Goal: Information Seeking & Learning: Learn about a topic

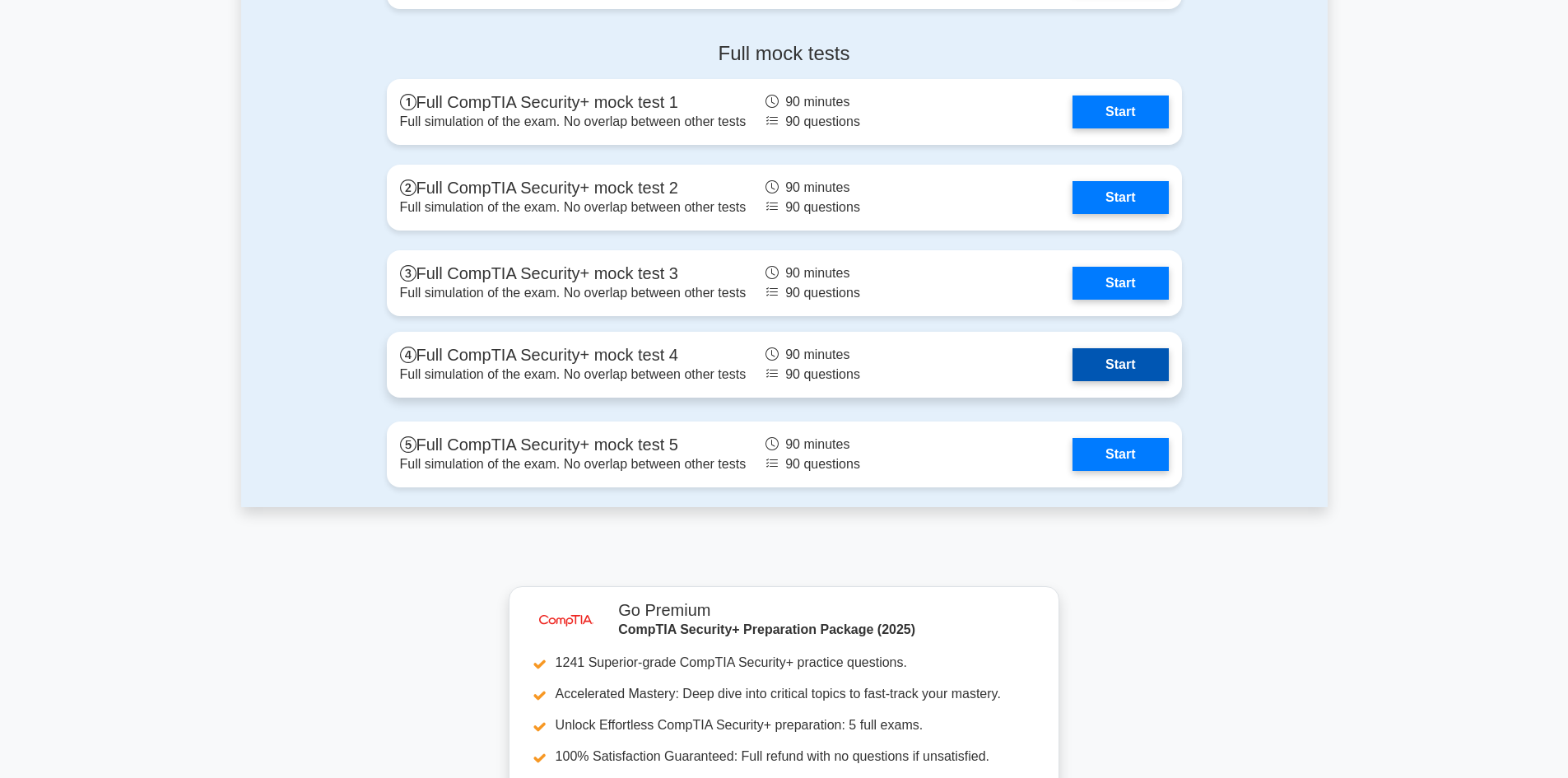
scroll to position [3459, 0]
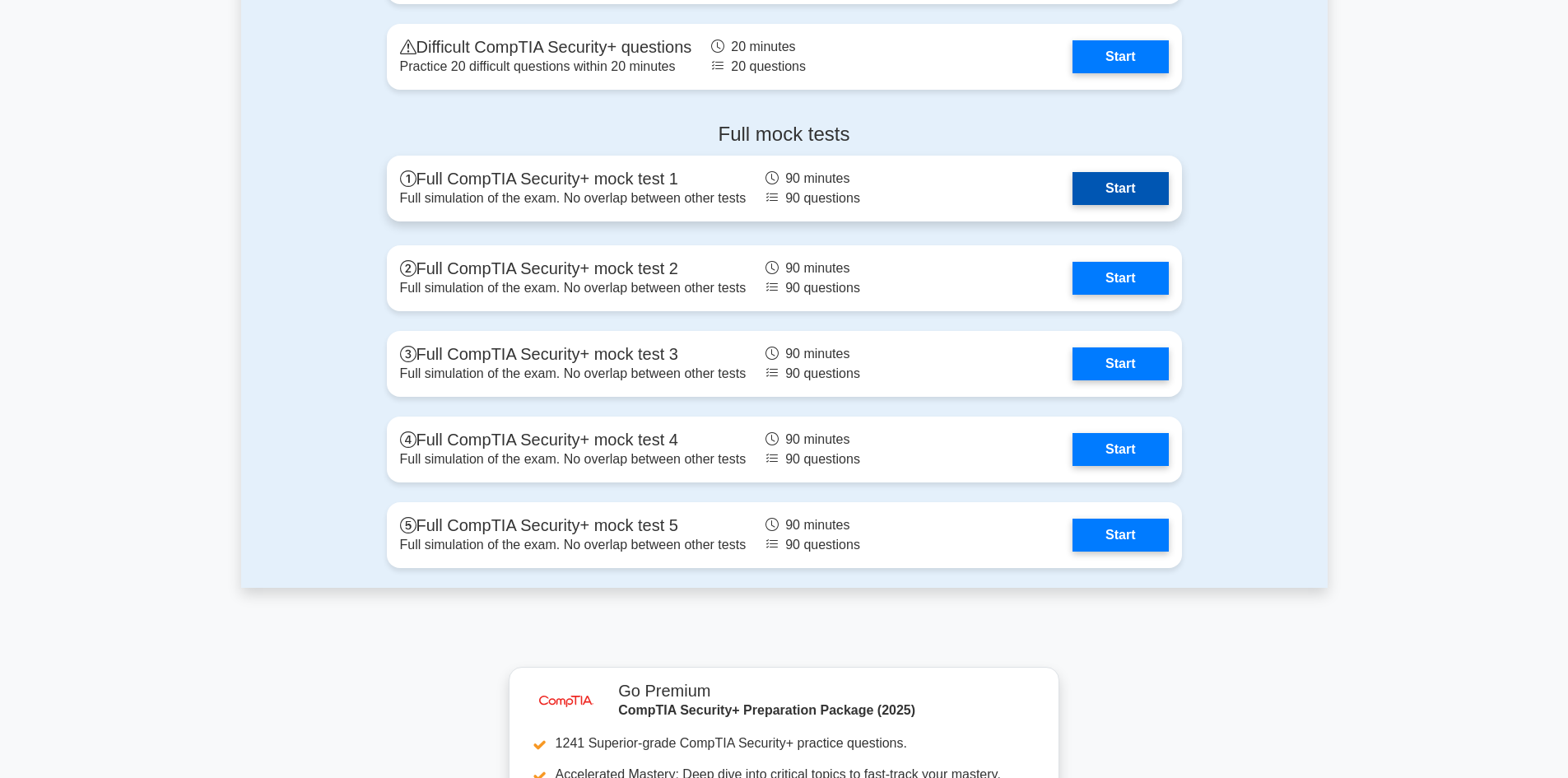
click at [1095, 196] on link "Start" at bounding box center [1121, 189] width 95 height 33
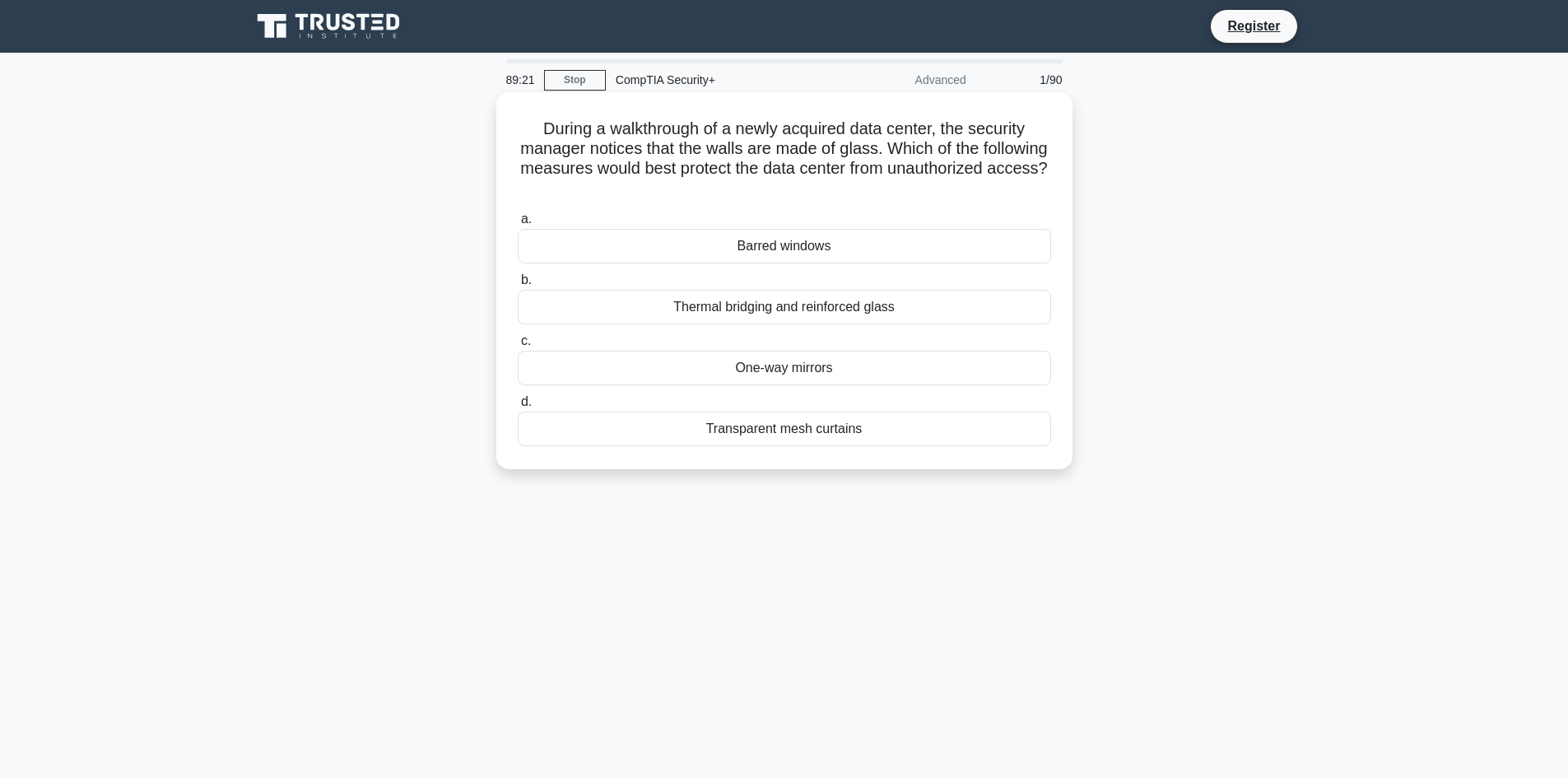
click at [808, 312] on div "Thermal bridging and reinforced glass" at bounding box center [785, 307] width 533 height 35
click at [518, 286] on input "b. Thermal bridging and reinforced glass" at bounding box center [518, 280] width 0 height 11
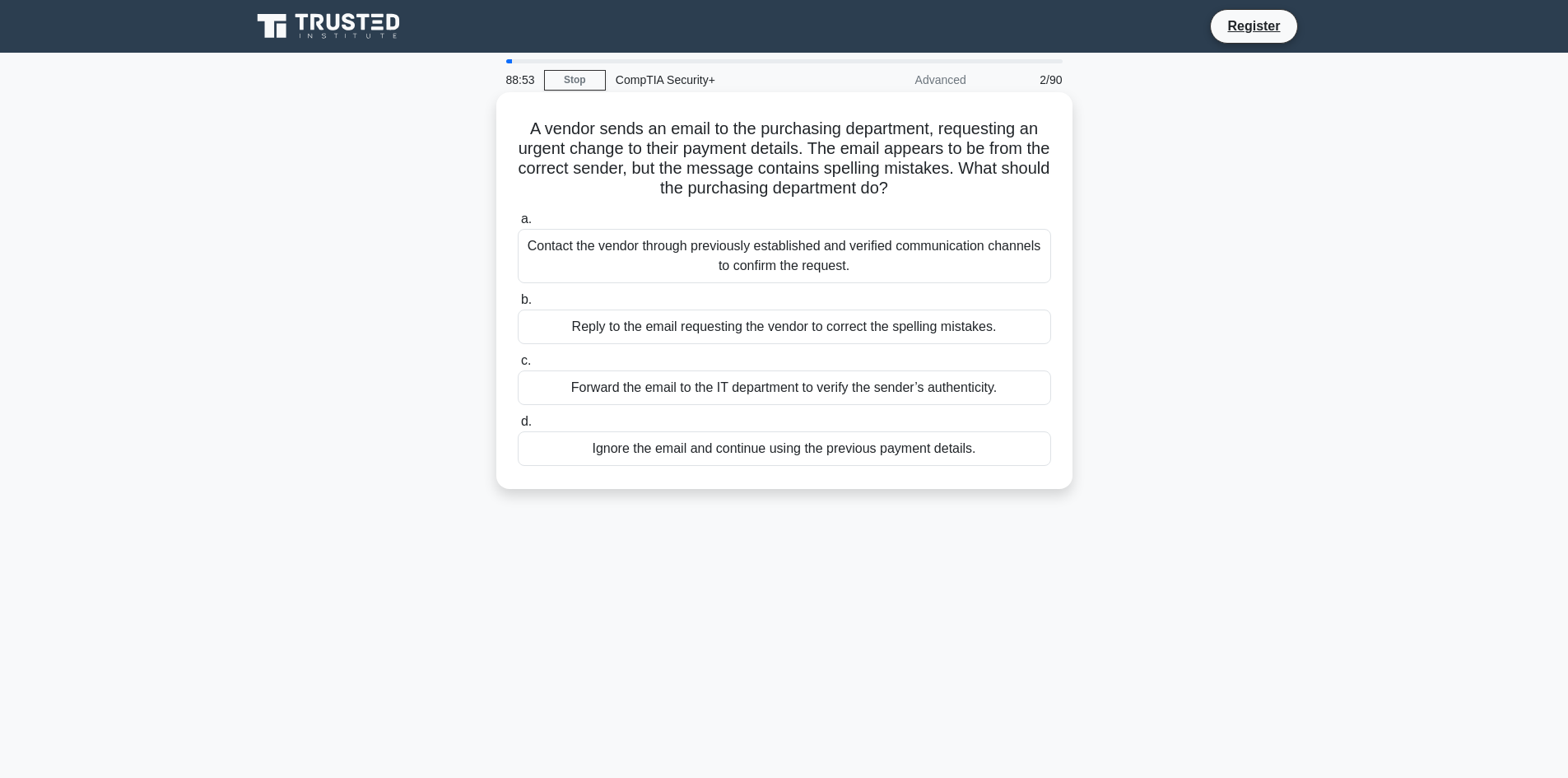
click at [627, 393] on div "Forward the email to the IT department to verify the sender’s authenticity." at bounding box center [785, 388] width 533 height 35
click at [518, 367] on input "c. Forward the email to the IT department to verify the sender’s authenticity." at bounding box center [518, 361] width 0 height 11
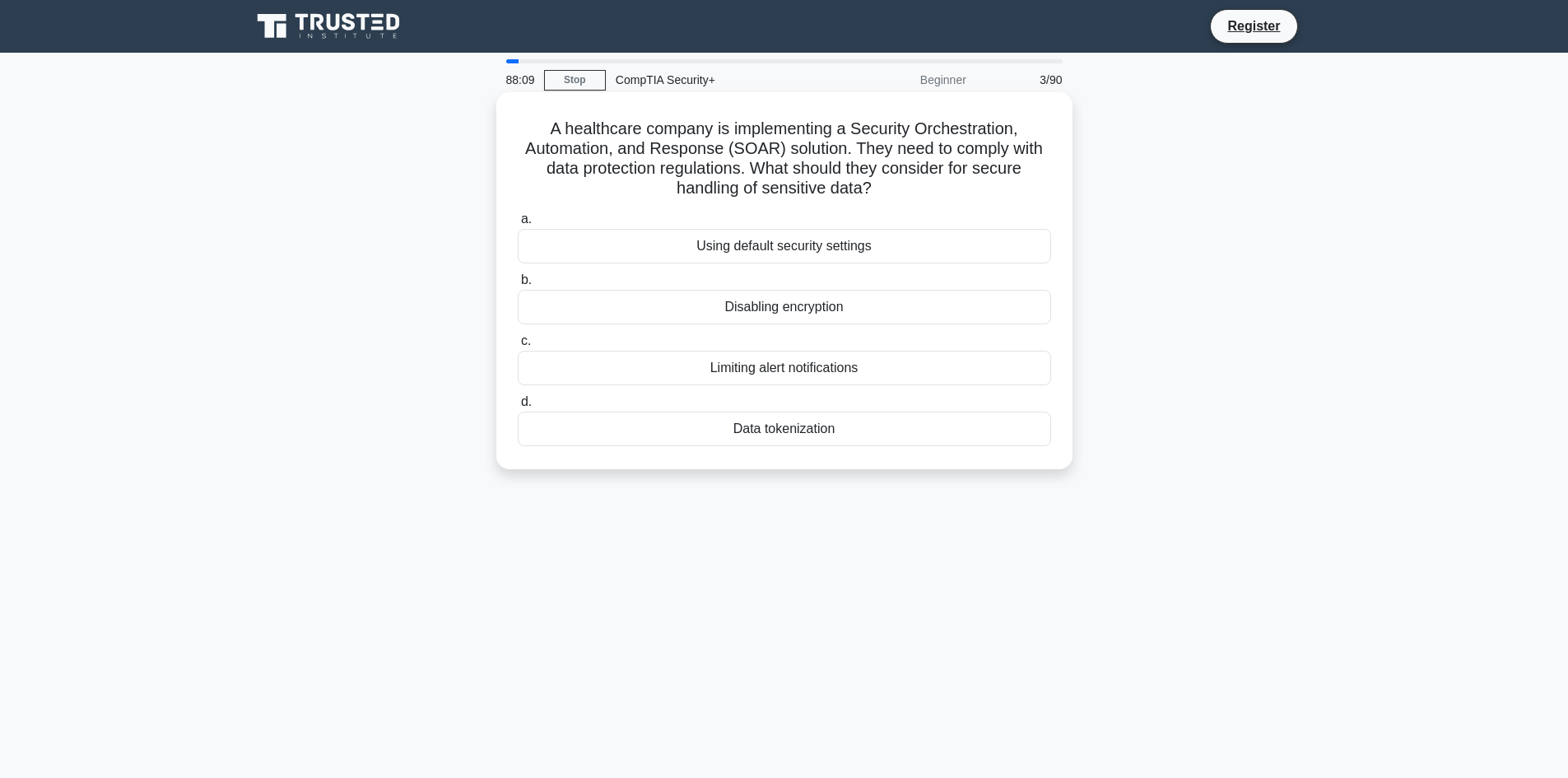
click at [753, 373] on div "Limiting alert notifications" at bounding box center [785, 368] width 533 height 35
click at [518, 347] on input "c. Limiting alert notifications" at bounding box center [518, 341] width 0 height 11
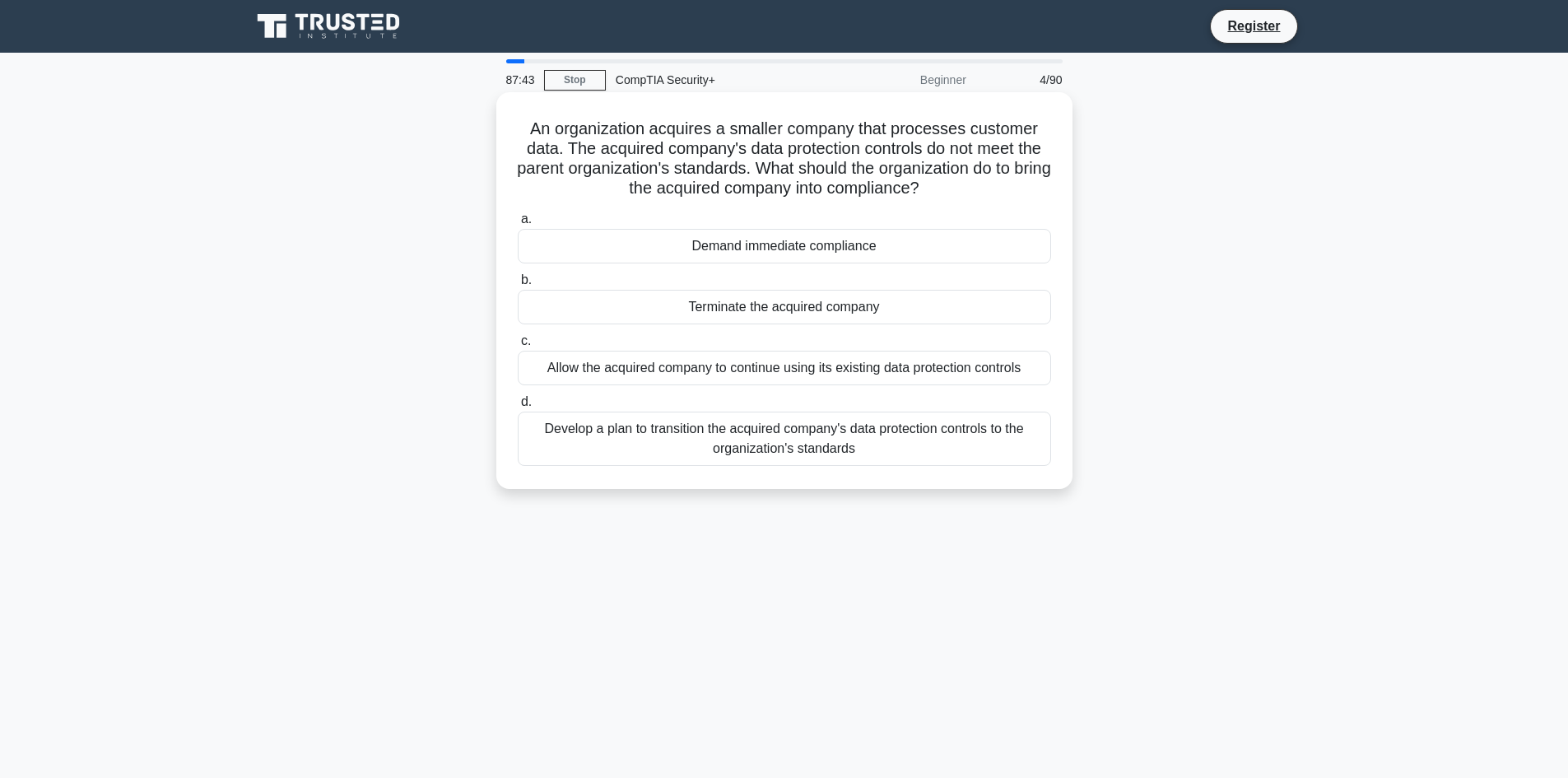
click at [876, 440] on div "Develop a plan to transition the acquired company's data protection controls to…" at bounding box center [785, 438] width 533 height 55
click at [518, 408] on input "d. Develop a plan to transition the acquired company's data protection controls…" at bounding box center [518, 402] width 0 height 11
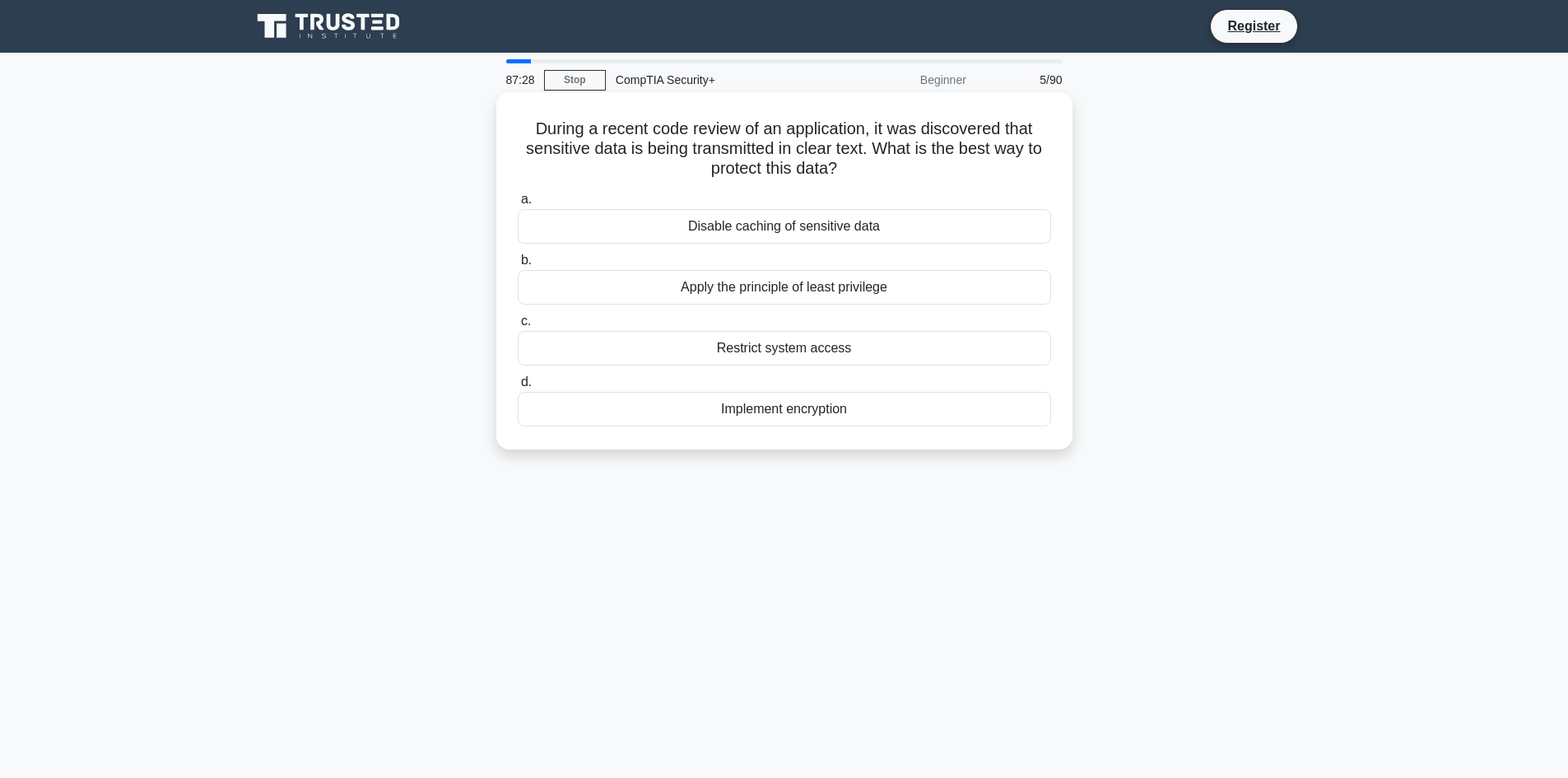
click at [773, 418] on div "Implement encryption" at bounding box center [785, 409] width 533 height 35
click at [518, 388] on input "d. Implement encryption" at bounding box center [518, 383] width 0 height 11
click at [901, 411] on div "Implement proper access control for cloud resources" at bounding box center [785, 409] width 533 height 35
click at [518, 388] on input "d. Implement proper access control for cloud resources" at bounding box center [518, 383] width 0 height 11
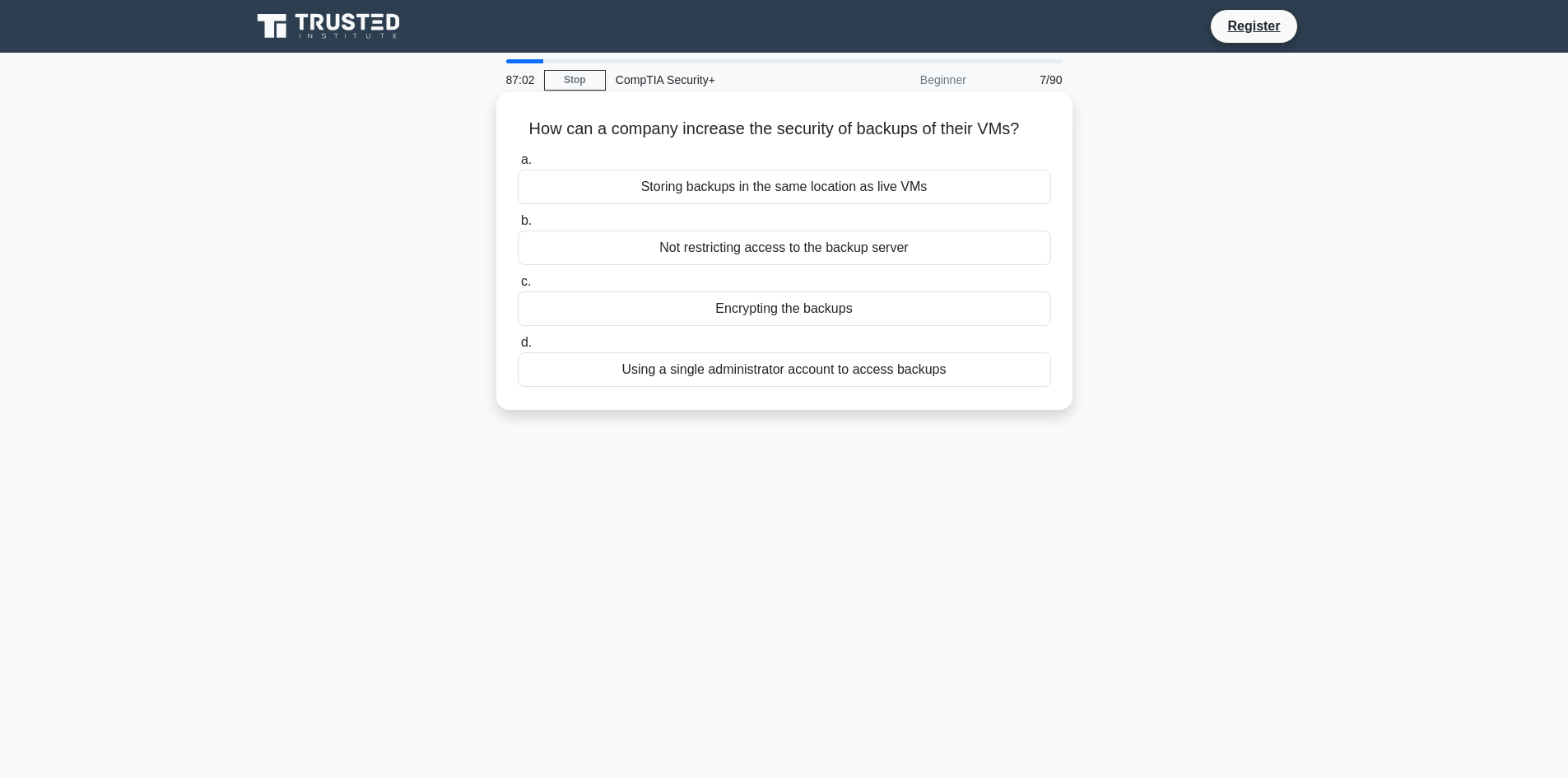
click at [970, 316] on div "Encrypting the backups" at bounding box center [785, 309] width 533 height 35
click at [518, 287] on input "c. Encrypting the backups" at bounding box center [518, 282] width 0 height 11
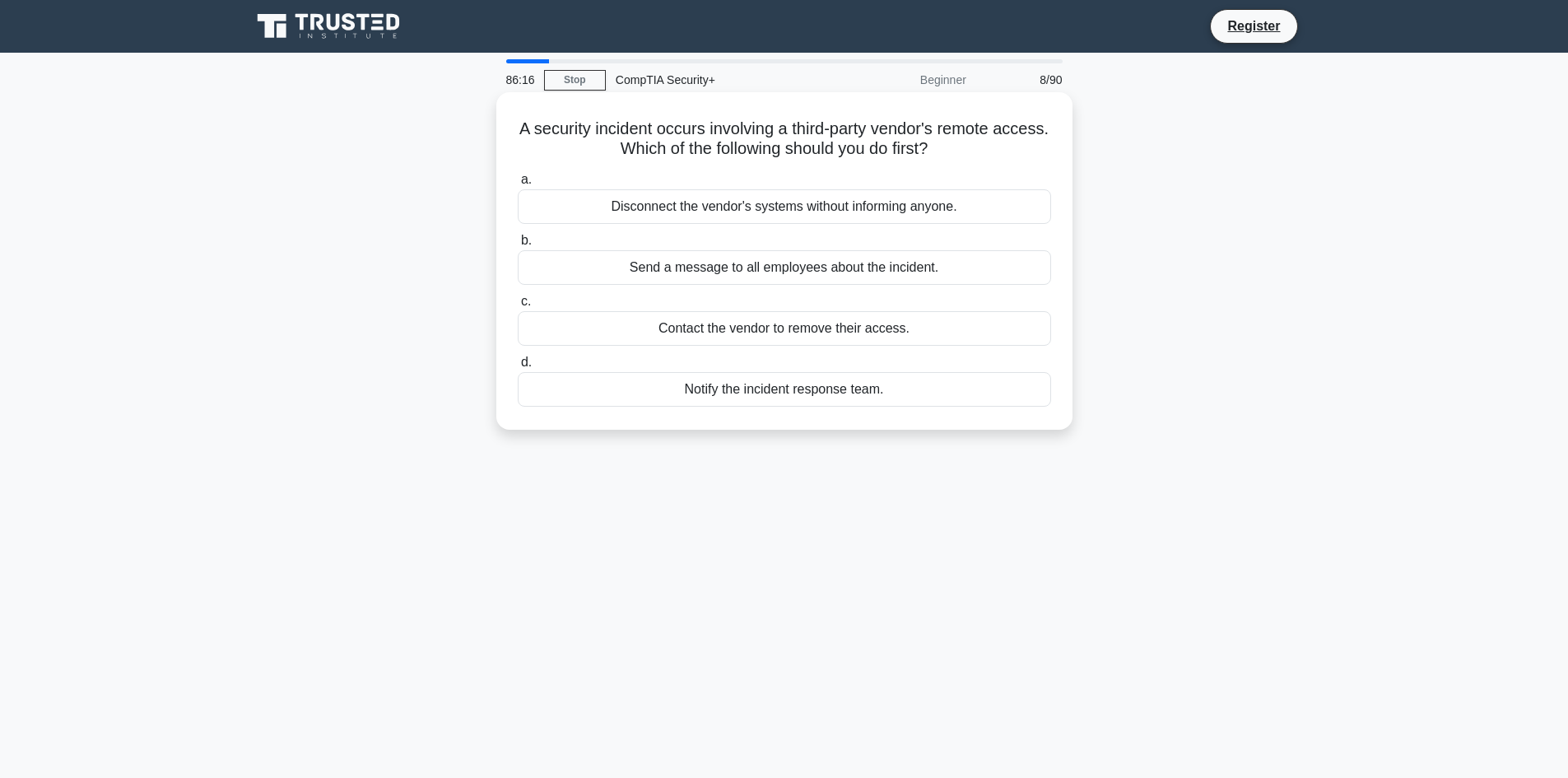
click at [825, 393] on div "Notify the incident response team." at bounding box center [785, 389] width 533 height 35
click at [518, 368] on input "d. Notify the incident response team." at bounding box center [518, 363] width 0 height 11
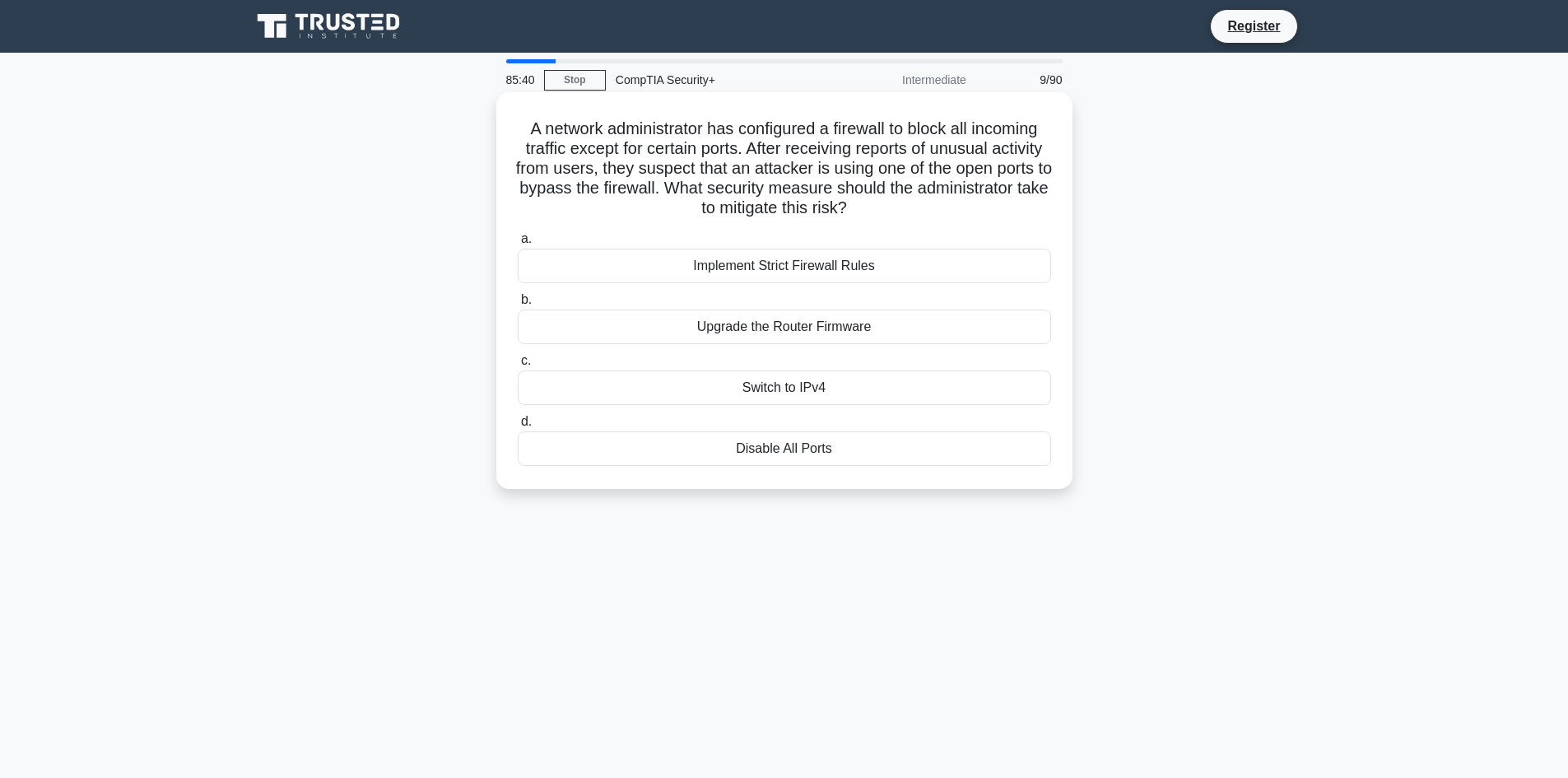
click at [795, 267] on div "Implement Strict Firewall Rules" at bounding box center [785, 266] width 533 height 35
click at [518, 244] on input "a. Implement Strict Firewall Rules" at bounding box center [518, 239] width 0 height 11
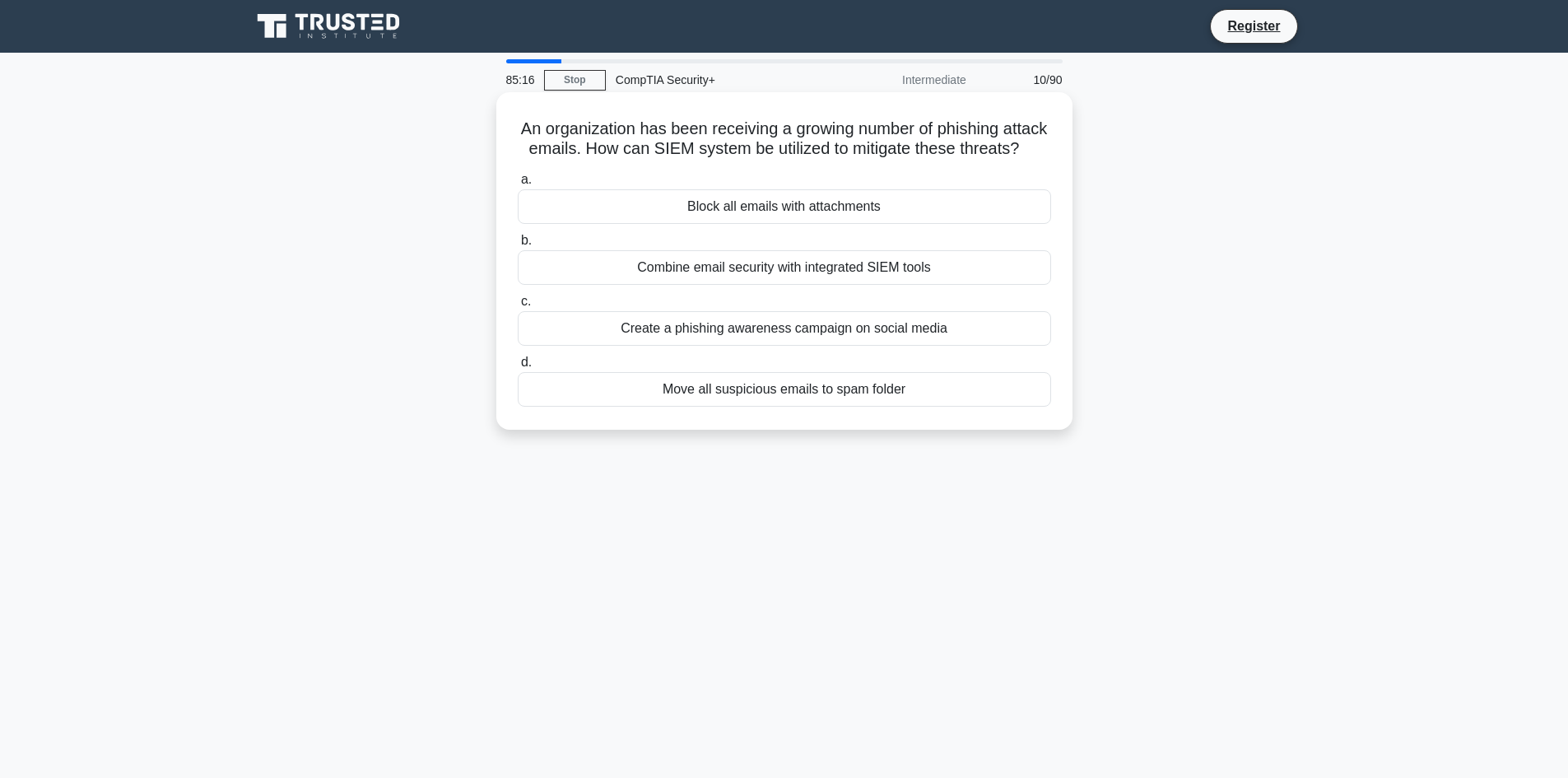
click at [844, 285] on div "Combine email security with integrated SIEM tools" at bounding box center [785, 268] width 533 height 35
click at [518, 246] on input "b. Combine email security with integrated SIEM tools" at bounding box center [518, 241] width 0 height 11
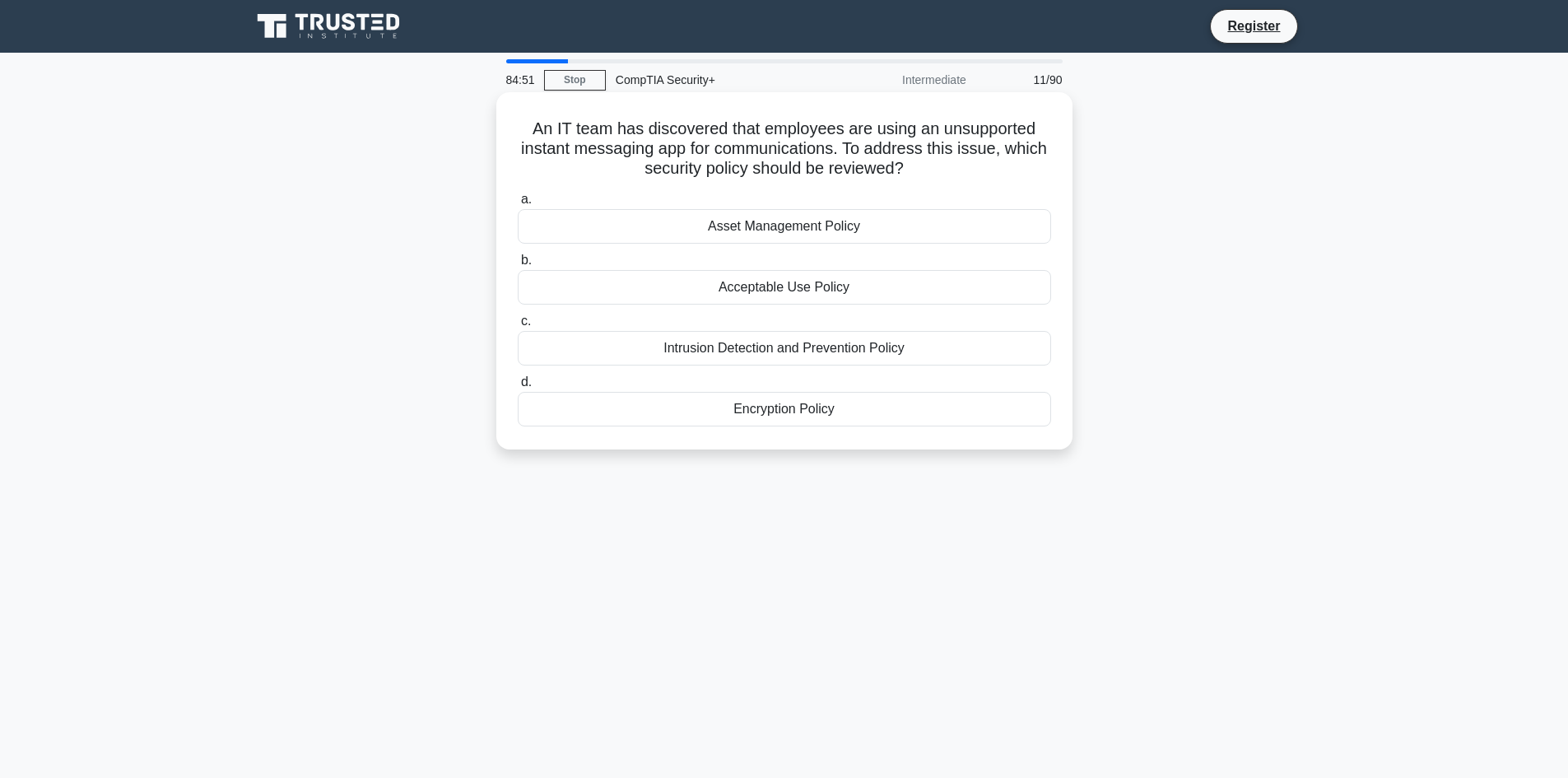
click at [812, 294] on div "Acceptable Use Policy" at bounding box center [785, 287] width 533 height 35
click at [518, 266] on input "b. Acceptable Use Policy" at bounding box center [518, 261] width 0 height 11
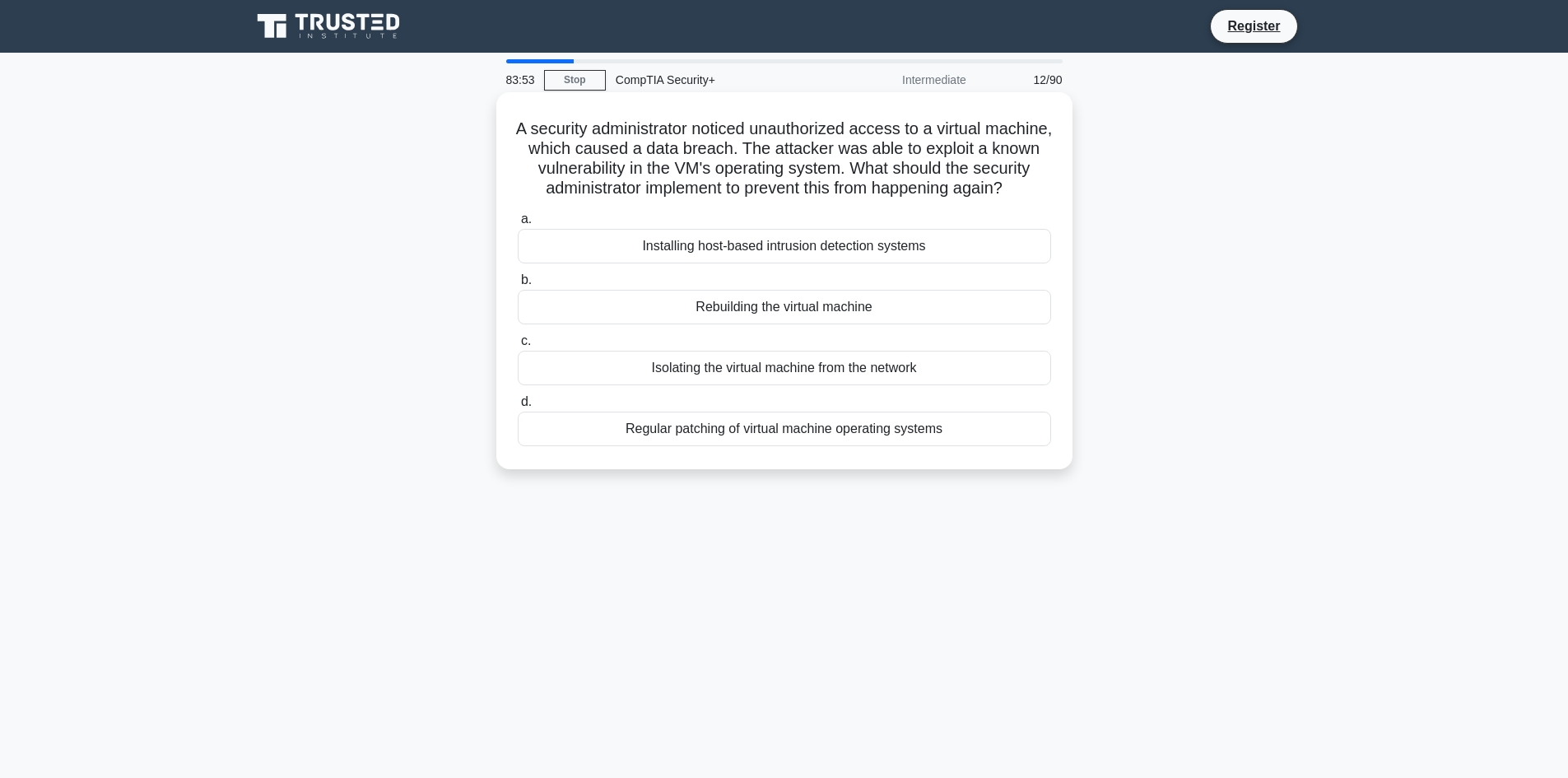
click at [726, 446] on div "Regular patching of virtual machine operating systems" at bounding box center [785, 429] width 533 height 35
click at [518, 408] on input "d. Regular patching of virtual machine operating systems" at bounding box center [518, 402] width 0 height 11
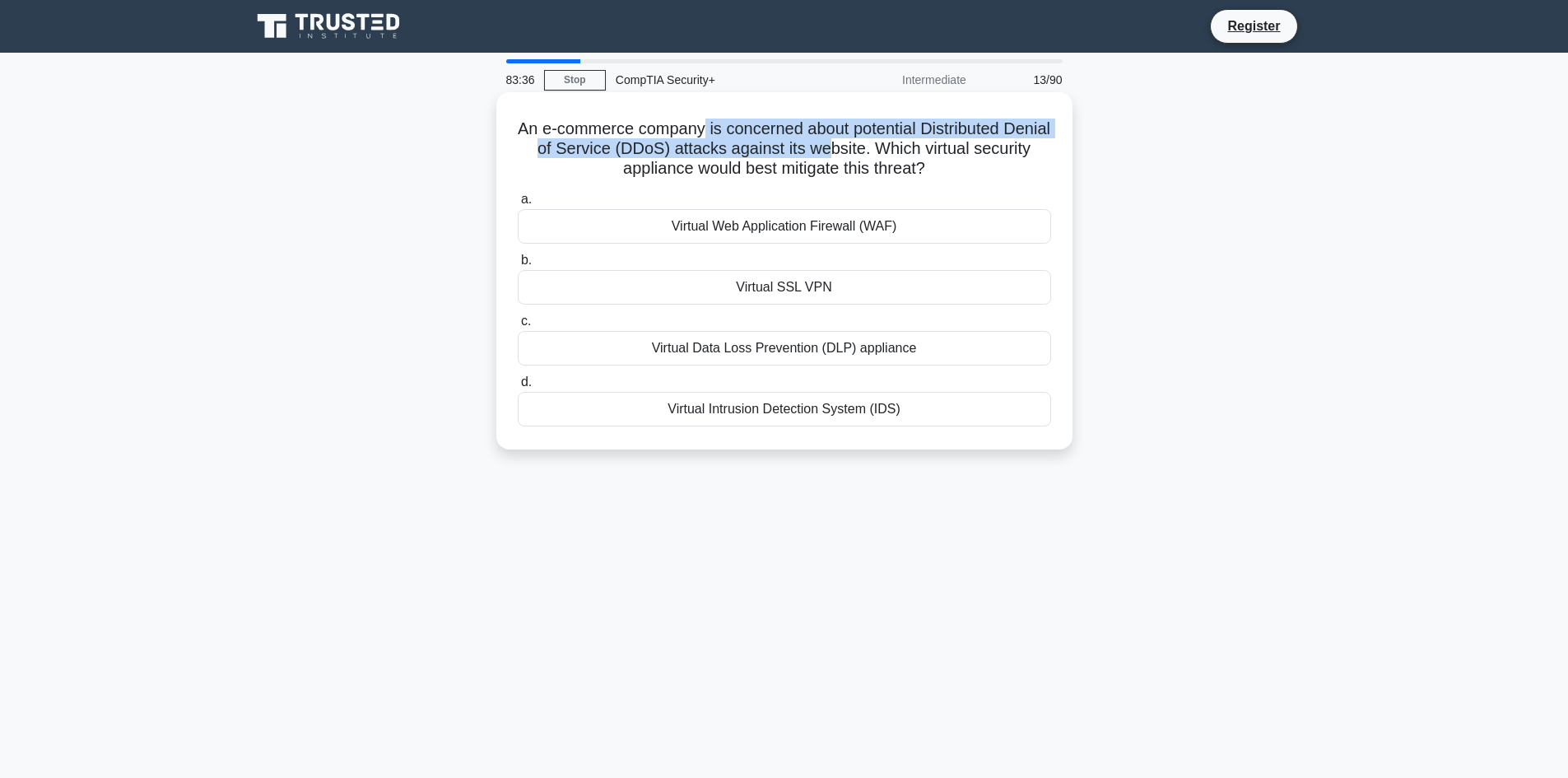
drag, startPoint x: 727, startPoint y: 132, endPoint x: 890, endPoint y: 153, distance: 164.3
click at [890, 153] on h5 "An e-commerce company is concerned about potential Distributed Denial of Servic…" at bounding box center [785, 149] width 537 height 61
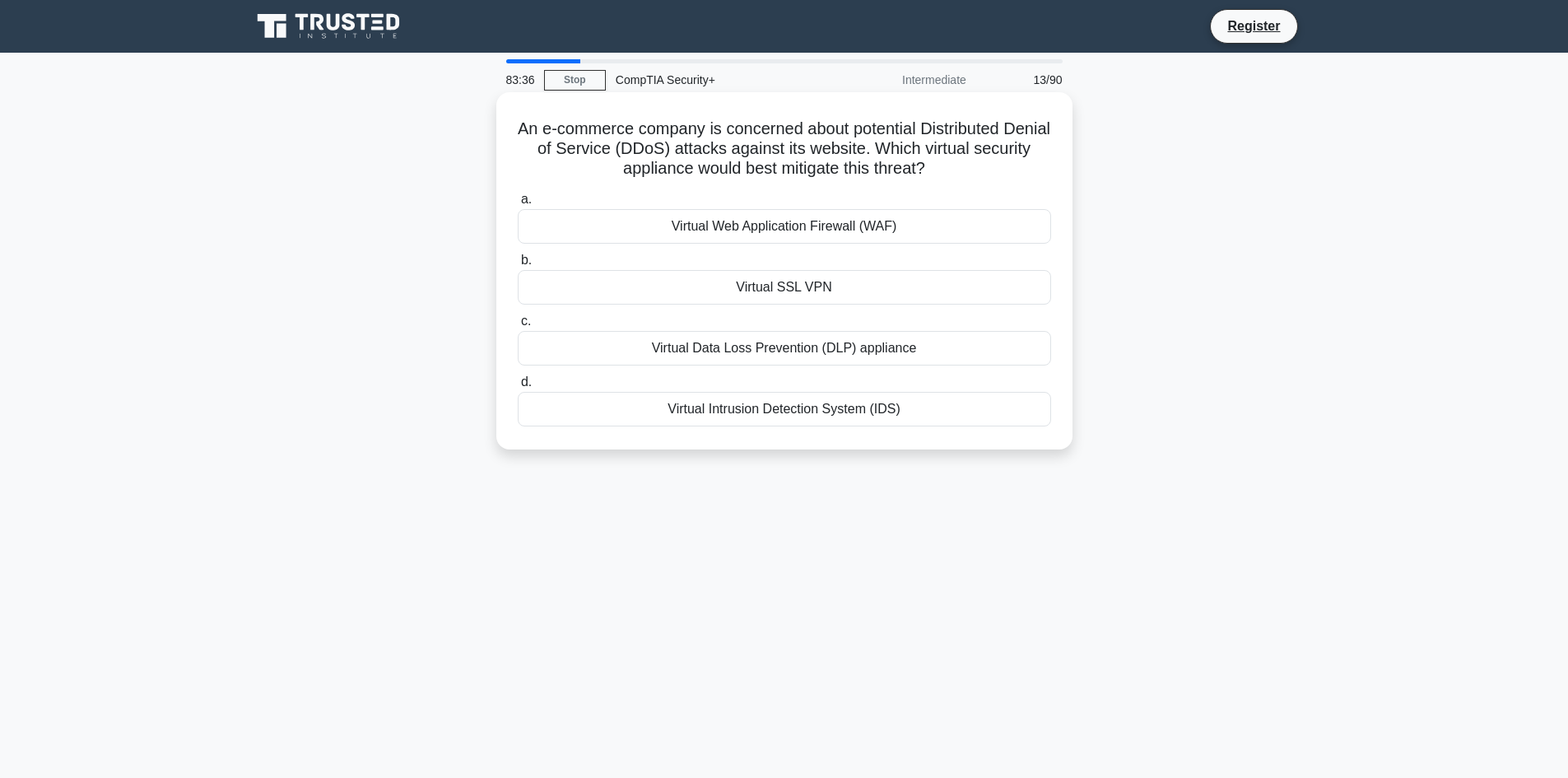
click at [925, 154] on h5 "An e-commerce company is concerned about potential Distributed Denial of Servic…" at bounding box center [785, 149] width 537 height 61
drag, startPoint x: 896, startPoint y: 154, endPoint x: 1030, endPoint y: 177, distance: 136.0
click at [1030, 177] on h5 "An e-commerce company is concerned about potential Distributed Denial of Servic…" at bounding box center [785, 149] width 537 height 61
click at [1029, 177] on h5 "An e-commerce company is concerned about potential Distributed Denial of Servic…" at bounding box center [785, 149] width 537 height 61
click at [759, 413] on div "Virtual Intrusion Detection System (IDS)" at bounding box center [785, 409] width 533 height 35
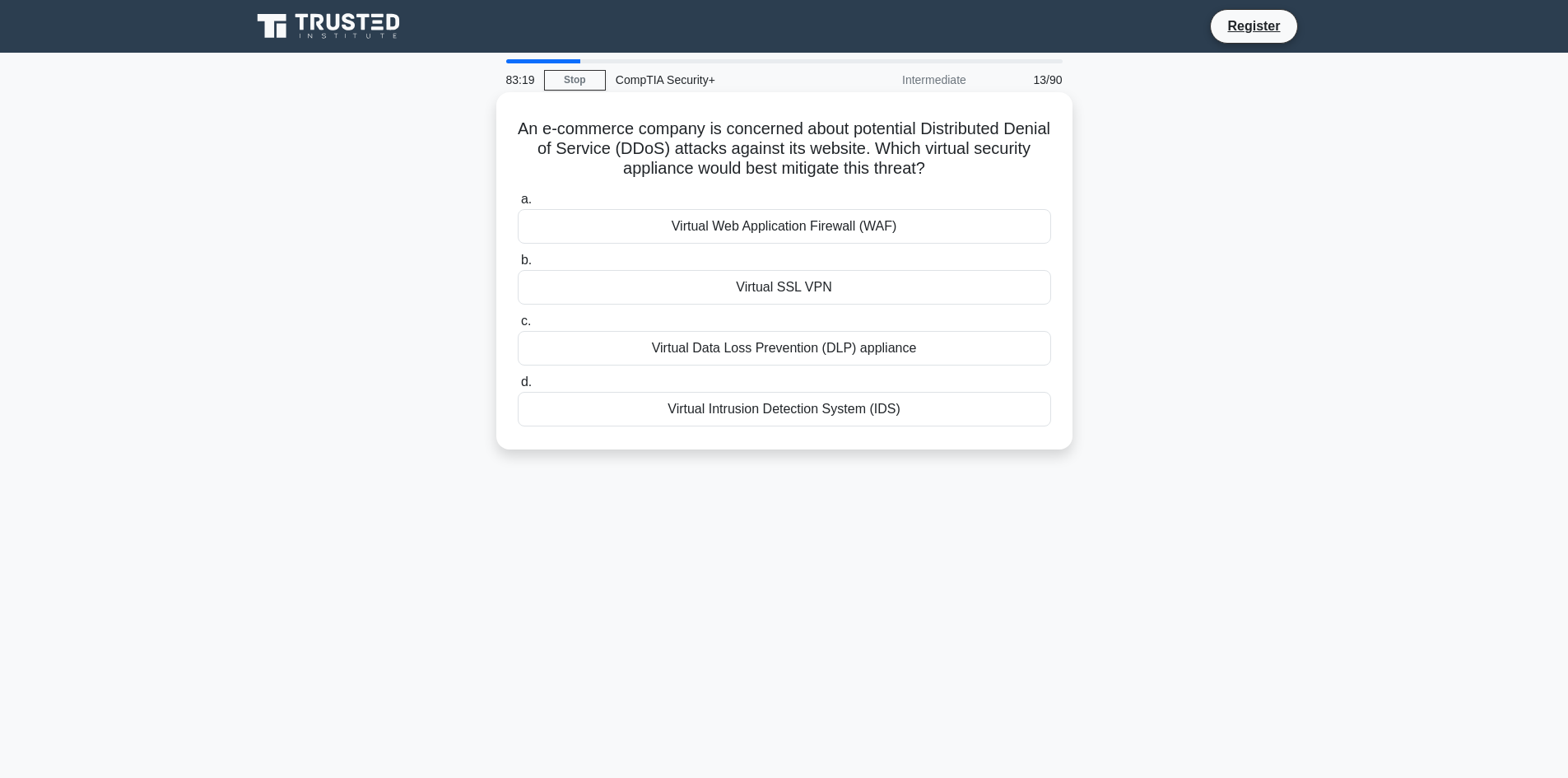
click at [518, 388] on input "d. Virtual Intrusion Detection System (IDS)" at bounding box center [518, 383] width 0 height 11
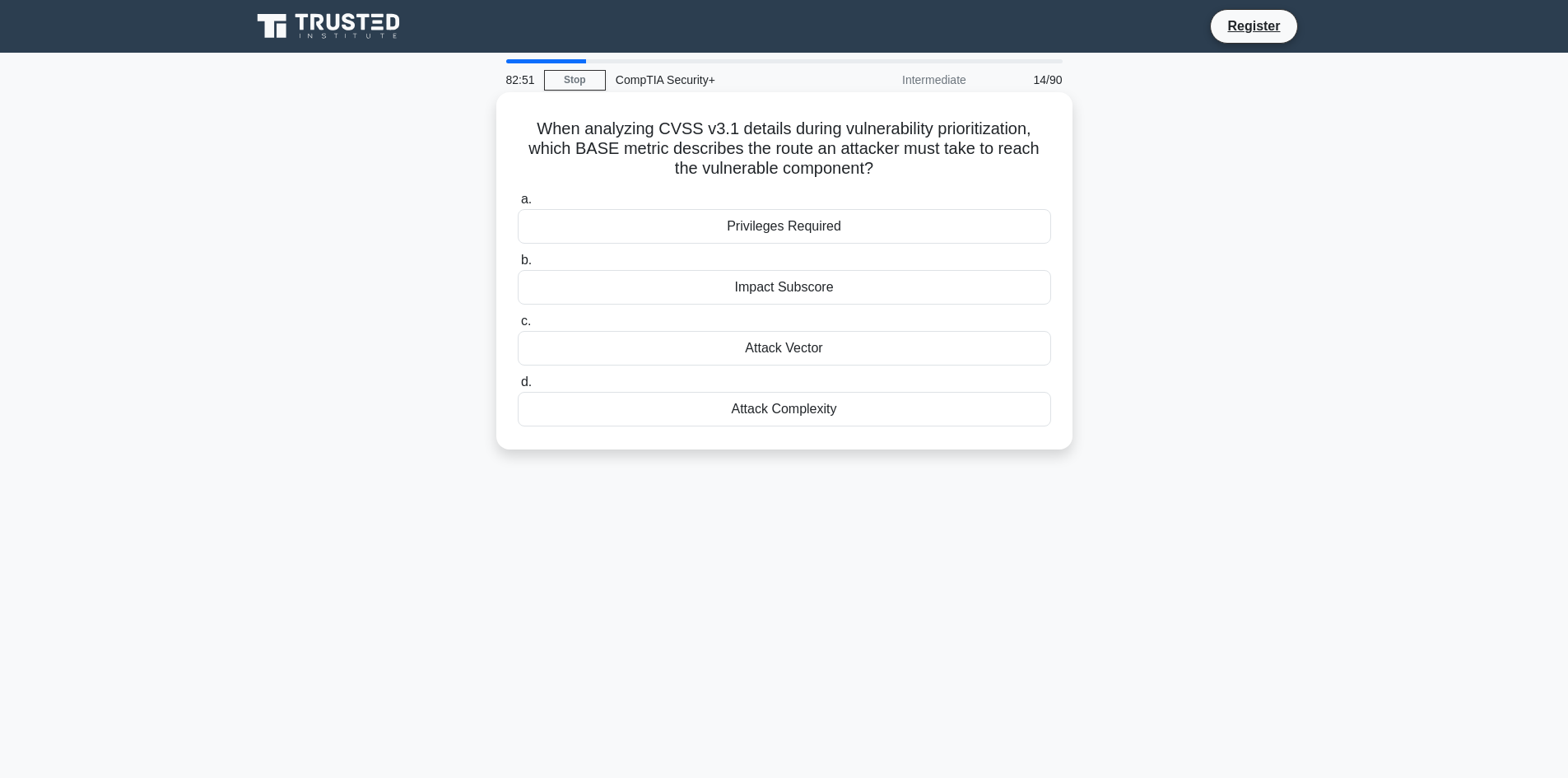
click at [851, 351] on div "Attack Vector" at bounding box center [785, 349] width 533 height 35
click at [518, 327] on input "c. Attack Vector" at bounding box center [518, 322] width 0 height 11
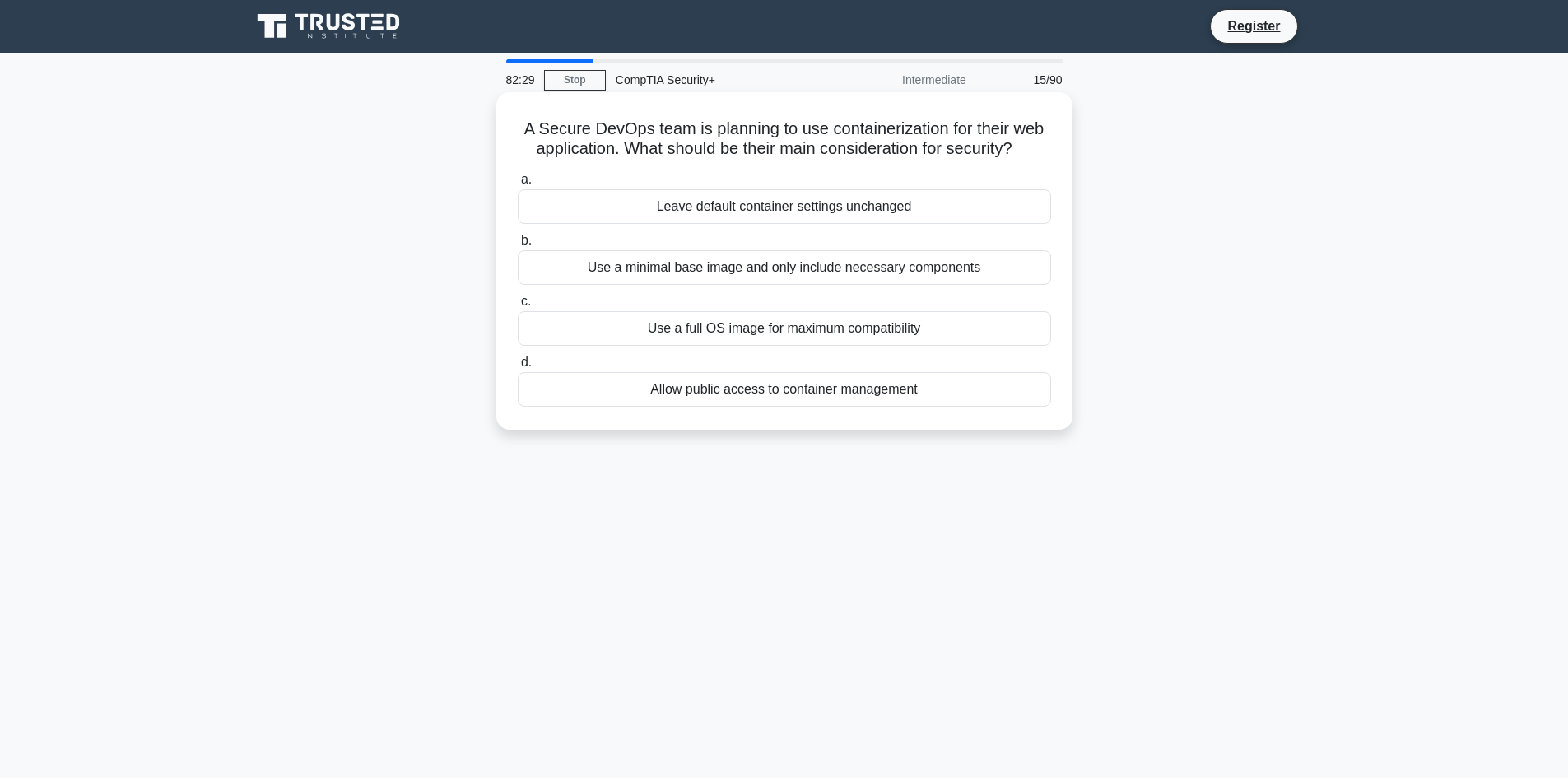
click at [912, 264] on div "Use a minimal base image and only include necessary components" at bounding box center [785, 268] width 533 height 35
click at [518, 246] on input "b. Use a minimal base image and only include necessary components" at bounding box center [518, 241] width 0 height 11
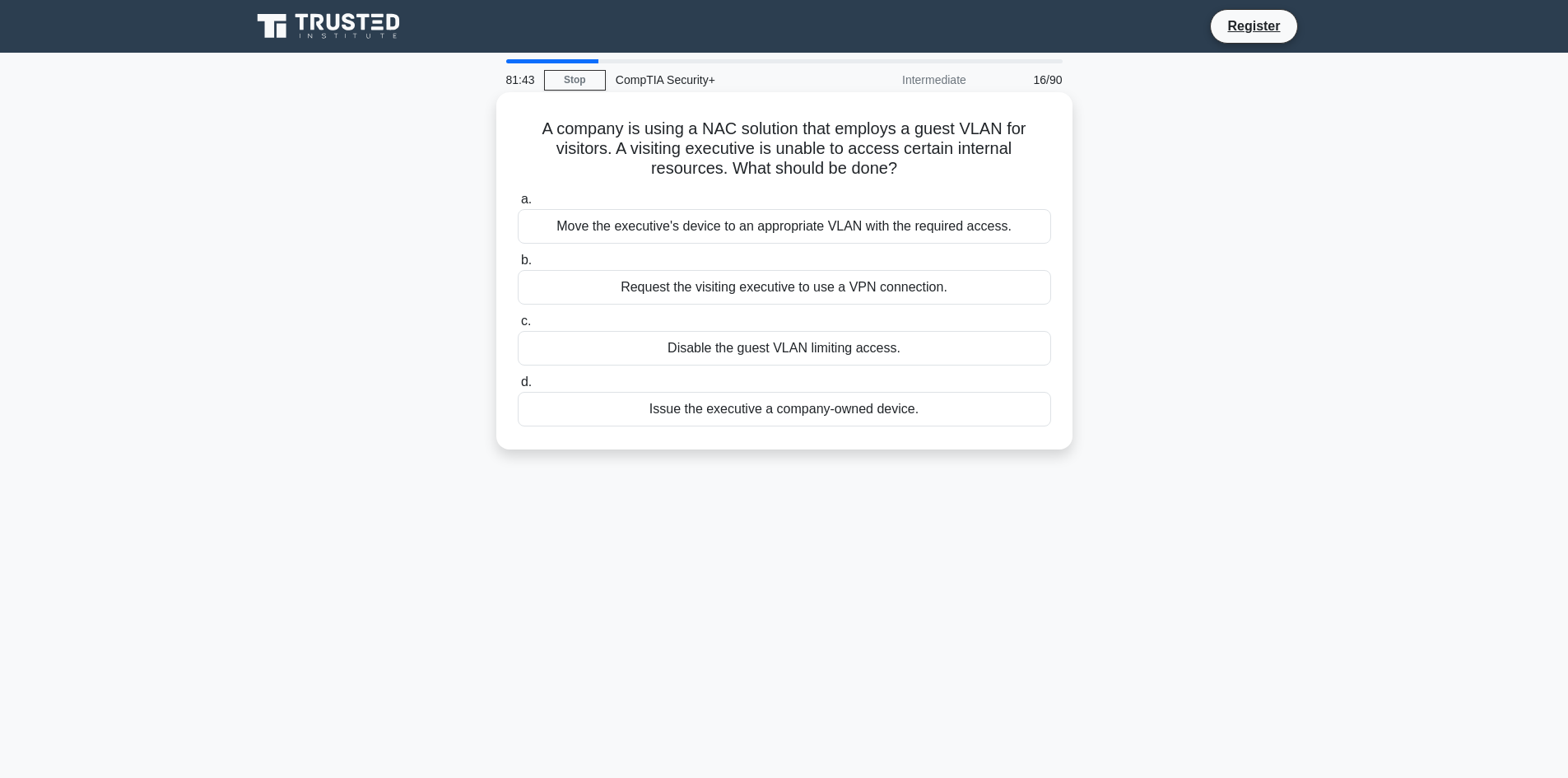
click at [876, 287] on div "Request the visiting executive to use a VPN connection." at bounding box center [785, 287] width 533 height 35
click at [518, 266] on input "b. Request the visiting executive to use a VPN connection." at bounding box center [518, 261] width 0 height 11
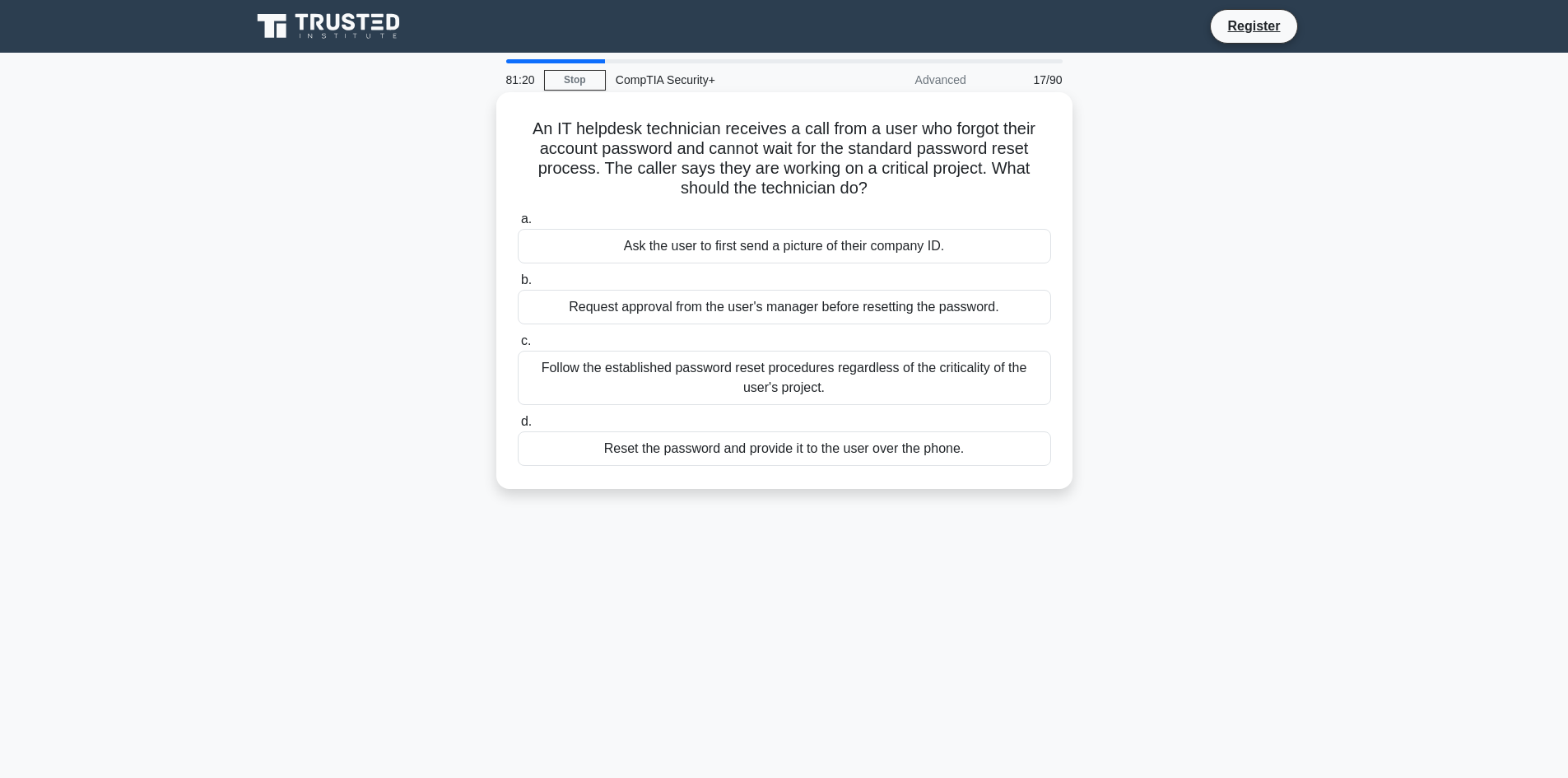
click at [697, 313] on div "Request approval from the user's manager before resetting the password." at bounding box center [785, 307] width 533 height 35
click at [518, 286] on input "b. Request approval from the user's manager before resetting the password." at bounding box center [518, 280] width 0 height 11
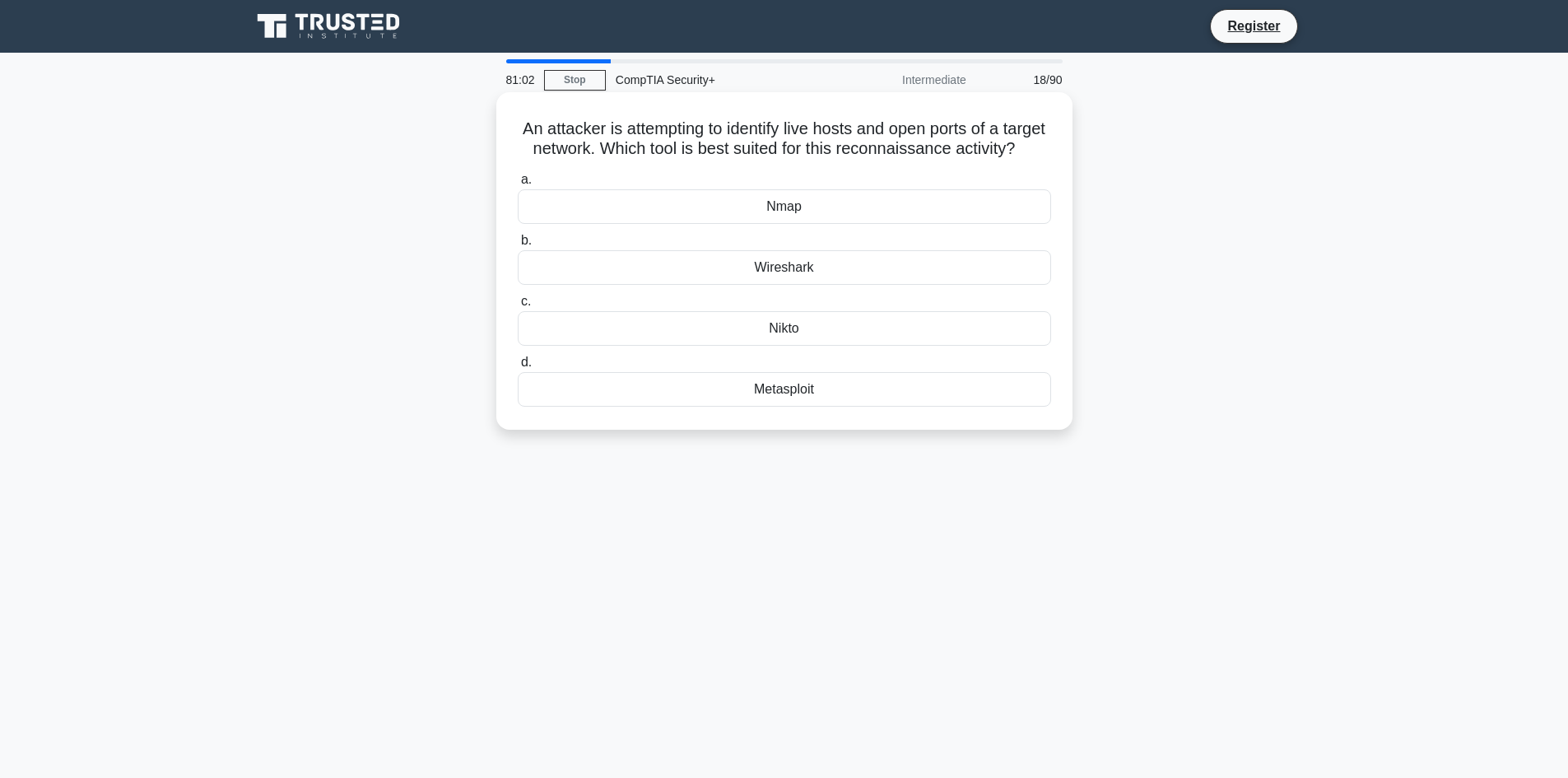
click at [813, 224] on div "Nmap" at bounding box center [785, 207] width 533 height 35
click at [518, 185] on input "a. Nmap" at bounding box center [518, 180] width 0 height 11
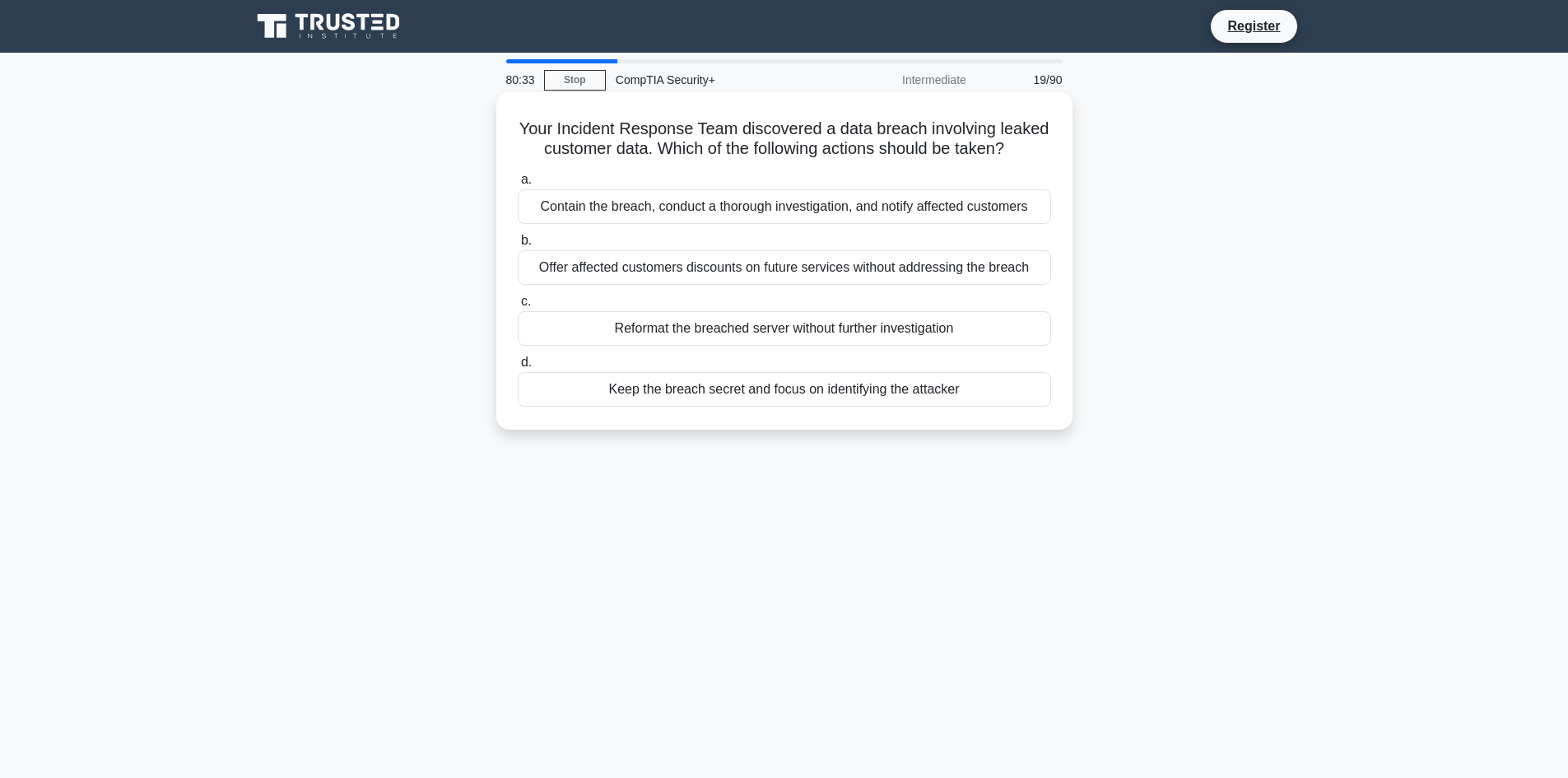
click at [728, 211] on div "Contain the breach, conduct a thorough investigation, and notify affected custo…" at bounding box center [785, 207] width 533 height 35
click at [518, 185] on input "a. Contain the breach, conduct a thorough investigation, and notify affected cu…" at bounding box center [518, 180] width 0 height 11
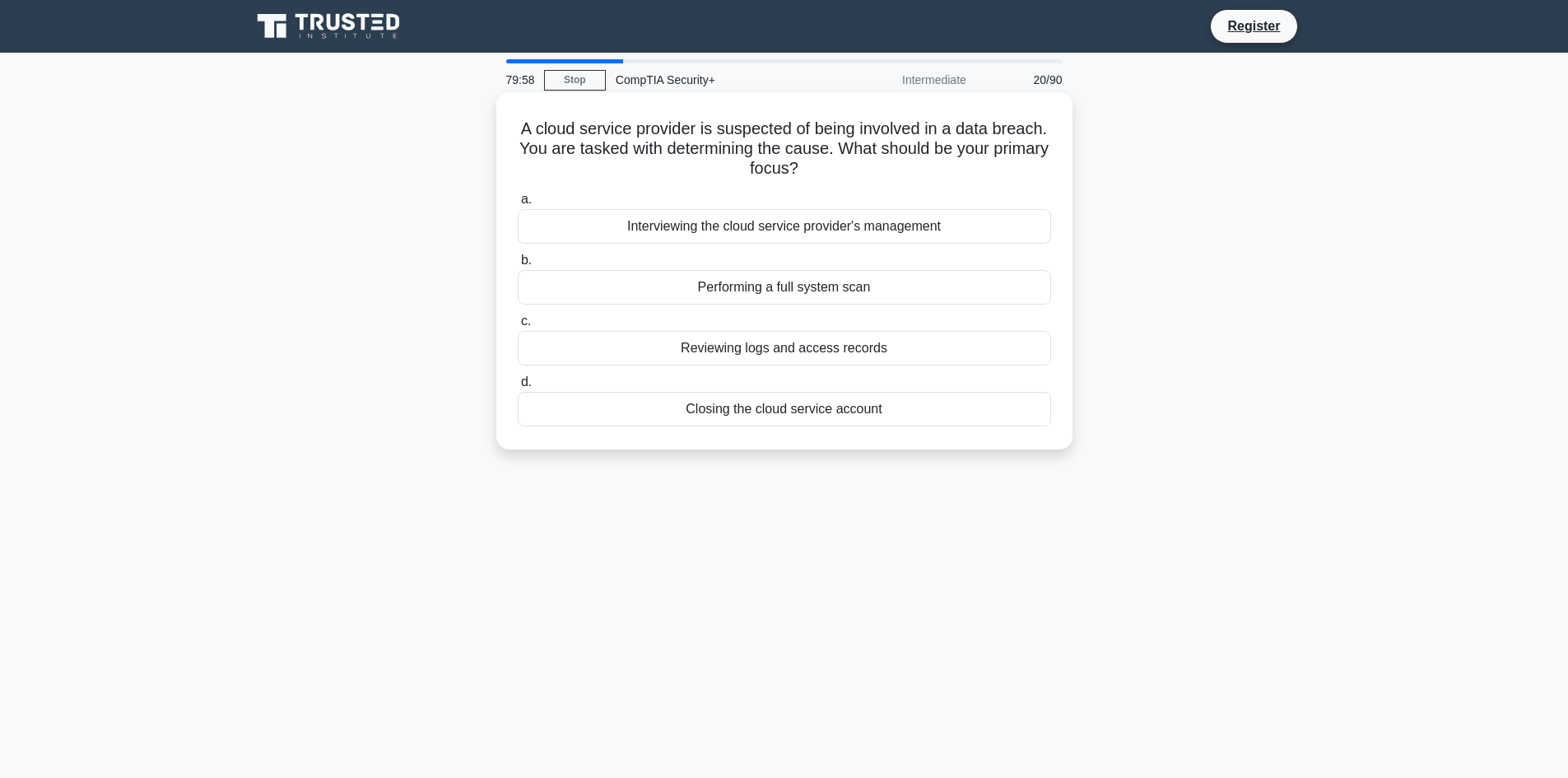
click at [892, 347] on div "Reviewing logs and access records" at bounding box center [785, 349] width 533 height 35
click at [518, 327] on input "c. Reviewing logs and access records" at bounding box center [518, 322] width 0 height 11
drag, startPoint x: 811, startPoint y: 149, endPoint x: 974, endPoint y: 164, distance: 163.7
click at [974, 164] on h5 "During the preparation phase of an incident-response program, which internal do…" at bounding box center [785, 149] width 537 height 61
click at [865, 289] on div "Chain-of-custody policy" at bounding box center [785, 287] width 533 height 35
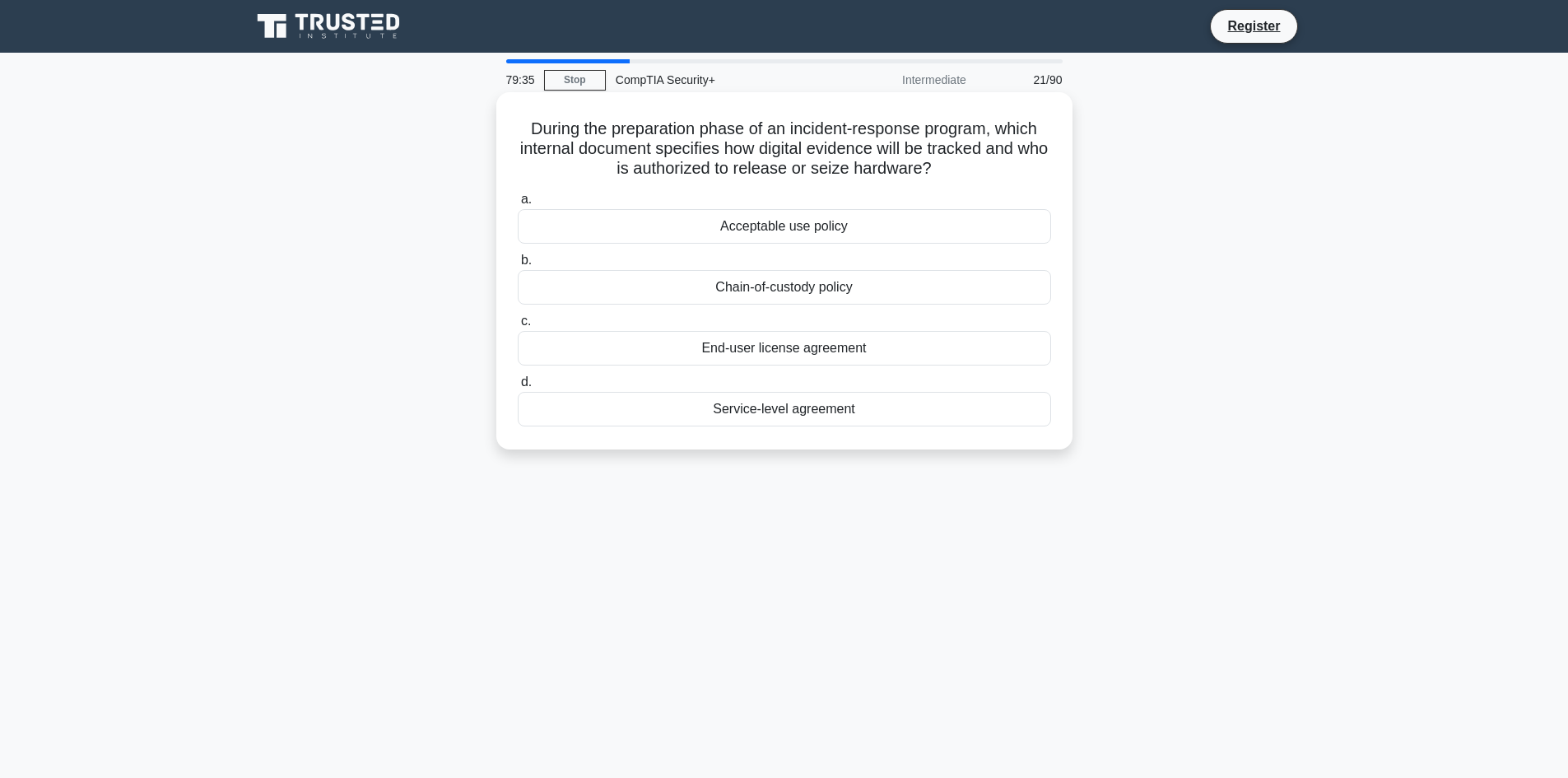
click at [518, 266] on input "b. Chain-of-custody policy" at bounding box center [518, 261] width 0 height 11
click at [841, 230] on div "Piggybacking" at bounding box center [785, 226] width 533 height 35
click at [518, 205] on input "a. Piggybacking" at bounding box center [518, 199] width 0 height 11
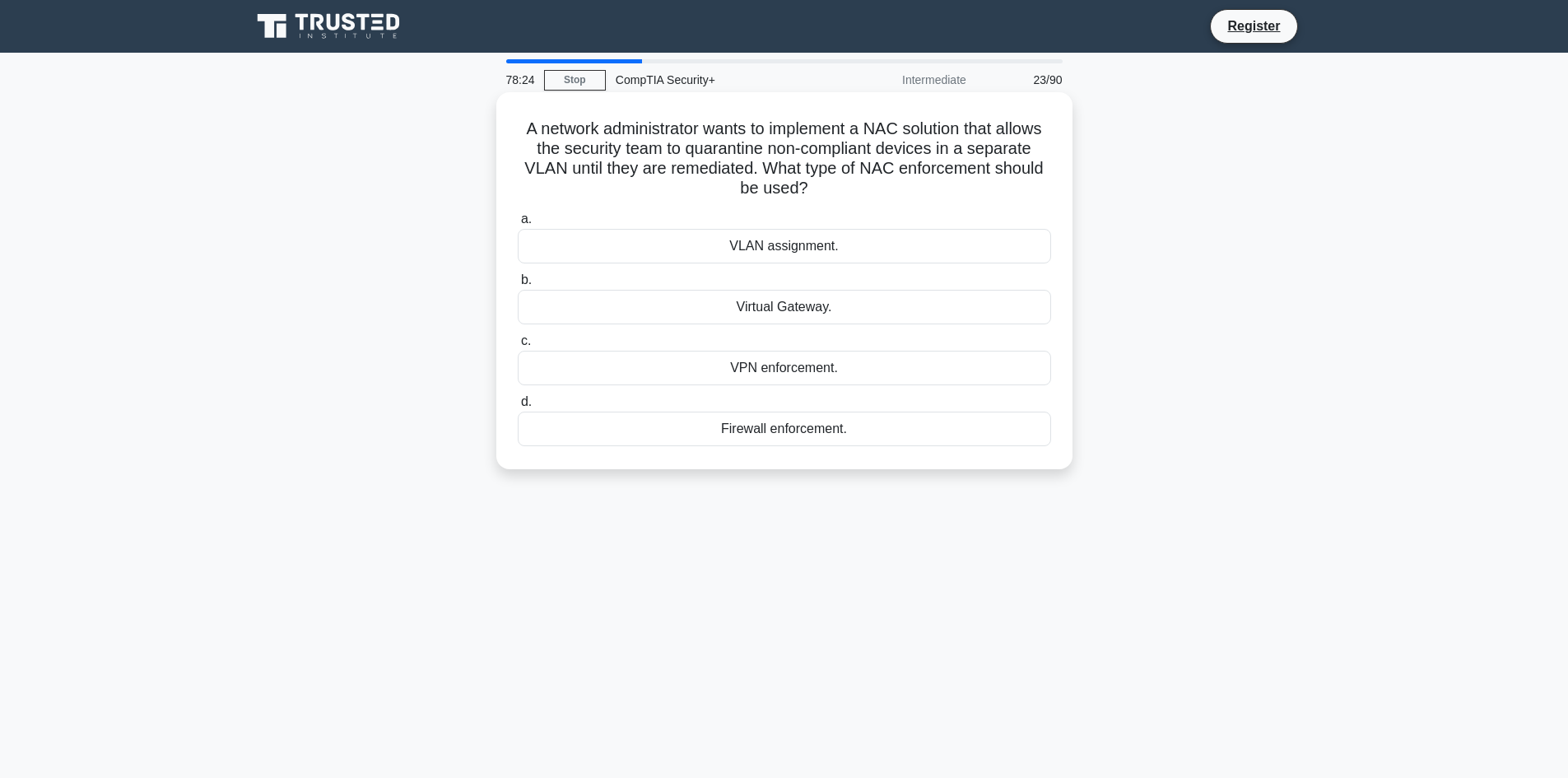
click at [773, 433] on div "Firewall enforcement." at bounding box center [785, 429] width 533 height 35
click at [518, 408] on input "d. Firewall enforcement." at bounding box center [518, 402] width 0 height 11
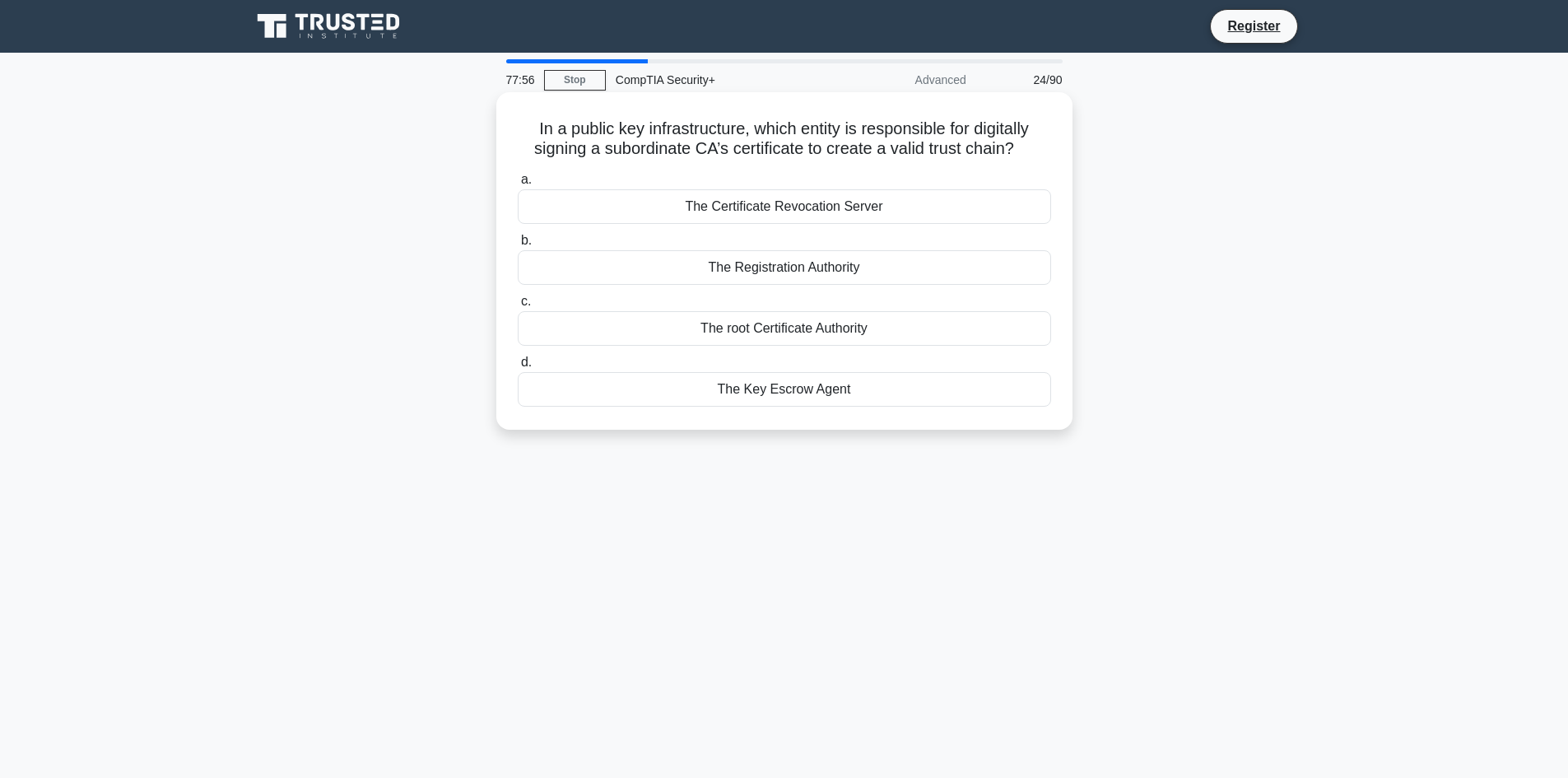
click at [824, 332] on div "The root Certificate Authority" at bounding box center [785, 329] width 533 height 35
click at [518, 307] on input "c. The root Certificate Authority" at bounding box center [518, 302] width 0 height 11
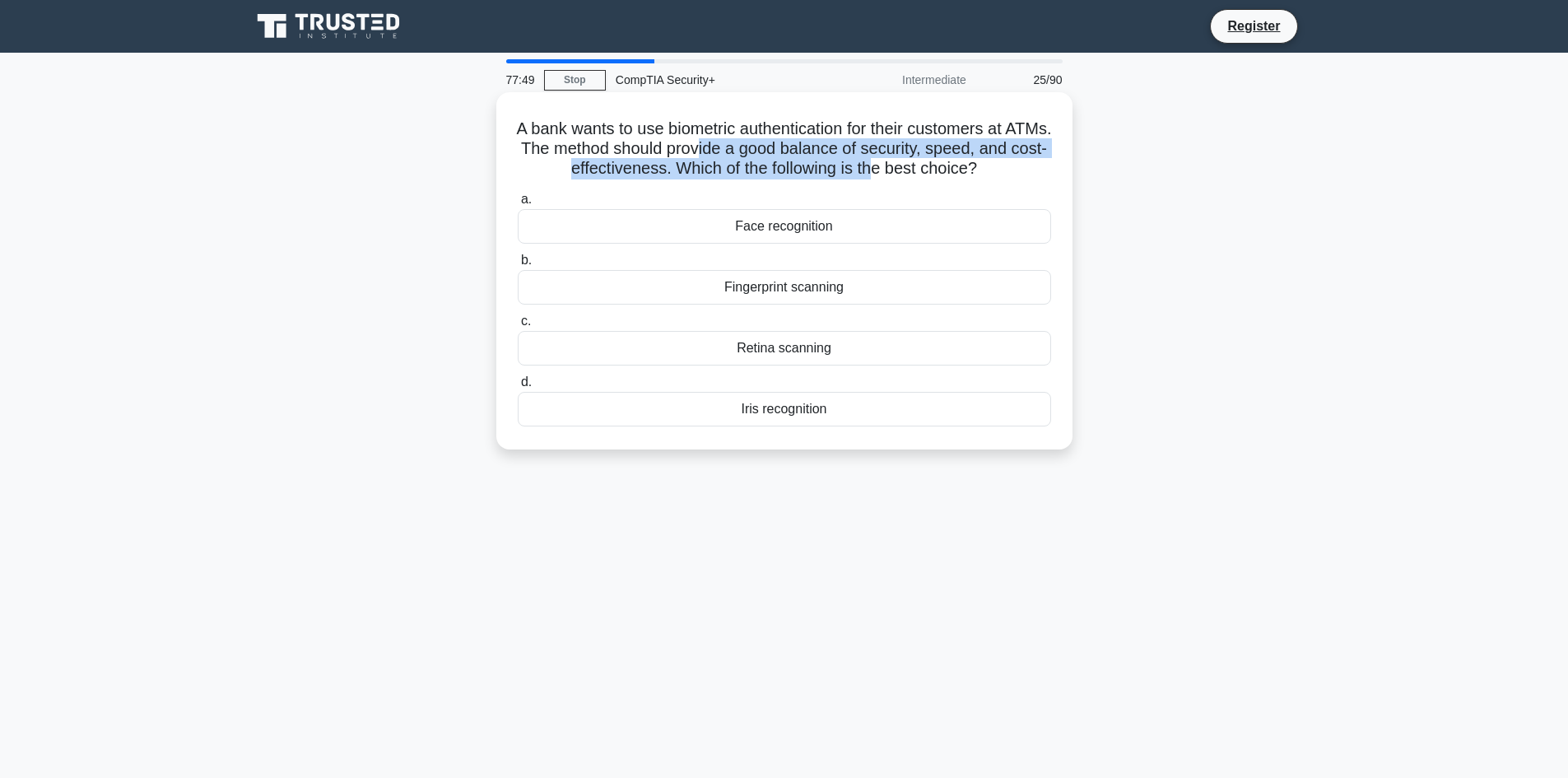
drag, startPoint x: 762, startPoint y: 149, endPoint x: 913, endPoint y: 164, distance: 151.7
click at [913, 164] on h5 "A bank wants to use biometric authentication for their customers at ATMs. The m…" at bounding box center [785, 149] width 537 height 61
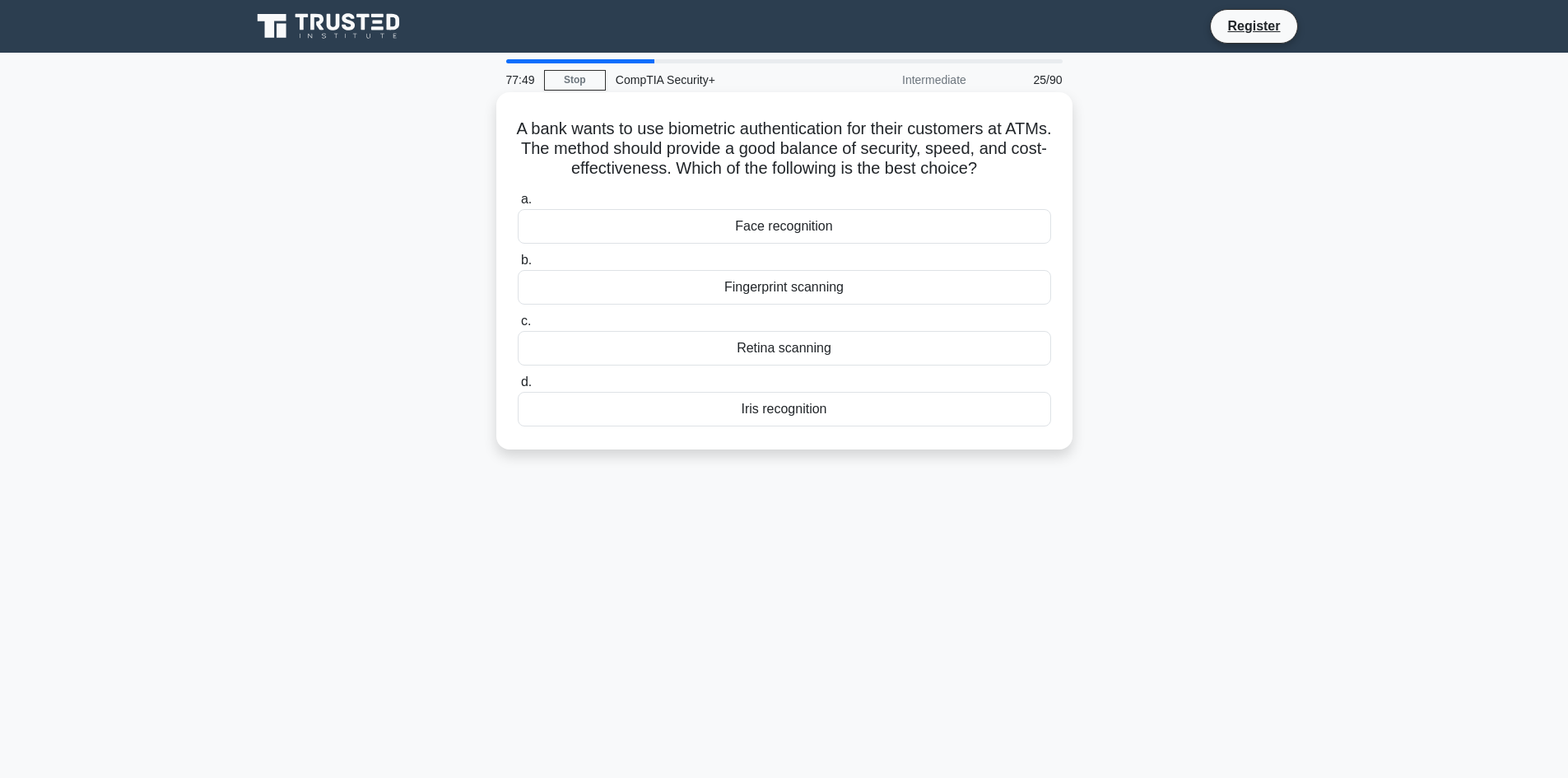
click at [990, 169] on h5 "A bank wants to use biometric authentication for their customers at ATMs. The m…" at bounding box center [785, 149] width 537 height 61
click at [822, 286] on div "Fingerprint scanning" at bounding box center [785, 287] width 533 height 35
click at [518, 266] on input "b. Fingerprint scanning" at bounding box center [518, 261] width 0 height 11
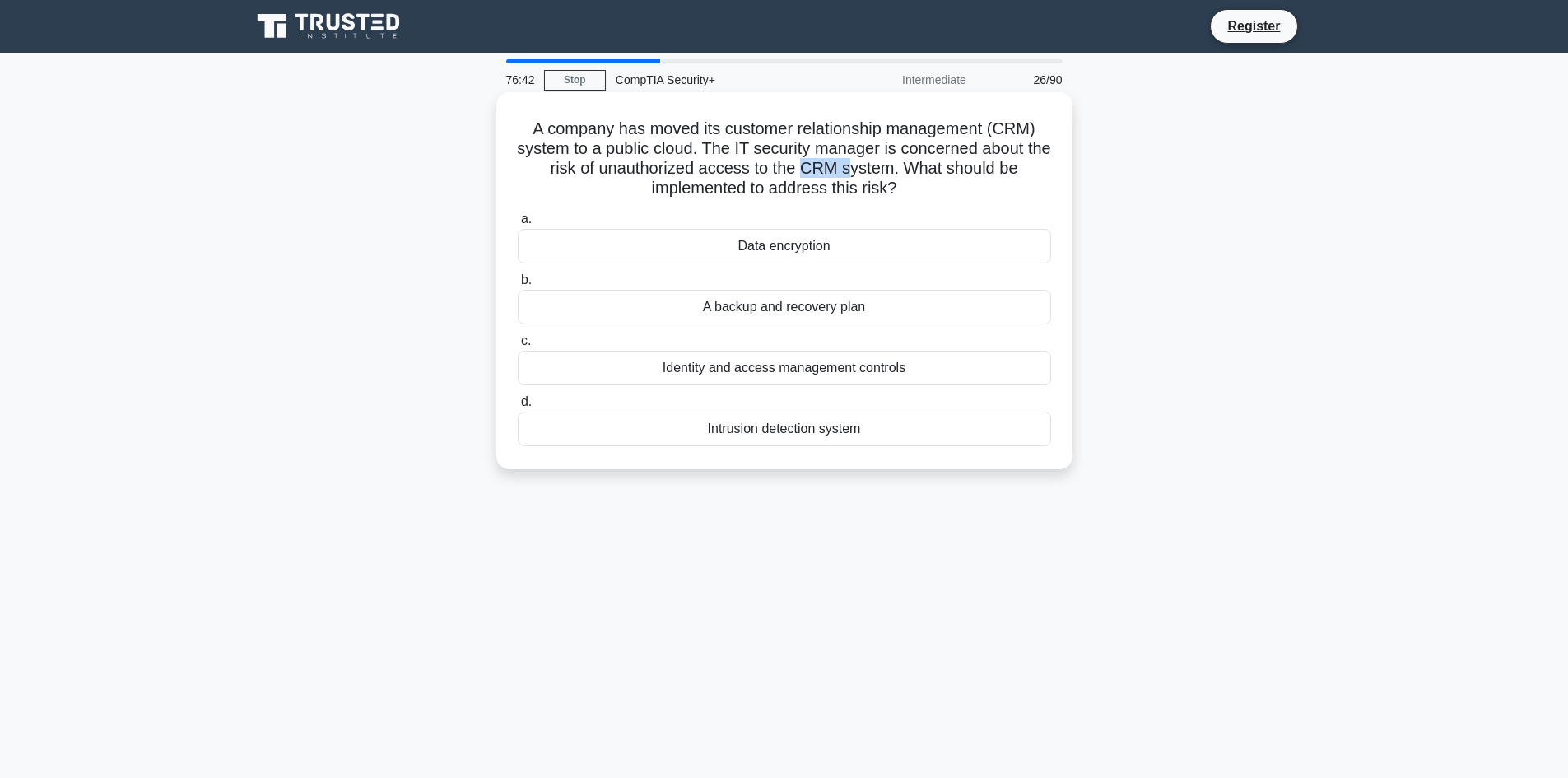
drag, startPoint x: 816, startPoint y: 162, endPoint x: 866, endPoint y: 167, distance: 50.2
click at [866, 167] on h5 "A company has moved its customer relationship management (CRM) system to a publ…" at bounding box center [785, 159] width 537 height 81
click at [876, 170] on h5 "A company has moved its customer relationship management (CRM) system to a publ…" at bounding box center [785, 159] width 537 height 81
click at [837, 376] on div "Identity and access management controls" at bounding box center [785, 368] width 533 height 35
click at [518, 347] on input "c. Identity and access management controls" at bounding box center [518, 341] width 0 height 11
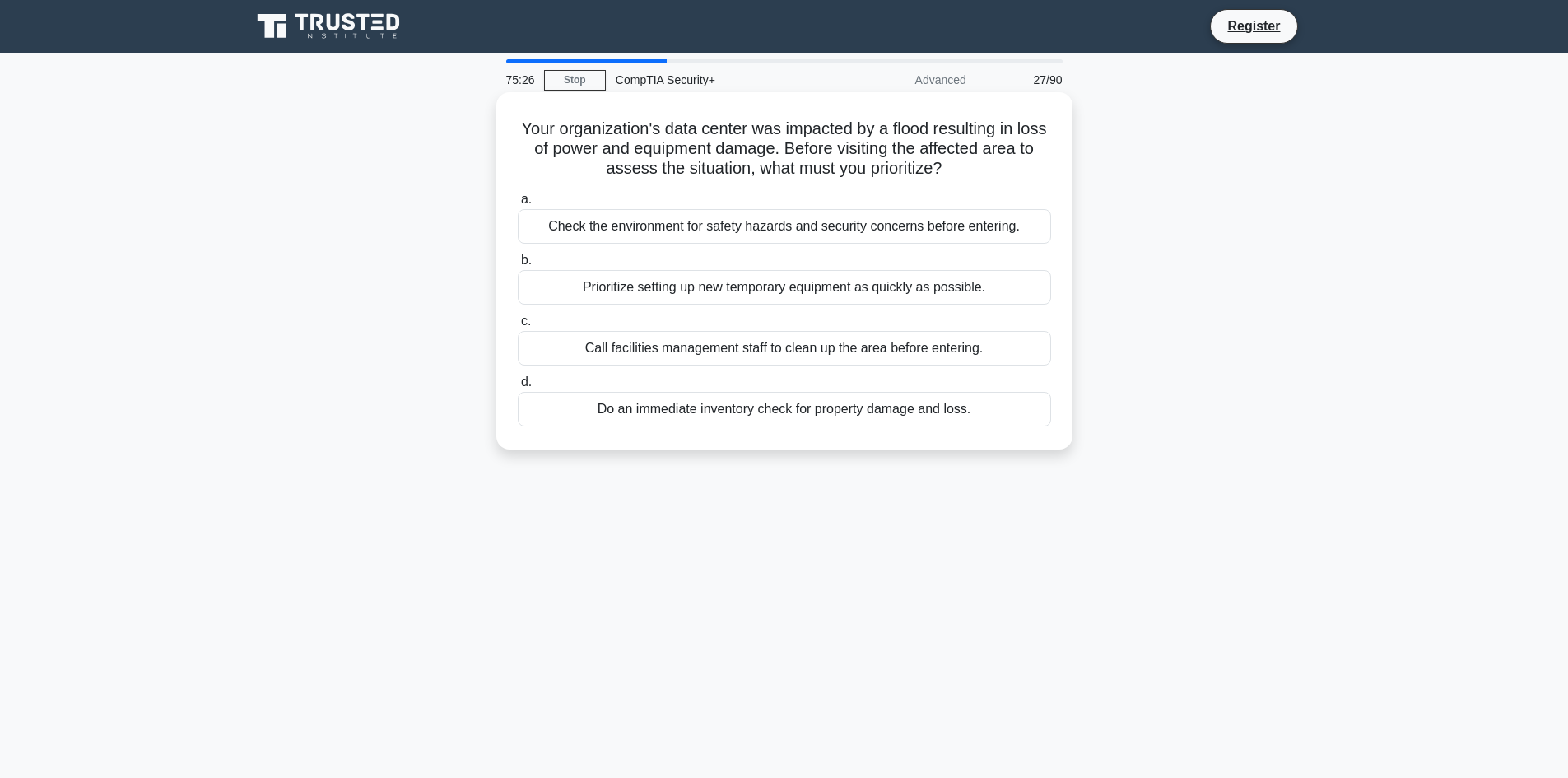
click at [780, 419] on div "Do an immediate inventory check for property damage and loss." at bounding box center [785, 409] width 533 height 35
click at [518, 388] on input "d. Do an immediate inventory check for property damage and loss." at bounding box center [518, 383] width 0 height 11
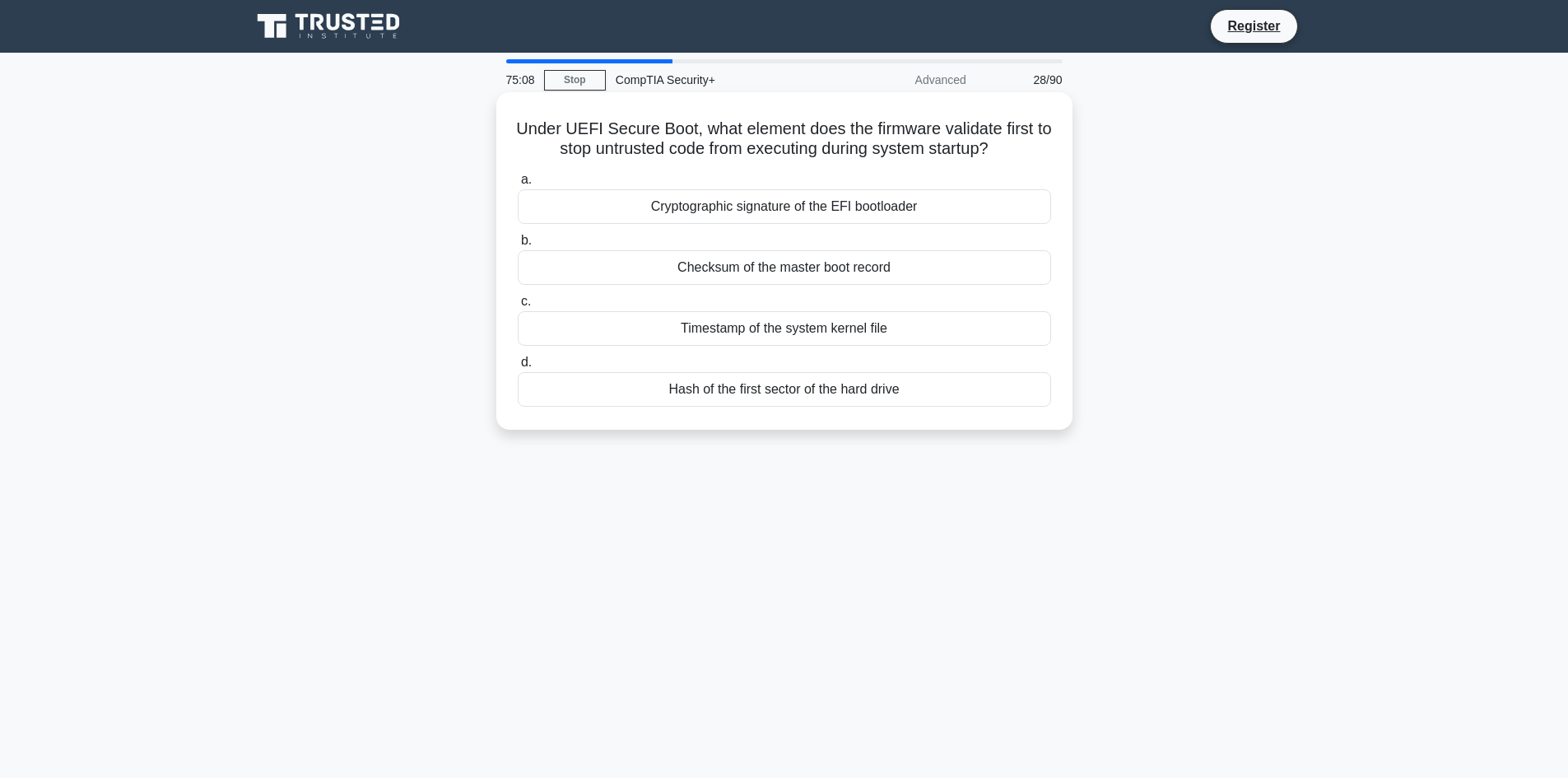
click at [909, 213] on div "Cryptographic signature of the EFI bootloader" at bounding box center [785, 207] width 533 height 35
click at [518, 185] on input "a. Cryptographic signature of the EFI bootloader" at bounding box center [518, 180] width 0 height 11
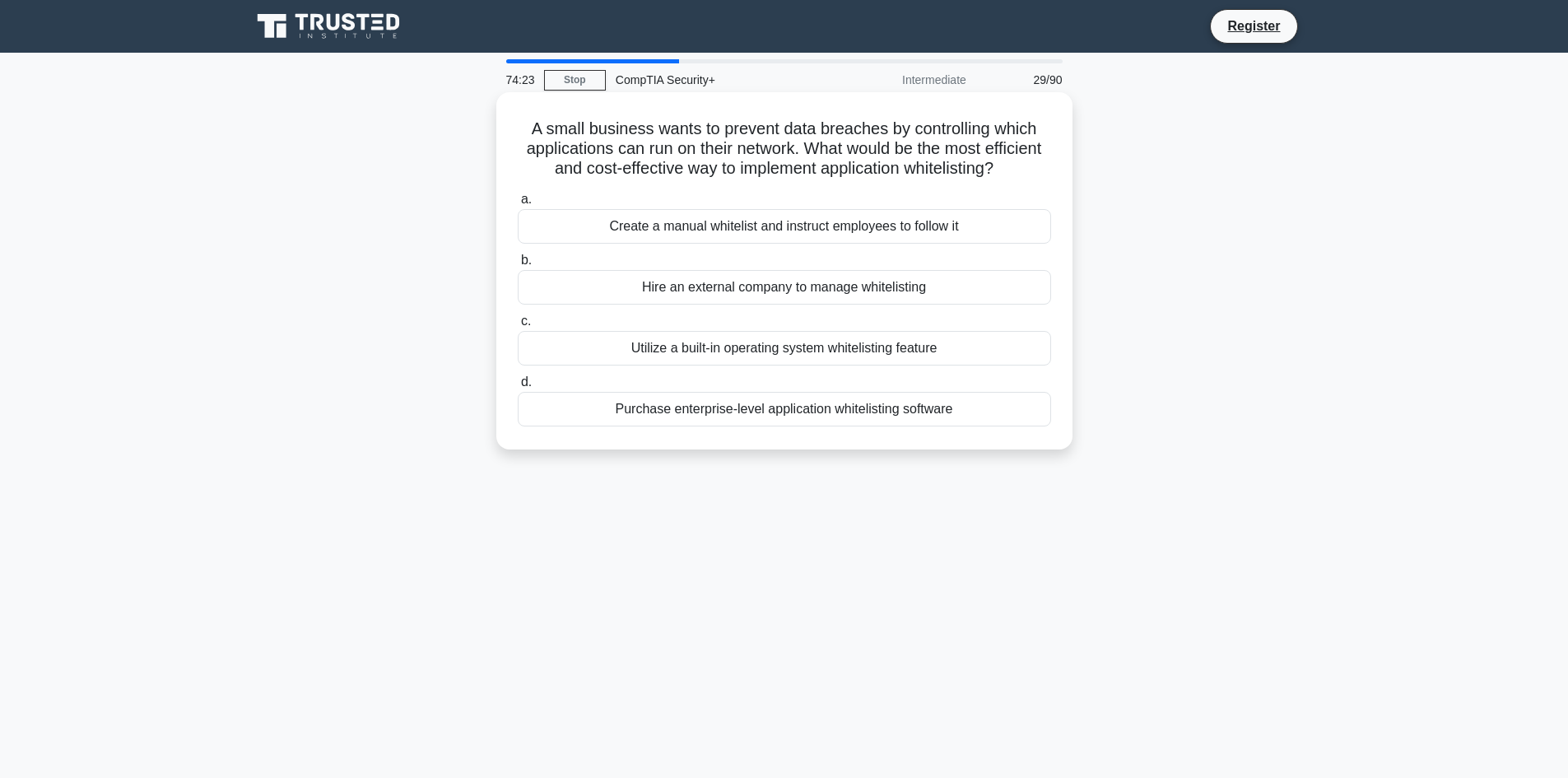
click at [955, 243] on div "Create a manual whitelist and instruct employees to follow it" at bounding box center [785, 226] width 533 height 35
click at [518, 205] on input "a. Create a manual whitelist and instruct employees to follow it" at bounding box center [518, 199] width 0 height 11
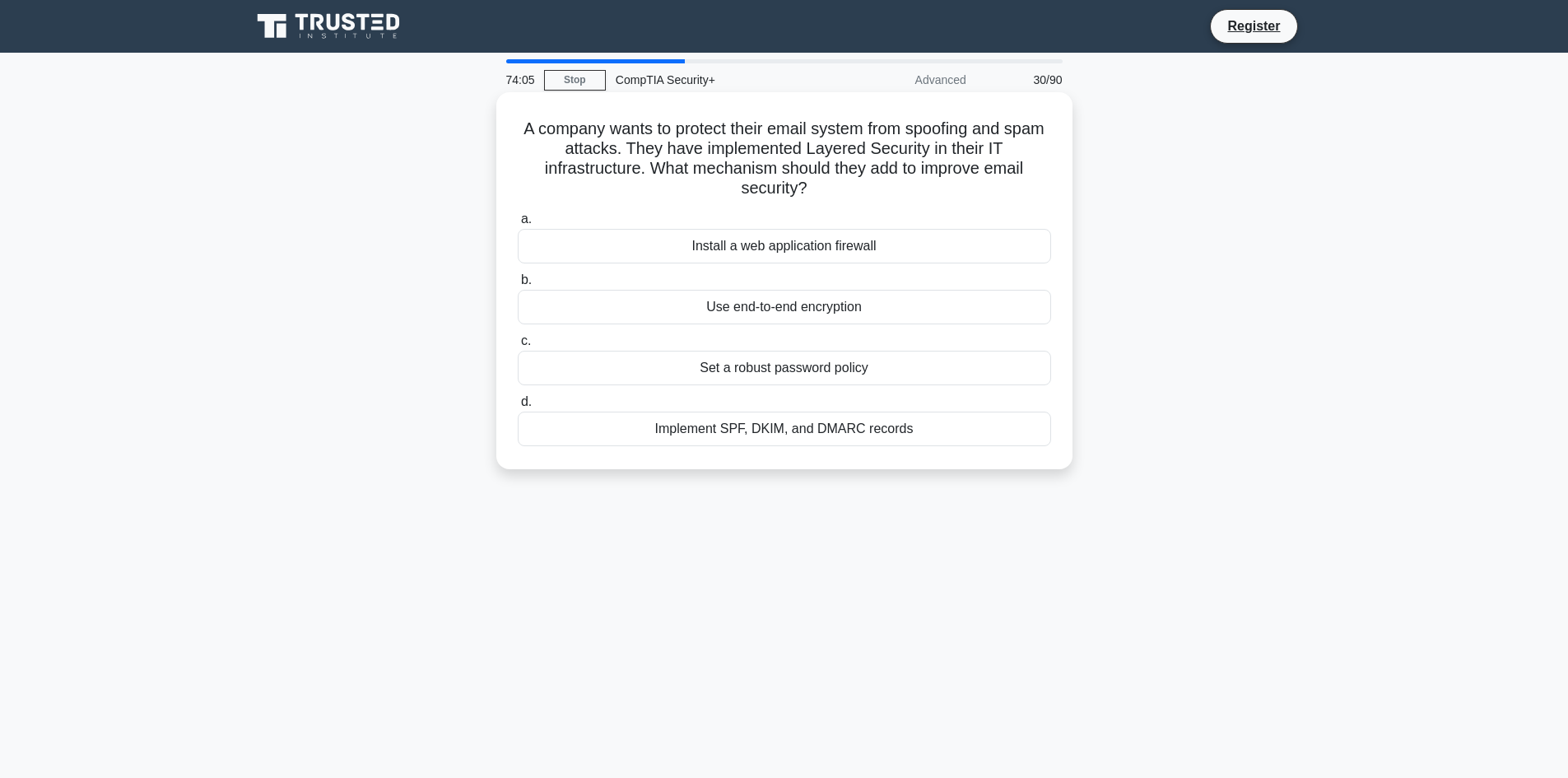
click at [853, 311] on div "Use end-to-end encryption" at bounding box center [785, 307] width 533 height 35
click at [518, 286] on input "b. Use end-to-end encryption" at bounding box center [518, 280] width 0 height 11
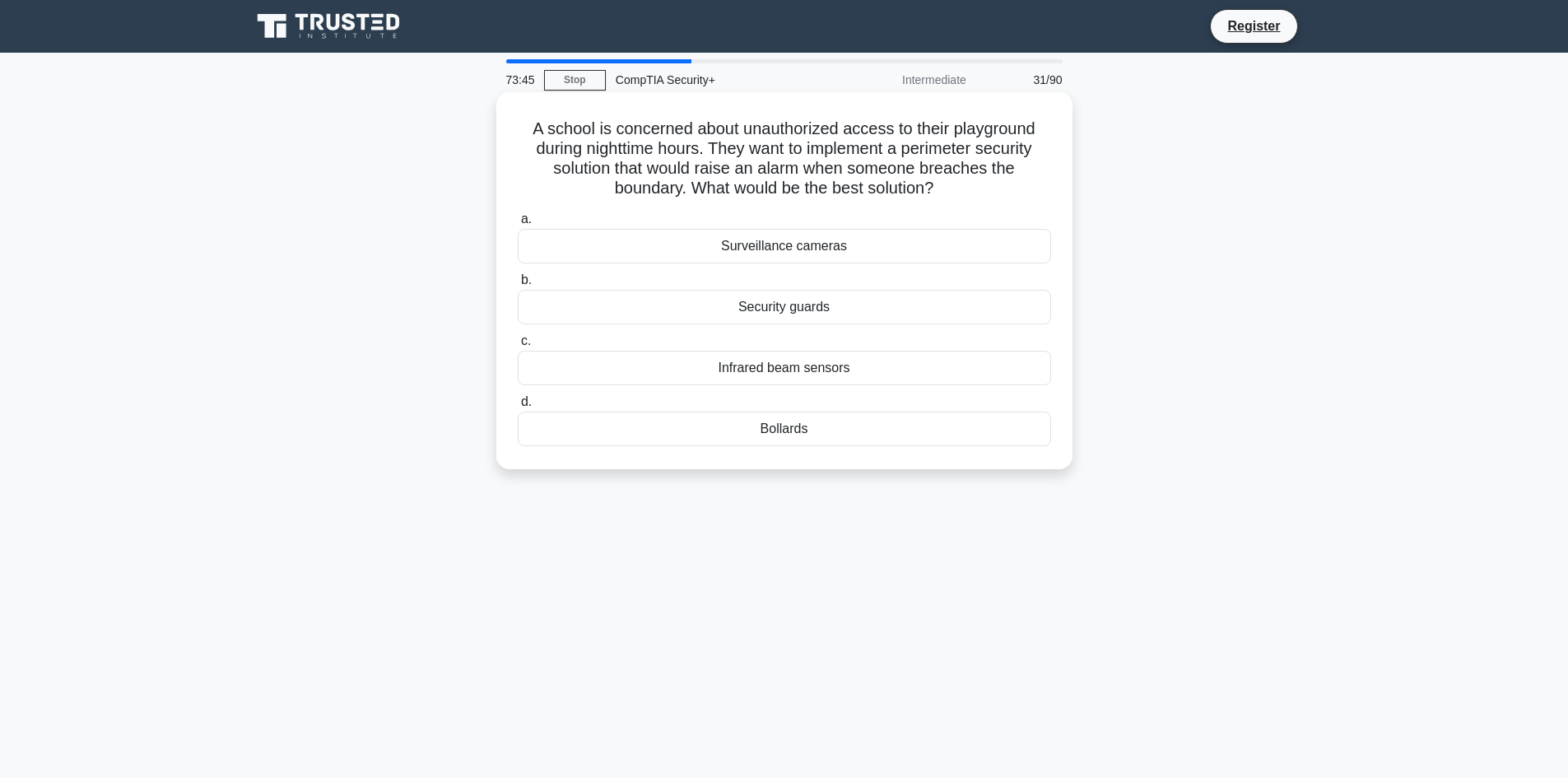
click at [874, 369] on div "Infrared beam sensors" at bounding box center [785, 368] width 533 height 35
click at [518, 347] on input "c. Infrared beam sensors" at bounding box center [518, 341] width 0 height 11
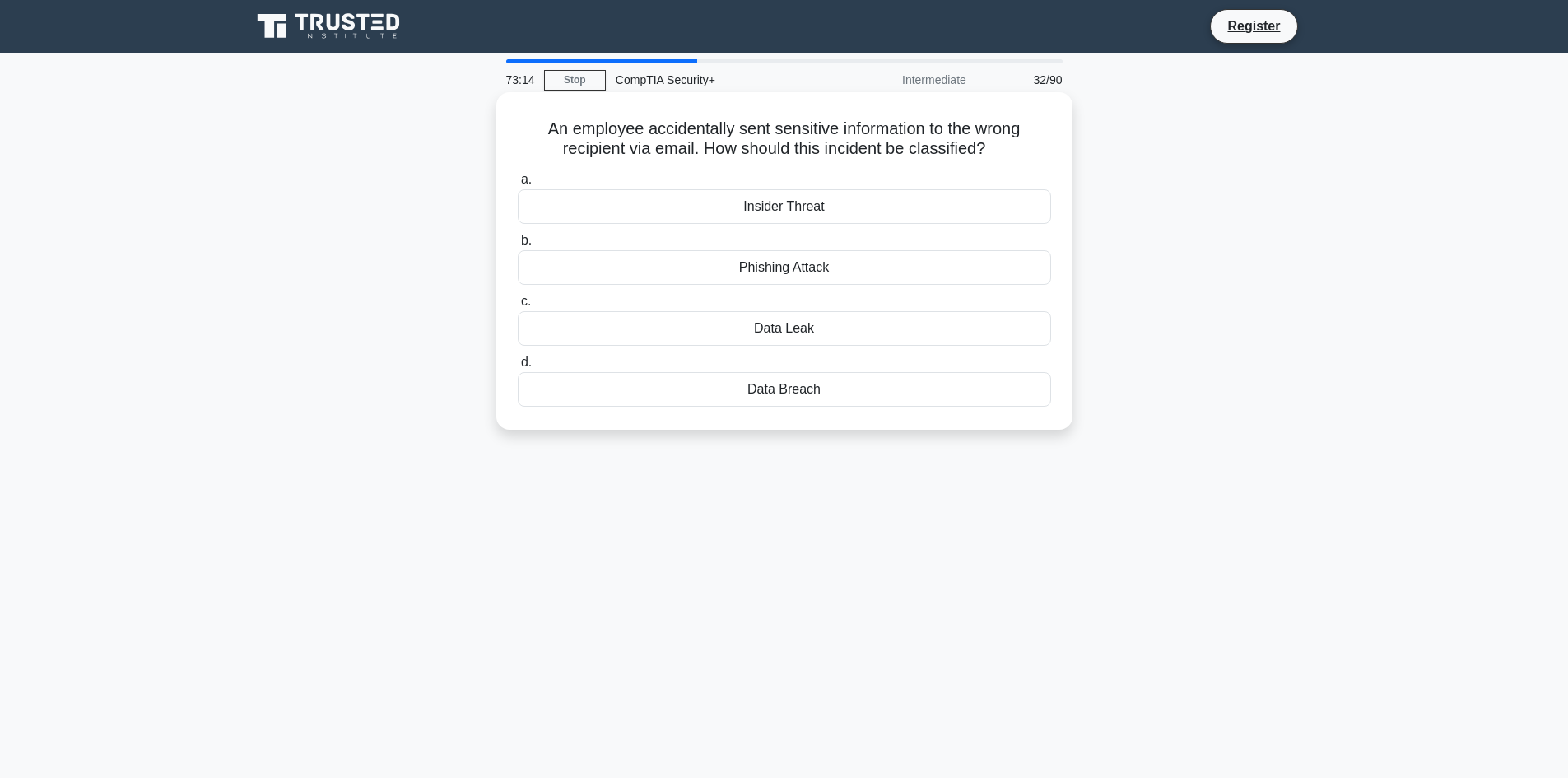
click at [822, 274] on div "Phishing Attack" at bounding box center [785, 268] width 533 height 35
click at [518, 246] on input "b. Phishing Attack" at bounding box center [518, 241] width 0 height 11
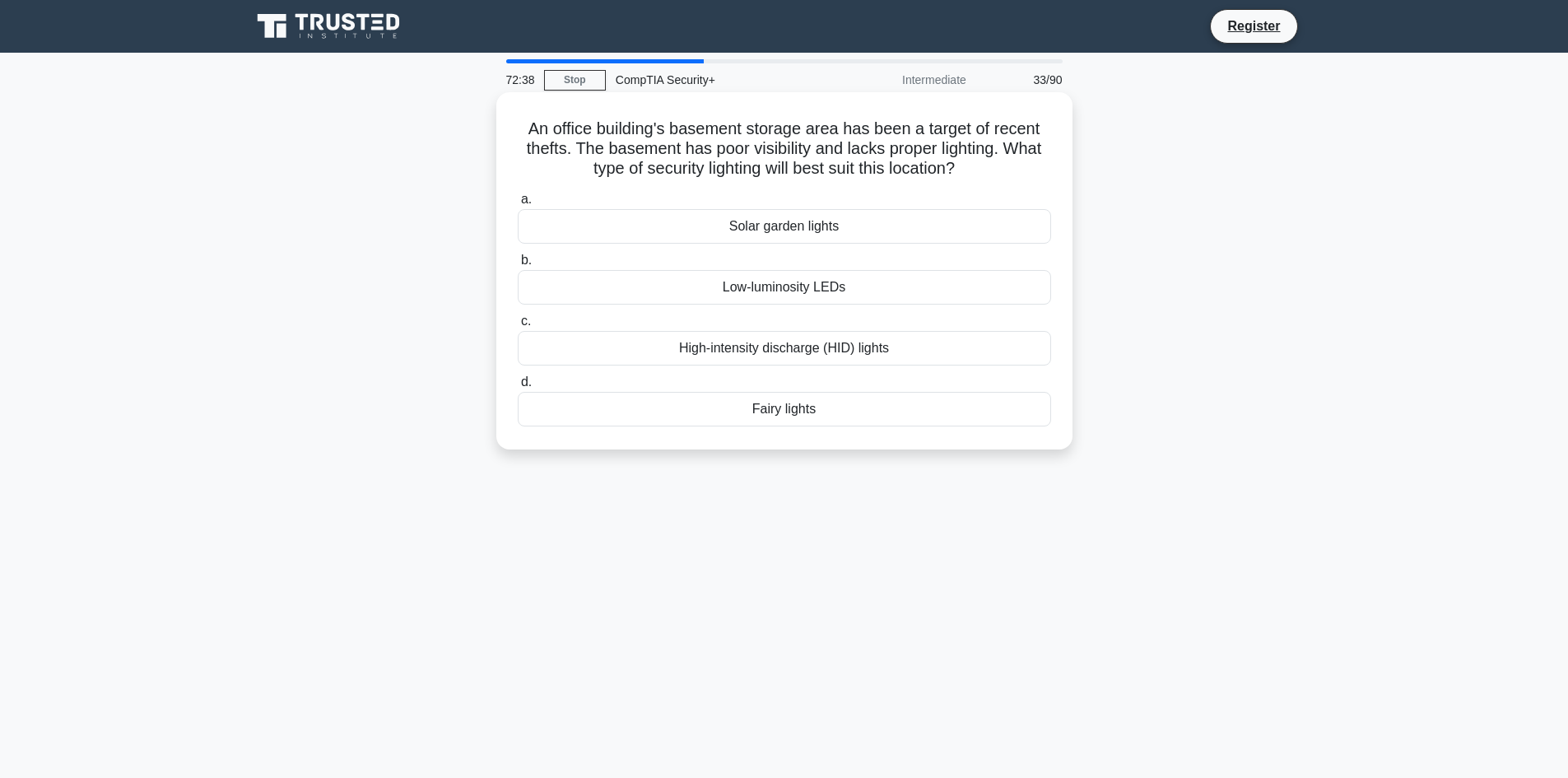
click at [835, 346] on div "High-intensity discharge (HID) lights" at bounding box center [785, 349] width 533 height 35
click at [518, 327] on input "c. High-intensity discharge (HID) lights" at bounding box center [518, 322] width 0 height 11
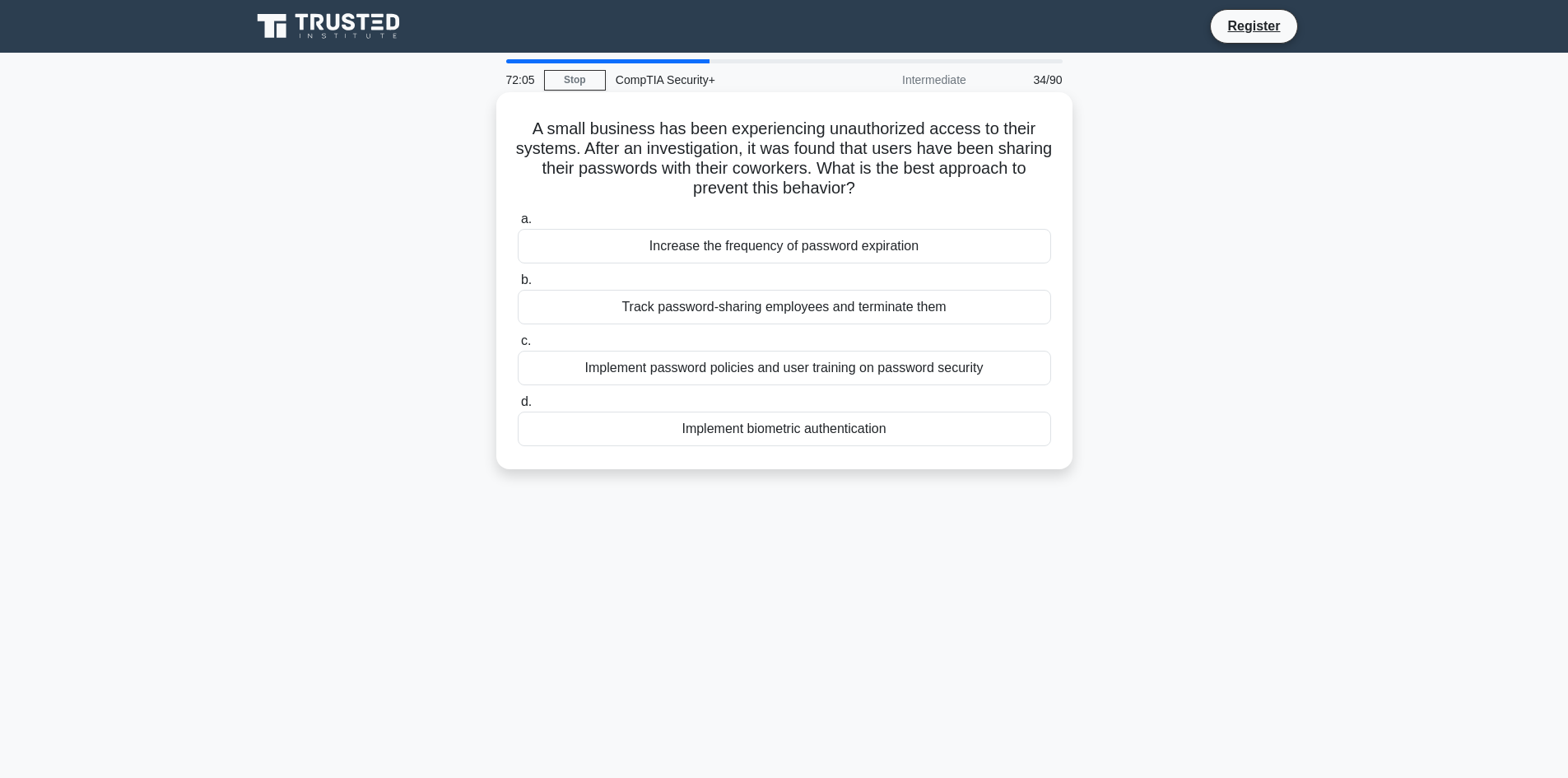
click at [893, 372] on div "Implement password policies and user training on password security" at bounding box center [785, 368] width 533 height 35
click at [518, 347] on input "c. Implement password policies and user training on password security" at bounding box center [518, 341] width 0 height 11
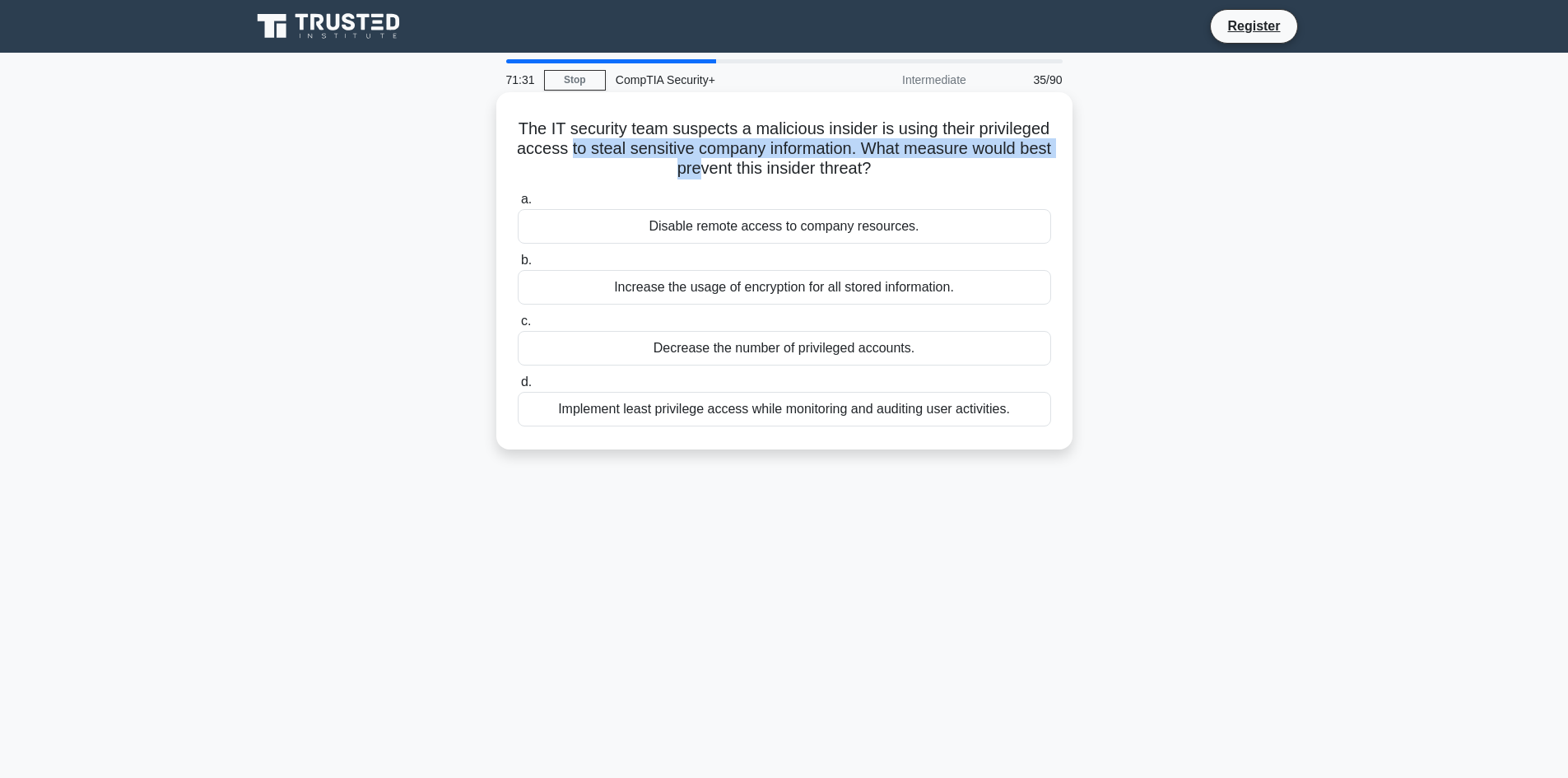
drag, startPoint x: 647, startPoint y: 154, endPoint x: 746, endPoint y: 172, distance: 100.6
click at [746, 172] on h5 "The IT security team suspects a malicious insider is using their privileged acc…" at bounding box center [785, 149] width 537 height 61
click at [764, 176] on h5 "The IT security team suspects a malicious insider is using their privileged acc…" at bounding box center [785, 149] width 537 height 61
drag, startPoint x: 744, startPoint y: 158, endPoint x: 920, endPoint y: 163, distance: 176.1
click at [900, 160] on h5 "The IT security team suspects a malicious insider is using their privileged acc…" at bounding box center [785, 149] width 537 height 61
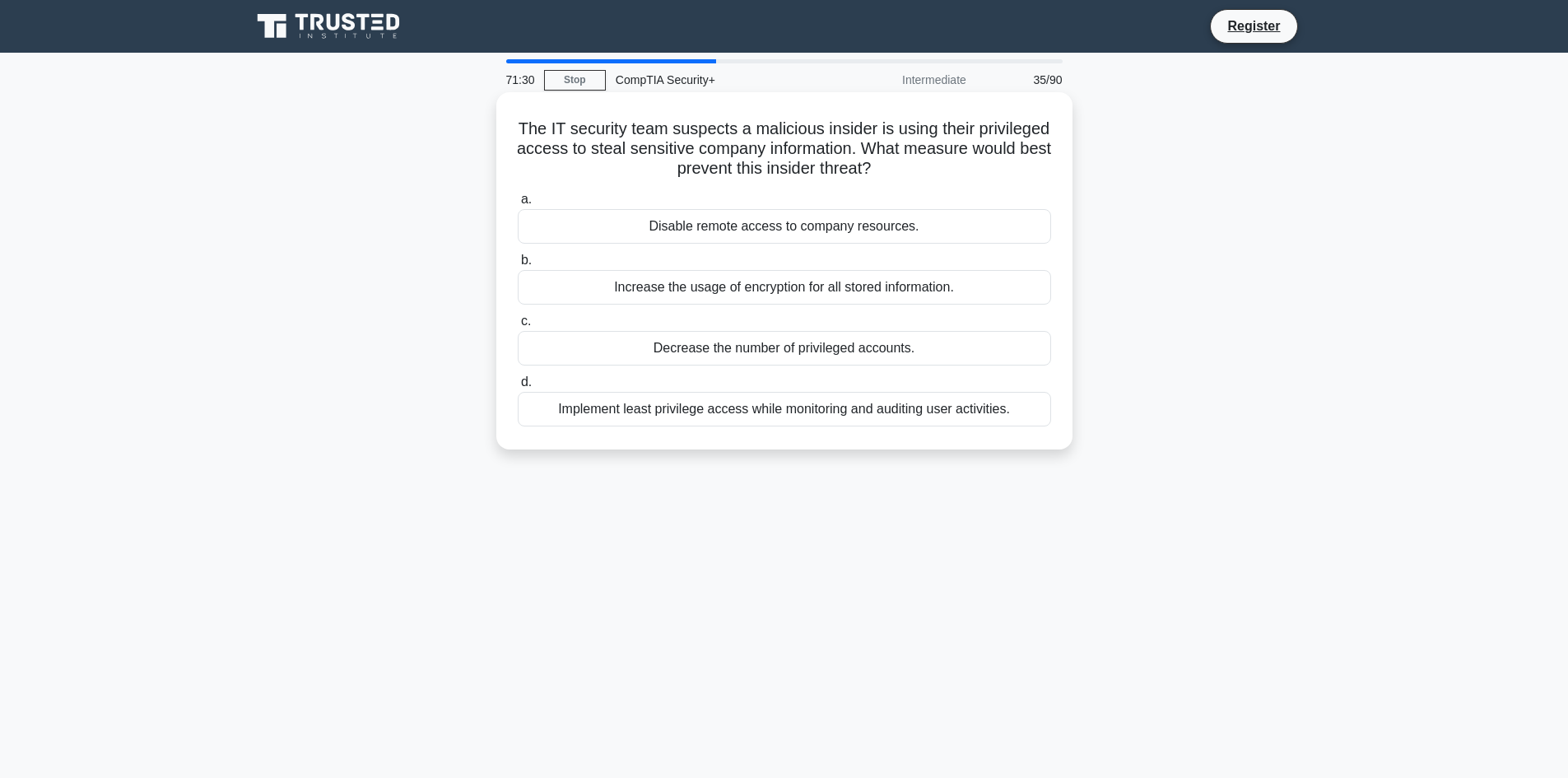
click at [942, 164] on h5 "The IT security team suspects a malicious insider is using their privileged acc…" at bounding box center [785, 149] width 537 height 61
drag, startPoint x: 743, startPoint y: 343, endPoint x: 420, endPoint y: 549, distance: 383.1
click at [417, 552] on div "71:20 Stop CompTIA Security+ Intermediate 35/90 The IT security team suspects a…" at bounding box center [785, 471] width 1087 height 824
click at [695, 407] on div "Implement least privilege access while monitoring and auditing user activities." at bounding box center [785, 409] width 533 height 35
click at [518, 388] on input "d. Implement least privilege access while monitoring and auditing user activiti…" at bounding box center [518, 383] width 0 height 11
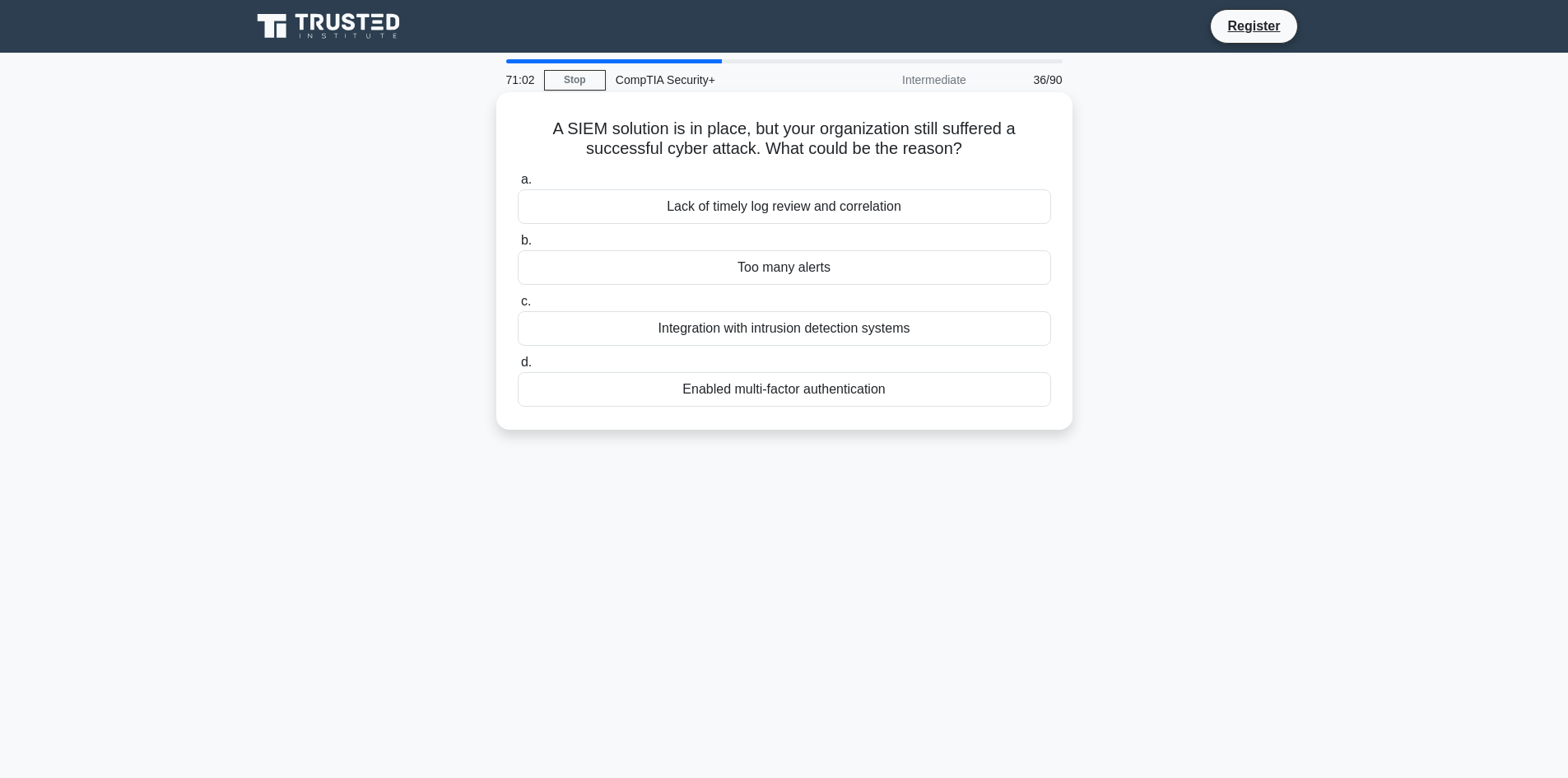
click at [815, 208] on div "Lack of timely log review and correlation" at bounding box center [785, 207] width 533 height 35
click at [518, 185] on input "a. Lack of timely log review and correlation" at bounding box center [518, 180] width 0 height 11
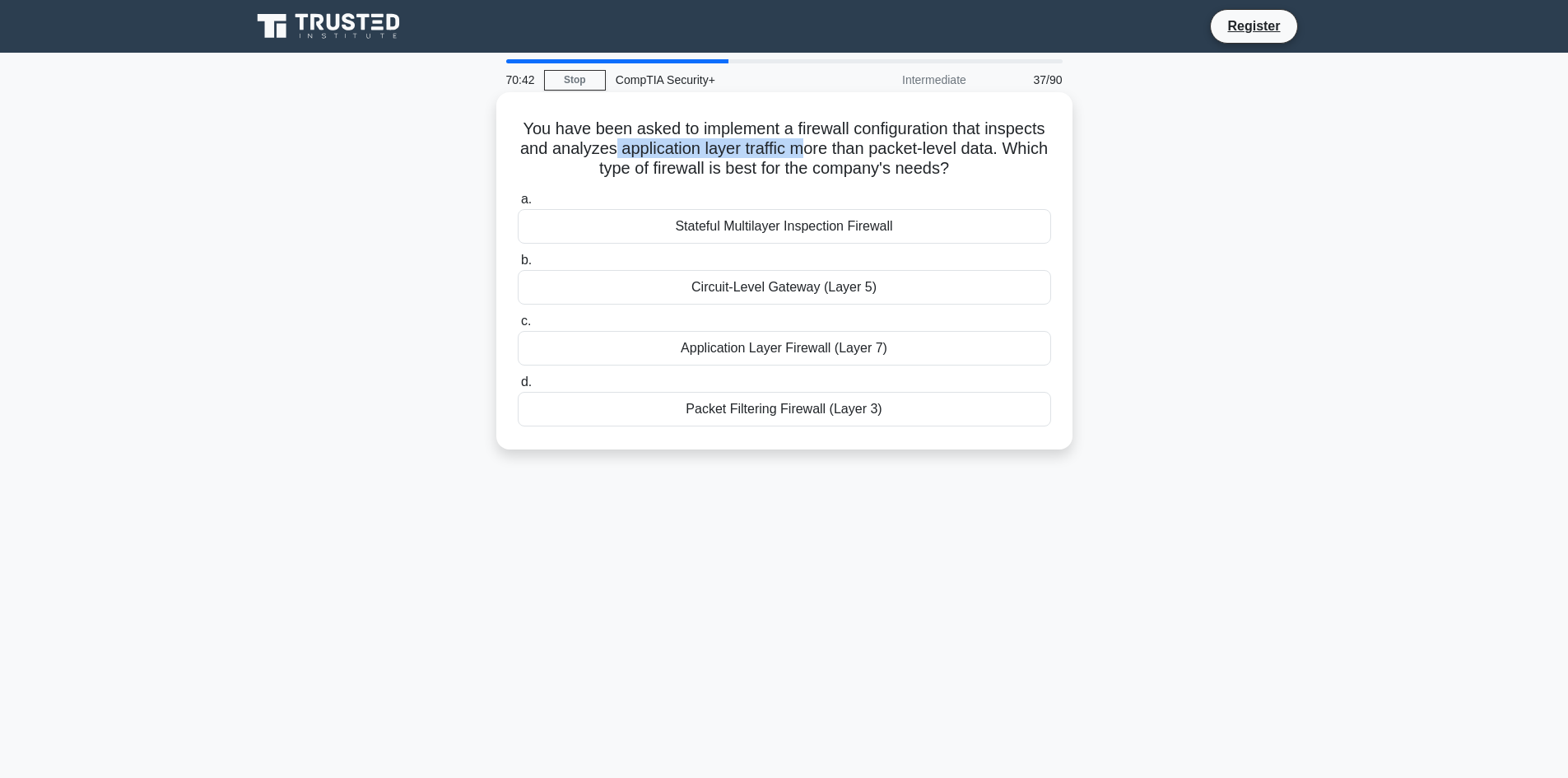
drag, startPoint x: 687, startPoint y: 146, endPoint x: 880, endPoint y: 149, distance: 193.0
click at [880, 149] on h5 "You have been asked to implement a firewall configuration that inspects and ana…" at bounding box center [785, 149] width 537 height 61
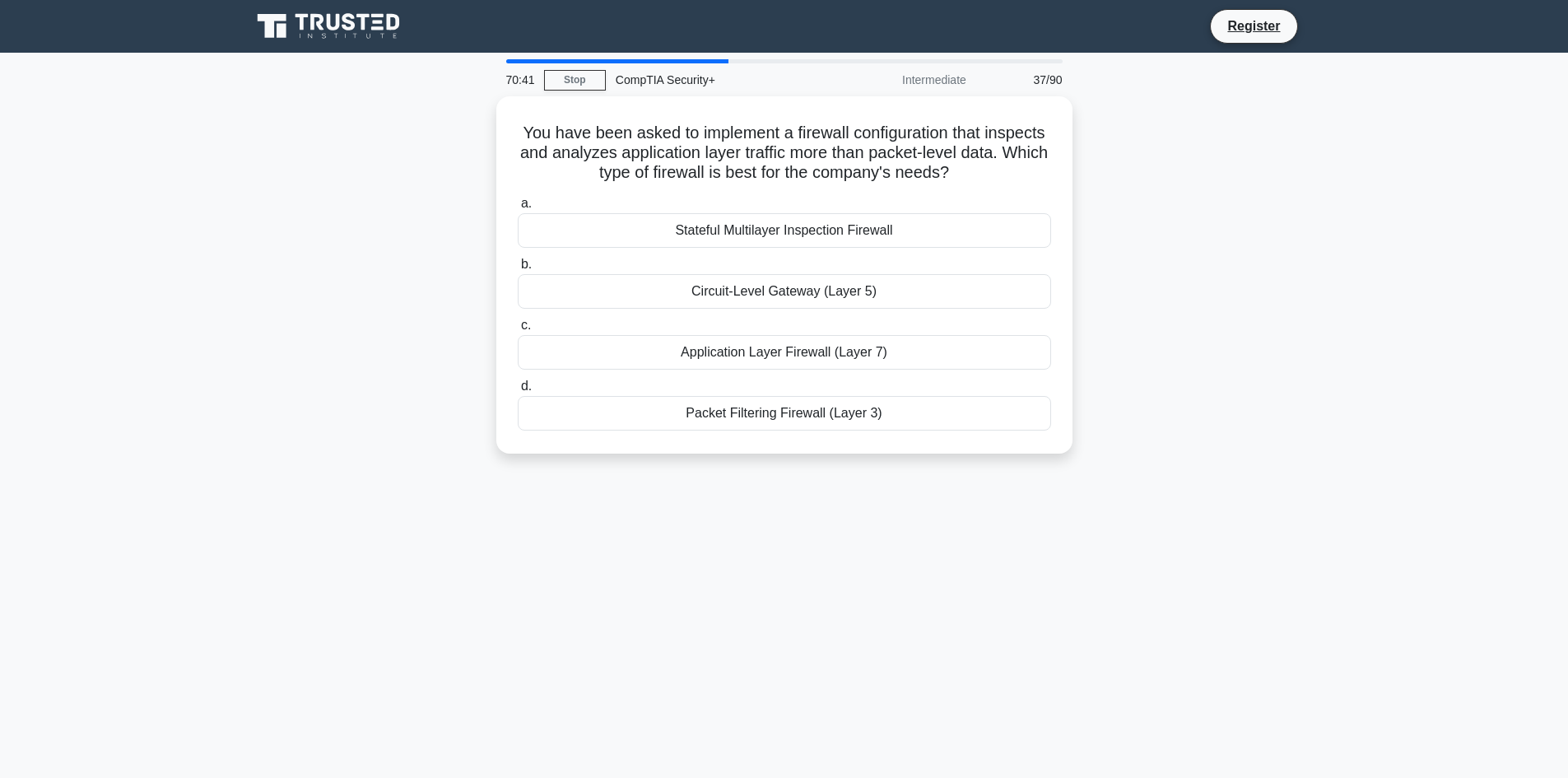
drag, startPoint x: 736, startPoint y: 638, endPoint x: 750, endPoint y: 575, distance: 64.5
click at [737, 638] on div "70:41 Stop CompTIA Security+ Intermediate 37/90 You have been asked to implemen…" at bounding box center [785, 471] width 1087 height 824
click at [744, 353] on div "Application Layer Firewall (Layer 7)" at bounding box center [785, 349] width 533 height 35
click at [518, 327] on input "c. Application Layer Firewall (Layer 7)" at bounding box center [518, 322] width 0 height 11
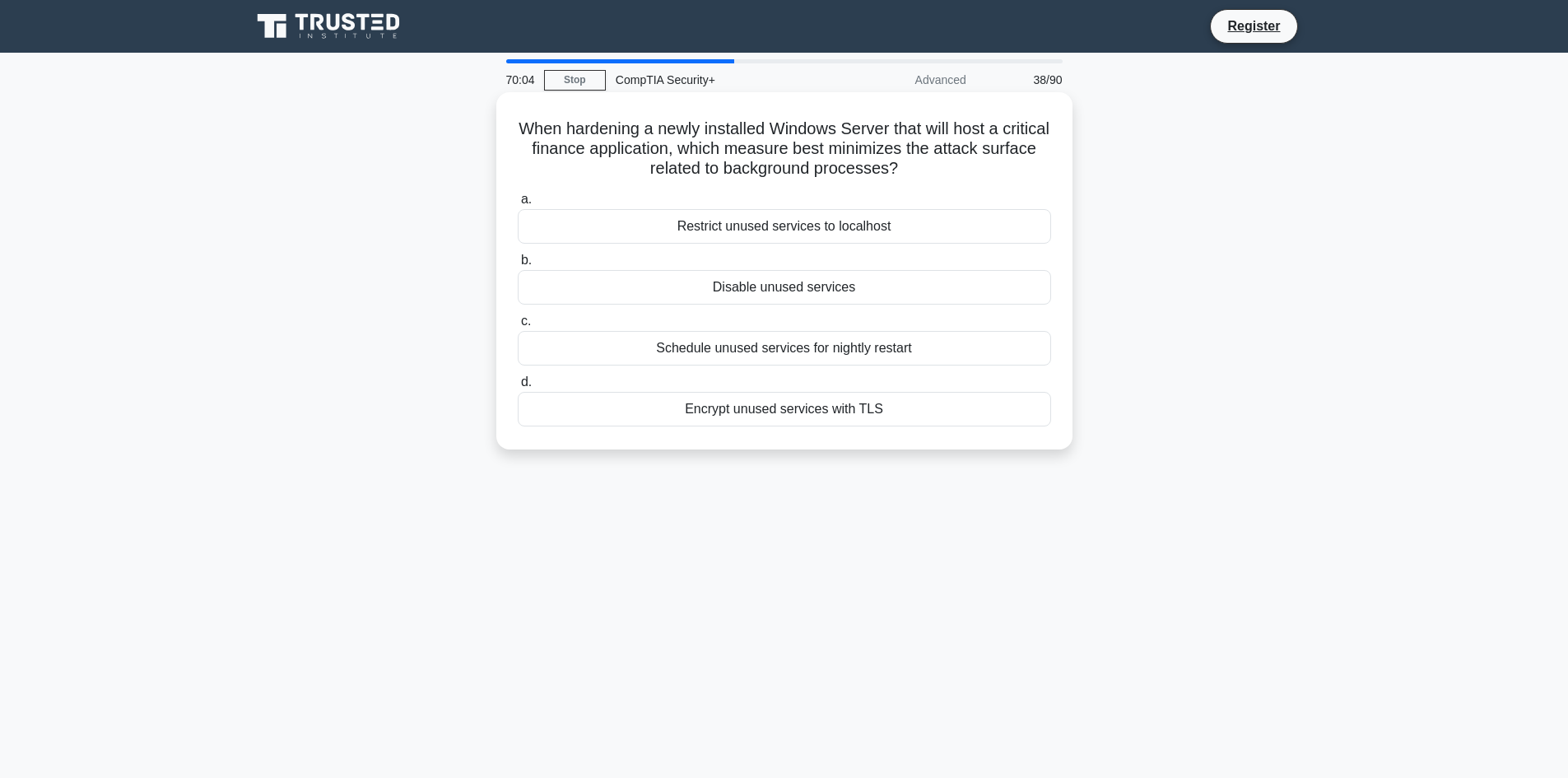
click at [803, 412] on div "Encrypt unused services with TLS" at bounding box center [785, 409] width 533 height 35
click at [518, 388] on input "d. Encrypt unused services with TLS" at bounding box center [518, 383] width 0 height 11
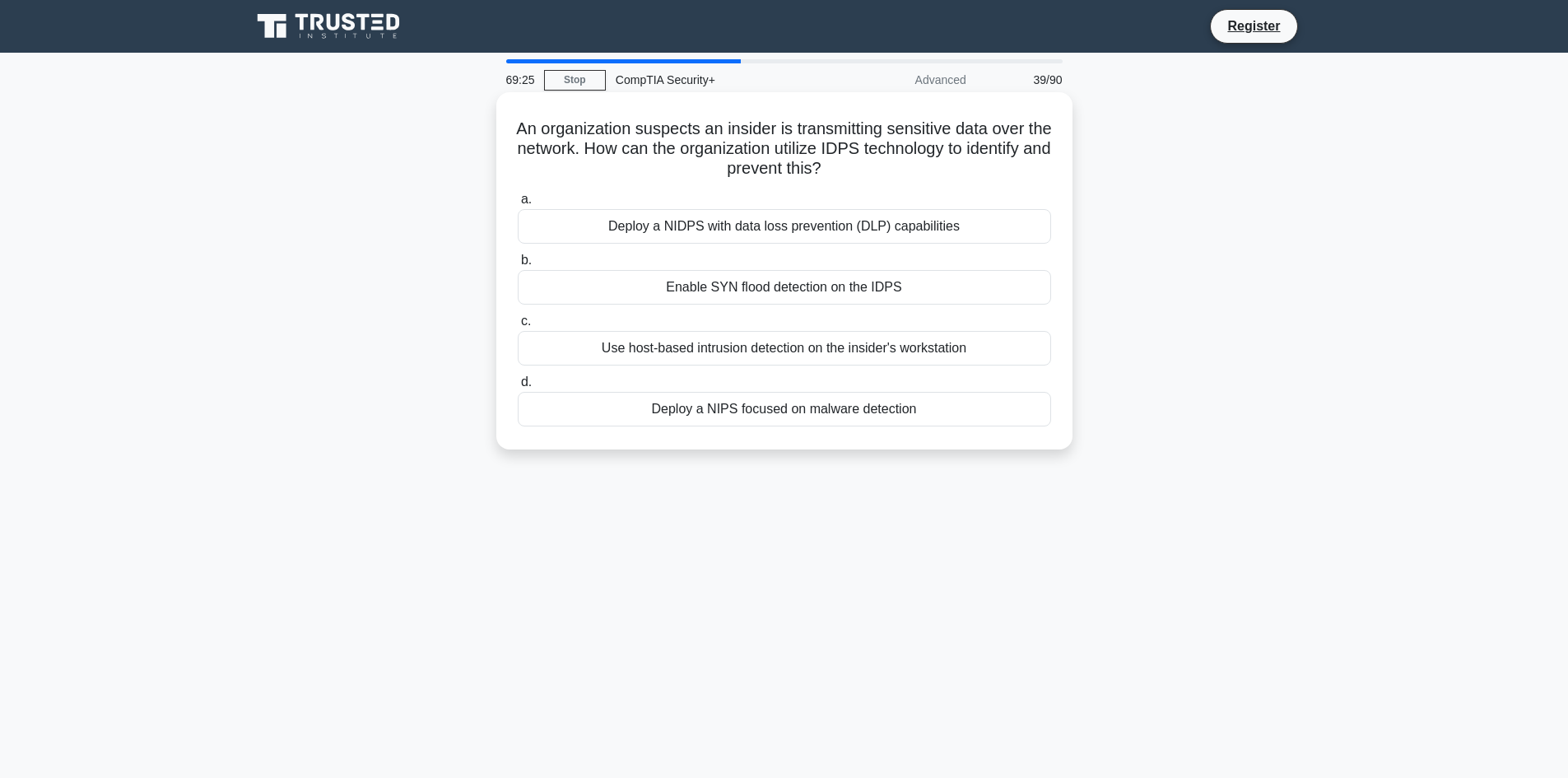
click at [1000, 175] on h5 "An organization suspects an insider is transmitting sensitive data over the net…" at bounding box center [785, 149] width 537 height 61
drag, startPoint x: 1000, startPoint y: 175, endPoint x: 864, endPoint y: 164, distance: 136.4
click at [864, 164] on h5 "An organization suspects an insider is transmitting sensitive data over the net…" at bounding box center [785, 149] width 537 height 61
drag, startPoint x: 697, startPoint y: 159, endPoint x: 776, endPoint y: 171, distance: 79.9
click at [776, 171] on h5 "An organization suspects an insider is transmitting sensitive data over the net…" at bounding box center [785, 149] width 537 height 61
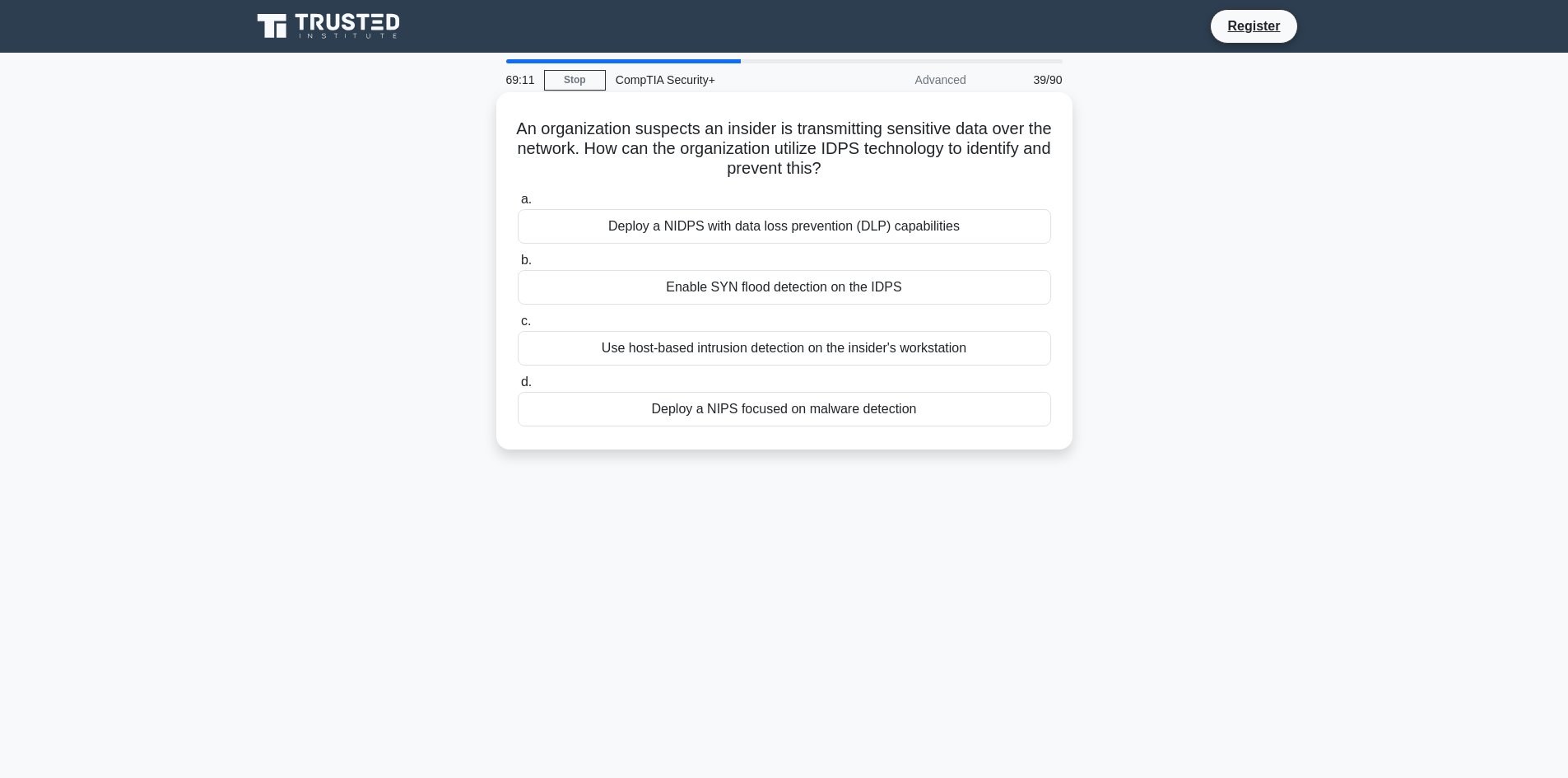
click at [801, 162] on h5 "An organization suspects an insider is transmitting sensitive data over the net…" at bounding box center [785, 149] width 537 height 61
click at [770, 231] on div "Deploy a NIDPS with data loss prevention (DLP) capabilities" at bounding box center [785, 226] width 533 height 35
click at [518, 205] on input "a. Deploy a NIDPS with data loss prevention (DLP) capabilities" at bounding box center [518, 199] width 0 height 11
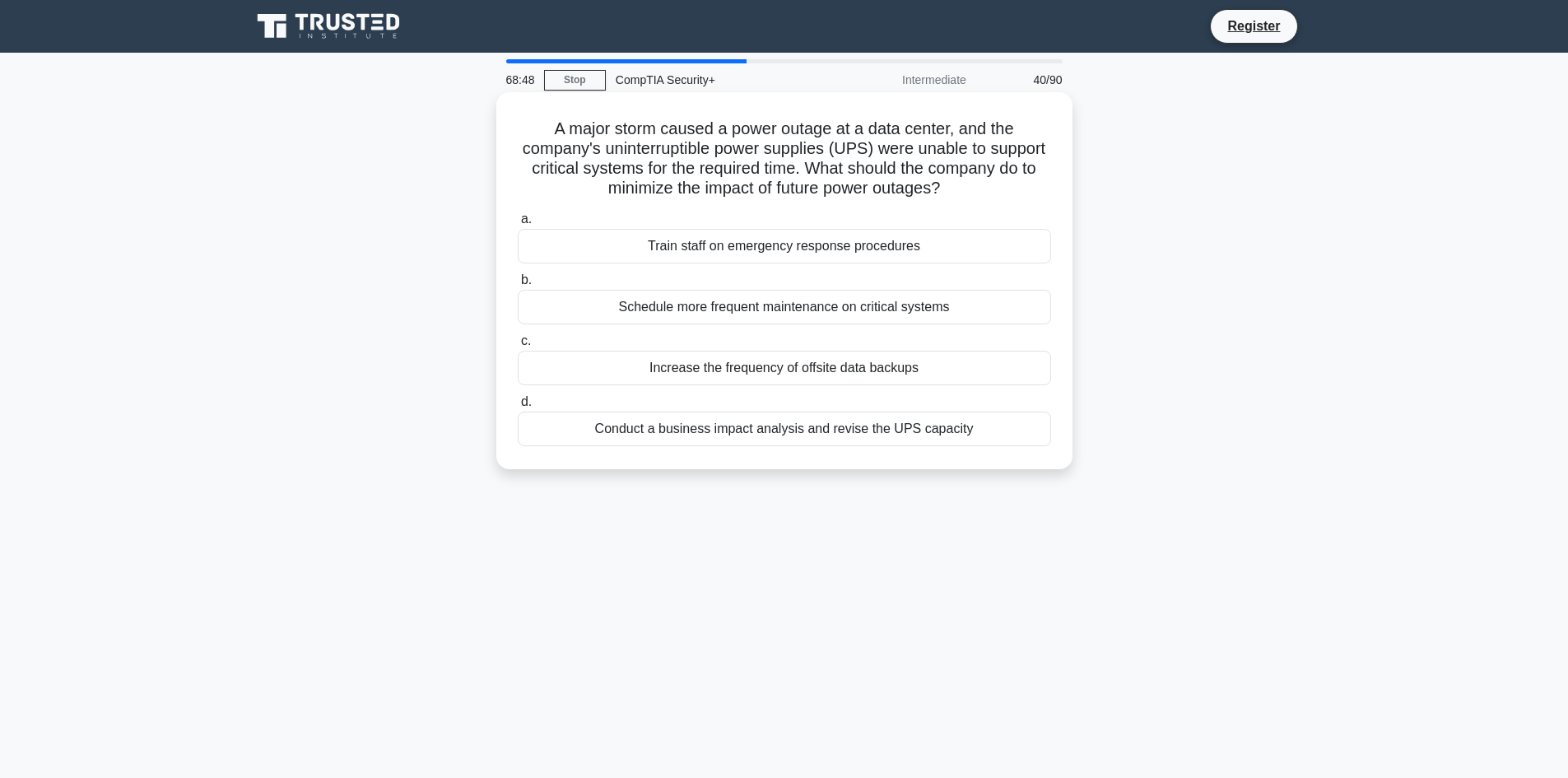
click at [724, 368] on div "Increase the frequency of offsite data backups" at bounding box center [785, 368] width 533 height 35
click at [518, 347] on input "c. Increase the frequency of offsite data backups" at bounding box center [518, 341] width 0 height 11
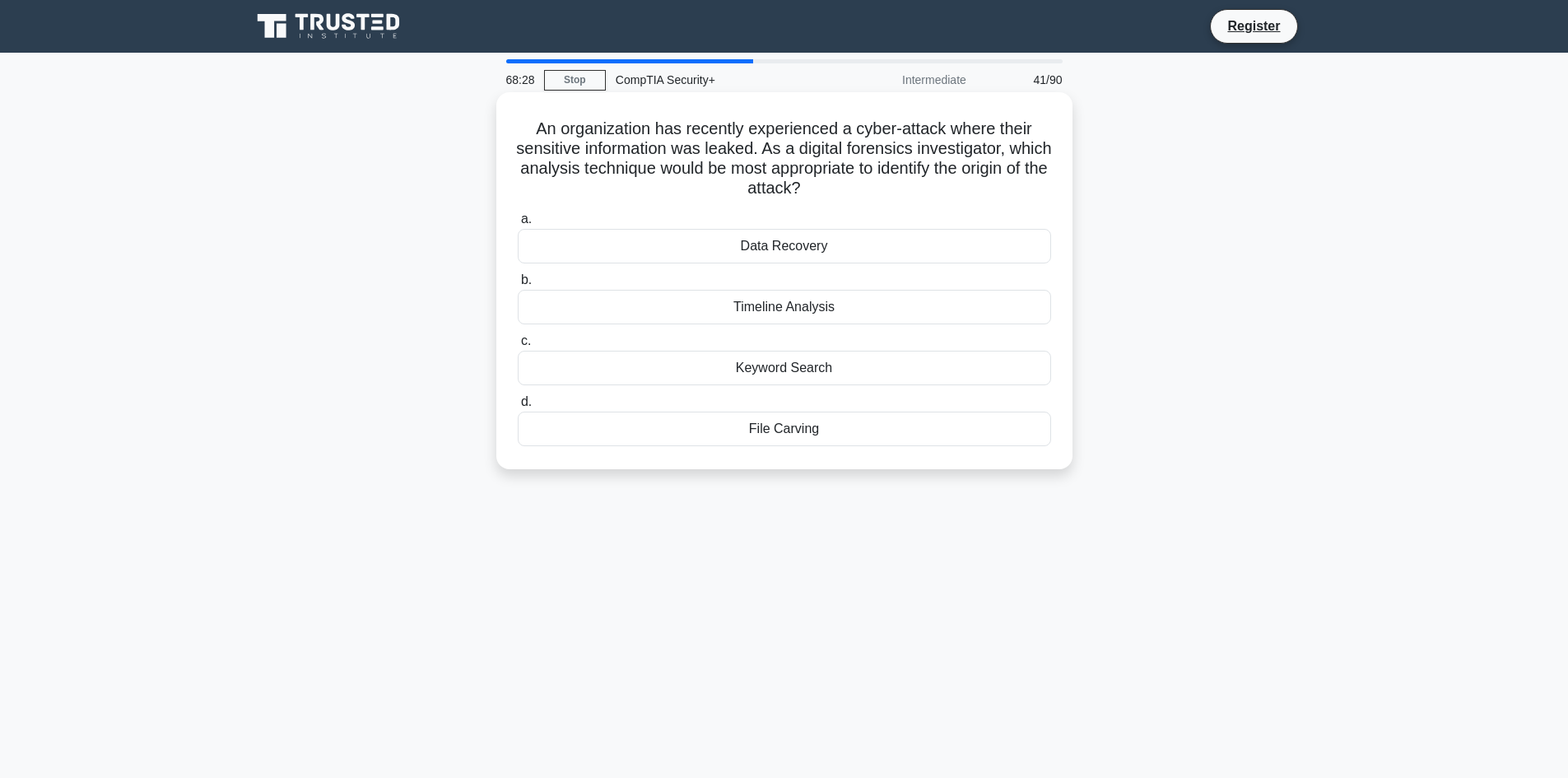
click at [843, 312] on div "Timeline Analysis" at bounding box center [785, 307] width 533 height 35
click at [518, 286] on input "b. Timeline Analysis" at bounding box center [518, 280] width 0 height 11
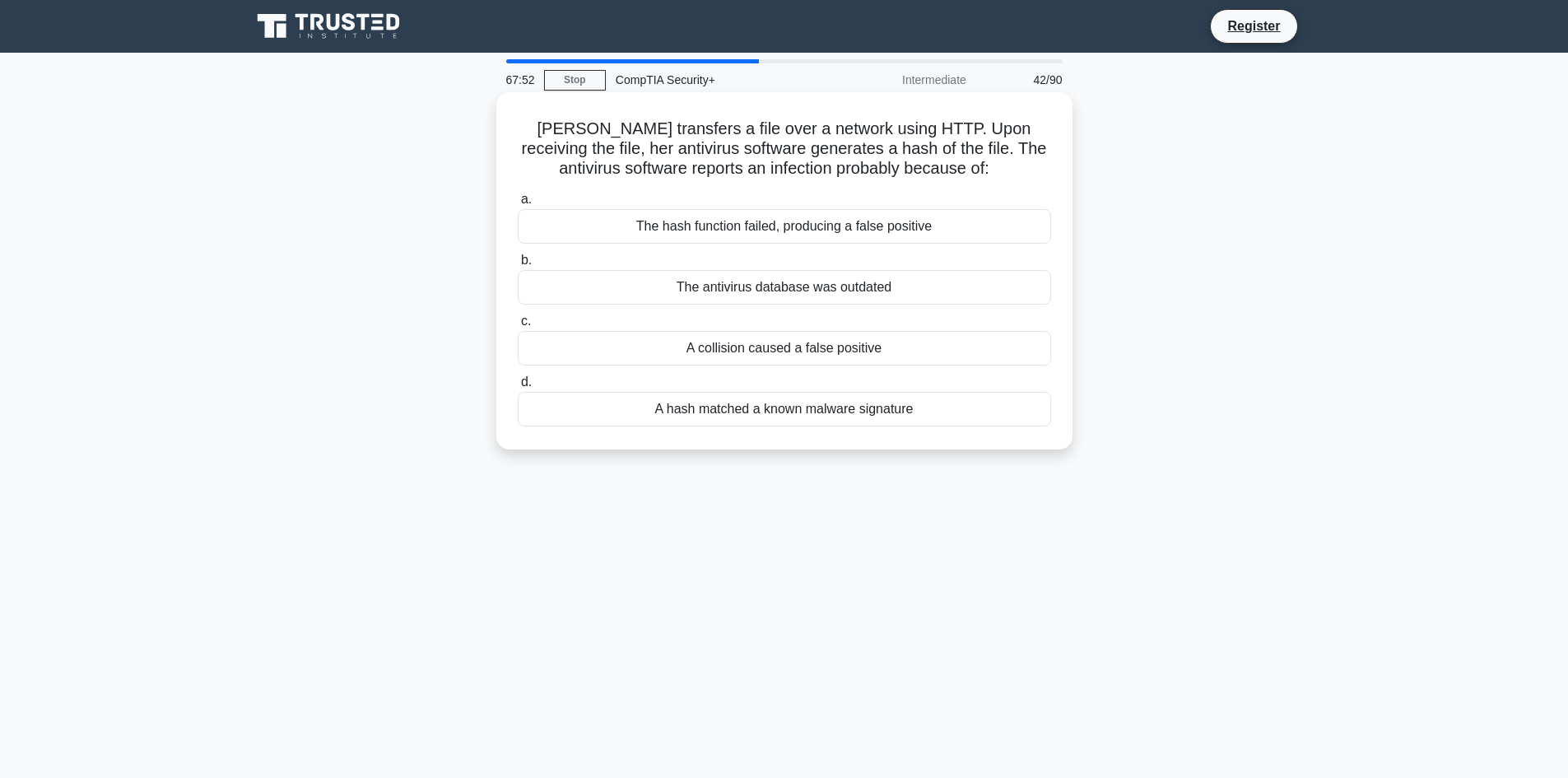
click at [830, 414] on div "A hash matched a known malware signature" at bounding box center [785, 409] width 533 height 35
click at [518, 388] on input "d. A hash matched a known malware signature" at bounding box center [518, 383] width 0 height 11
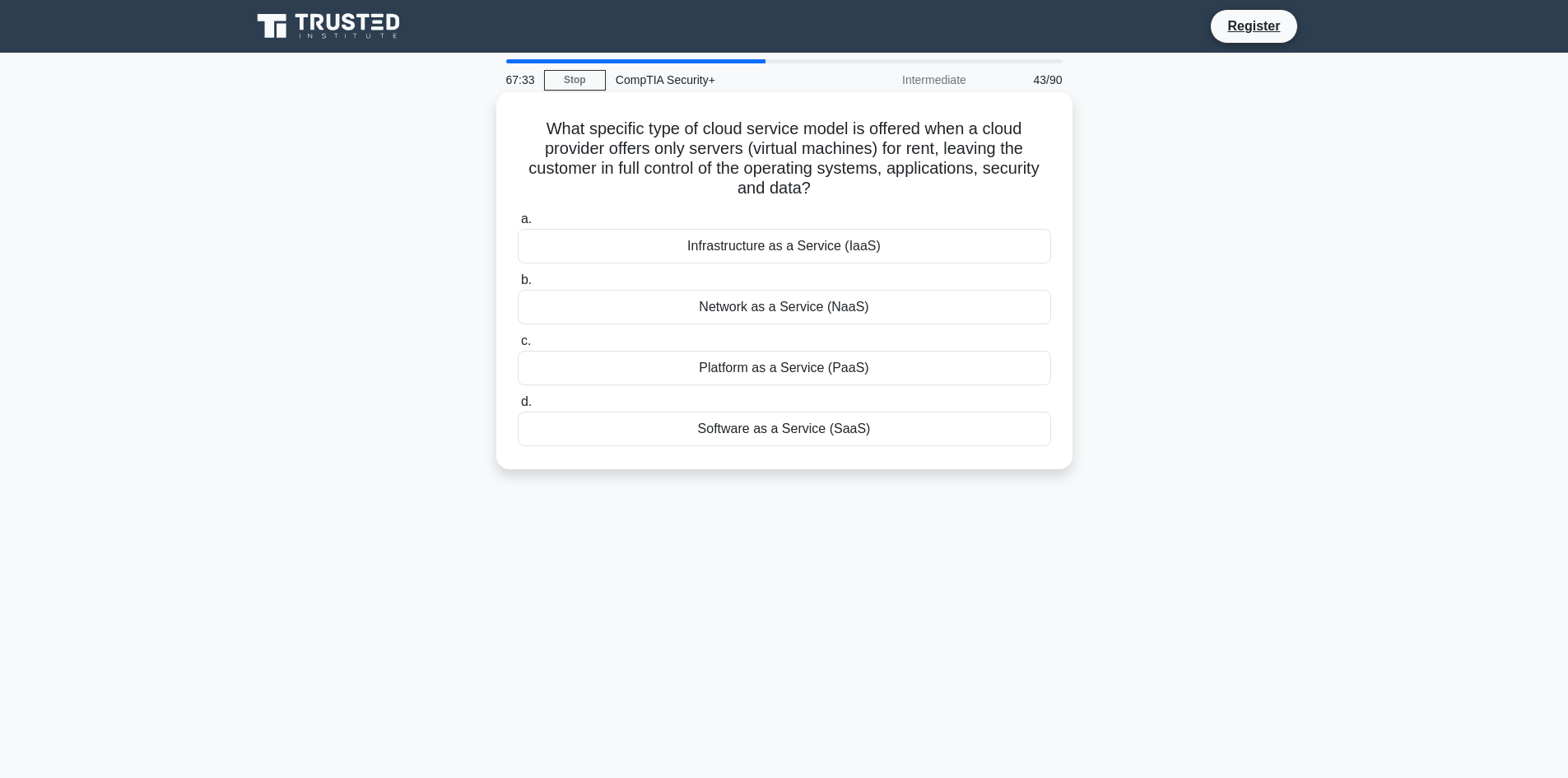
click at [790, 252] on div "Infrastructure as a Service (IaaS)" at bounding box center [785, 246] width 533 height 35
click at [518, 225] on input "a. Infrastructure as a Service (IaaS)" at bounding box center [518, 219] width 0 height 11
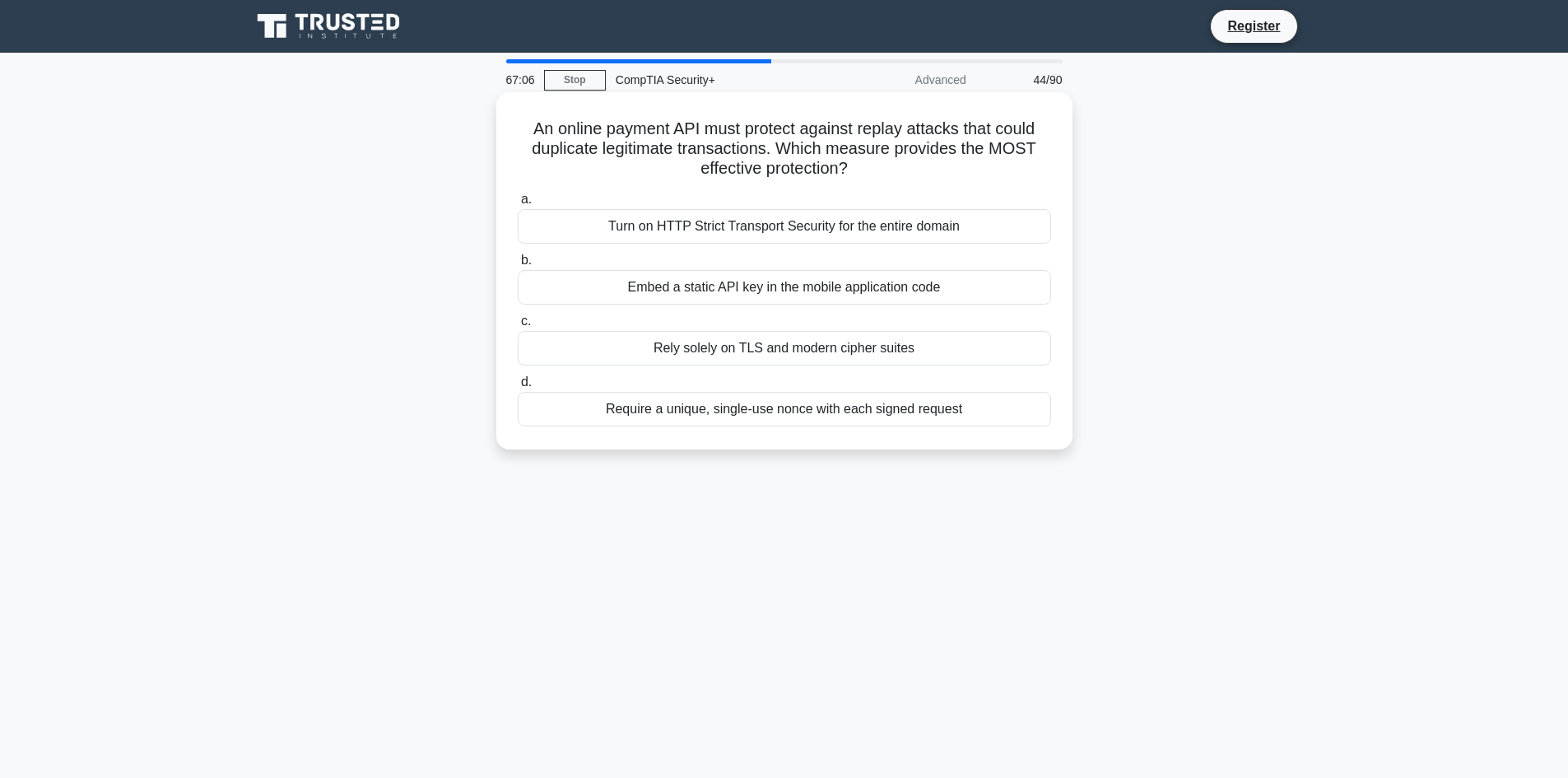
click at [772, 411] on div "Require a unique, single-use nonce with each signed request" at bounding box center [785, 409] width 533 height 35
click at [518, 388] on input "d. Require a unique, single-use nonce with each signed request" at bounding box center [518, 383] width 0 height 11
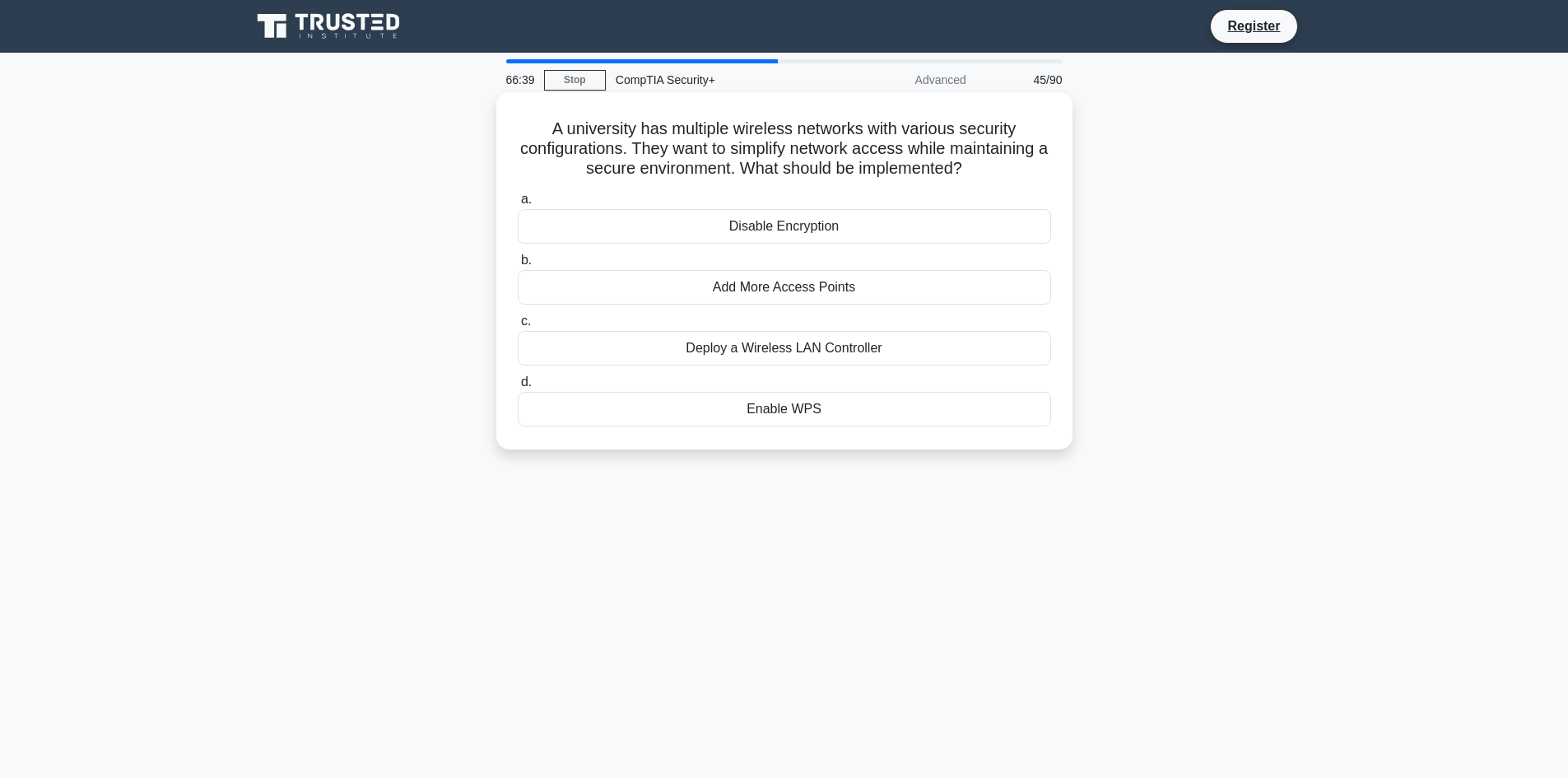
click at [811, 415] on div "Enable WPS" at bounding box center [785, 409] width 533 height 35
click at [518, 388] on input "d. Enable WPS" at bounding box center [518, 383] width 0 height 11
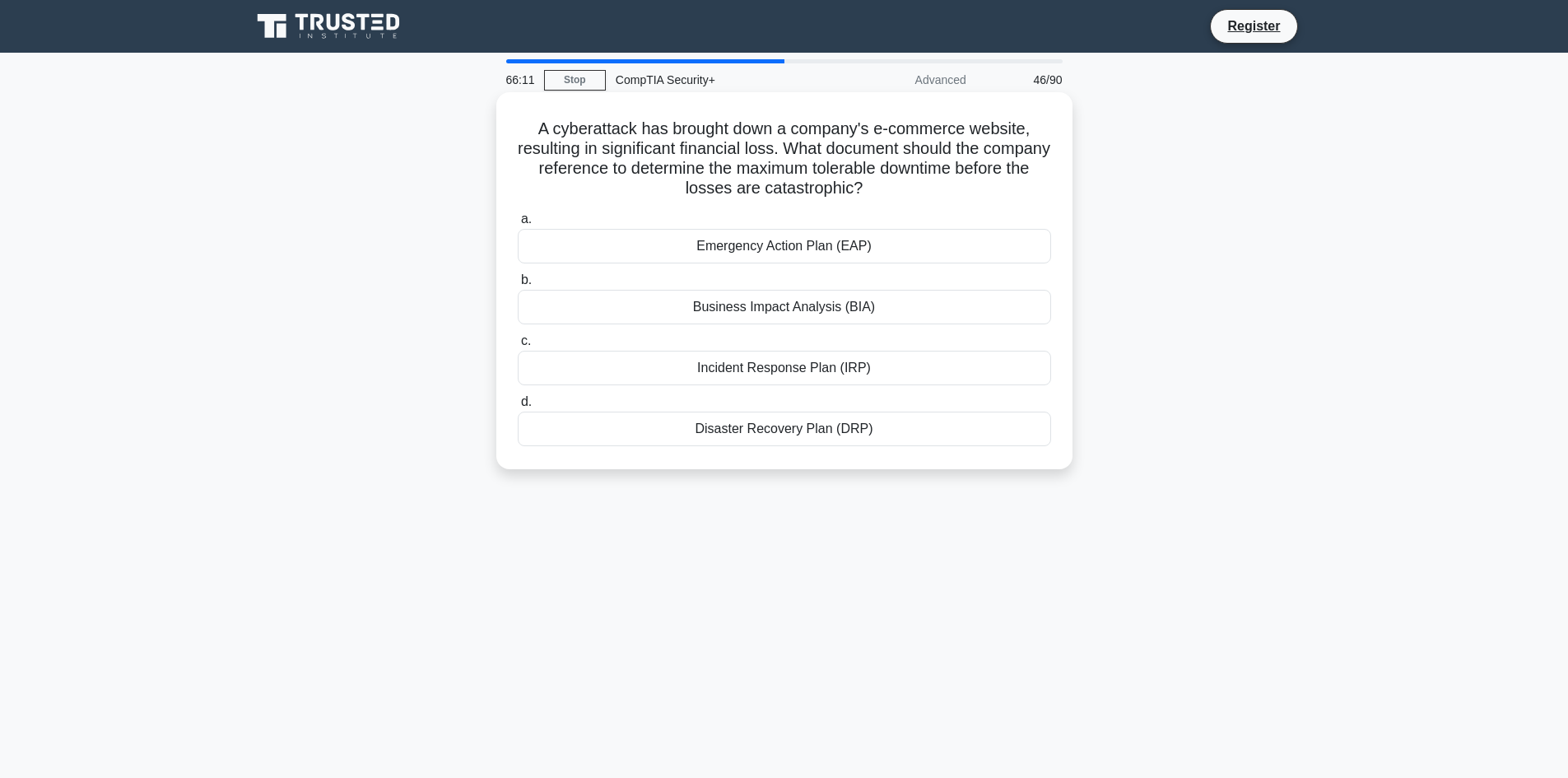
click at [826, 312] on div "Business Impact Analysis (BIA)" at bounding box center [785, 307] width 533 height 35
click at [518, 286] on input "b. Business Impact Analysis (BIA)" at bounding box center [518, 280] width 0 height 11
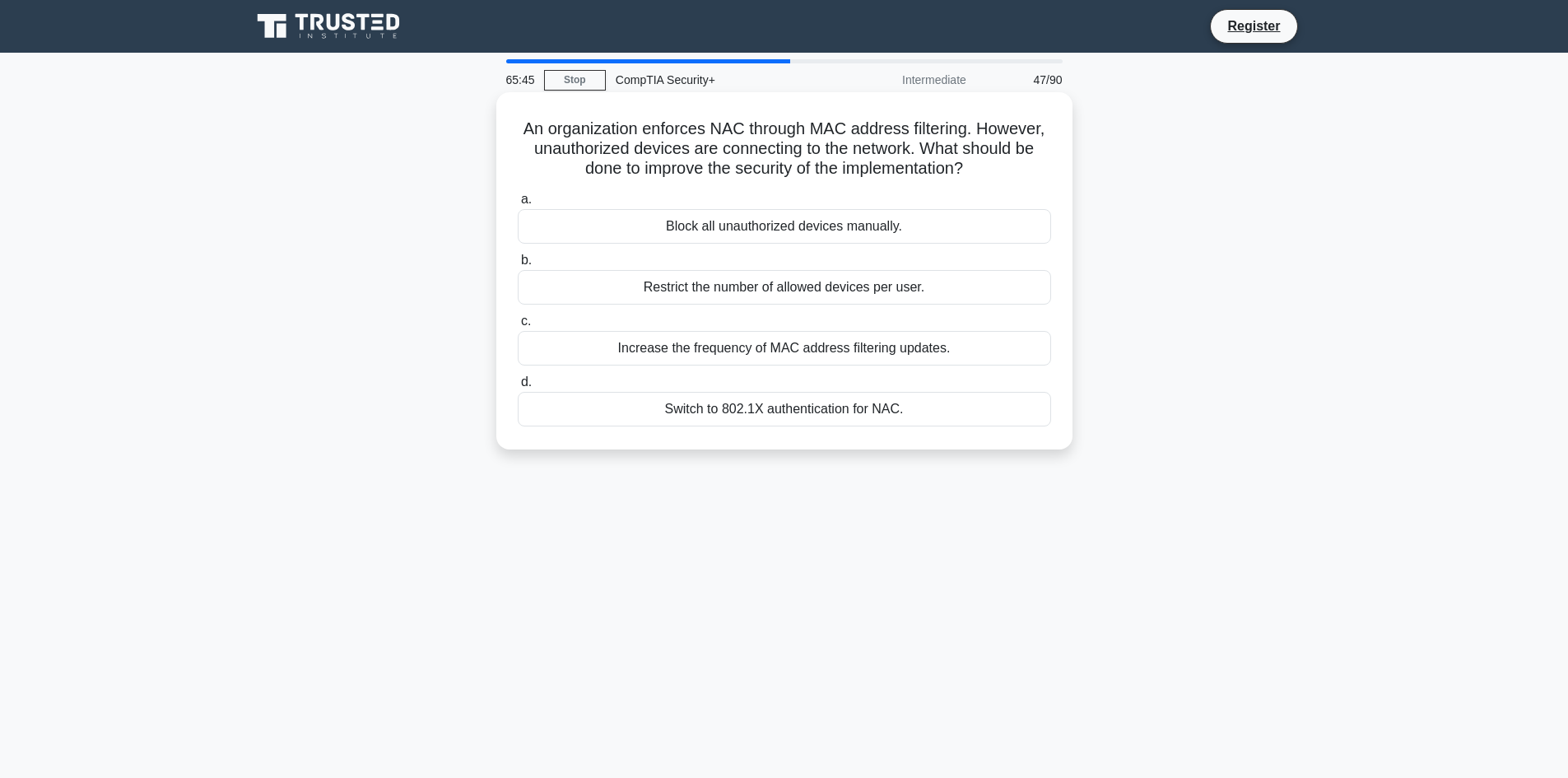
click at [829, 416] on div "Switch to 802.1X authentication for NAC." at bounding box center [785, 409] width 533 height 35
click at [518, 388] on input "d. Switch to 802.1X authentication for NAC." at bounding box center [518, 383] width 0 height 11
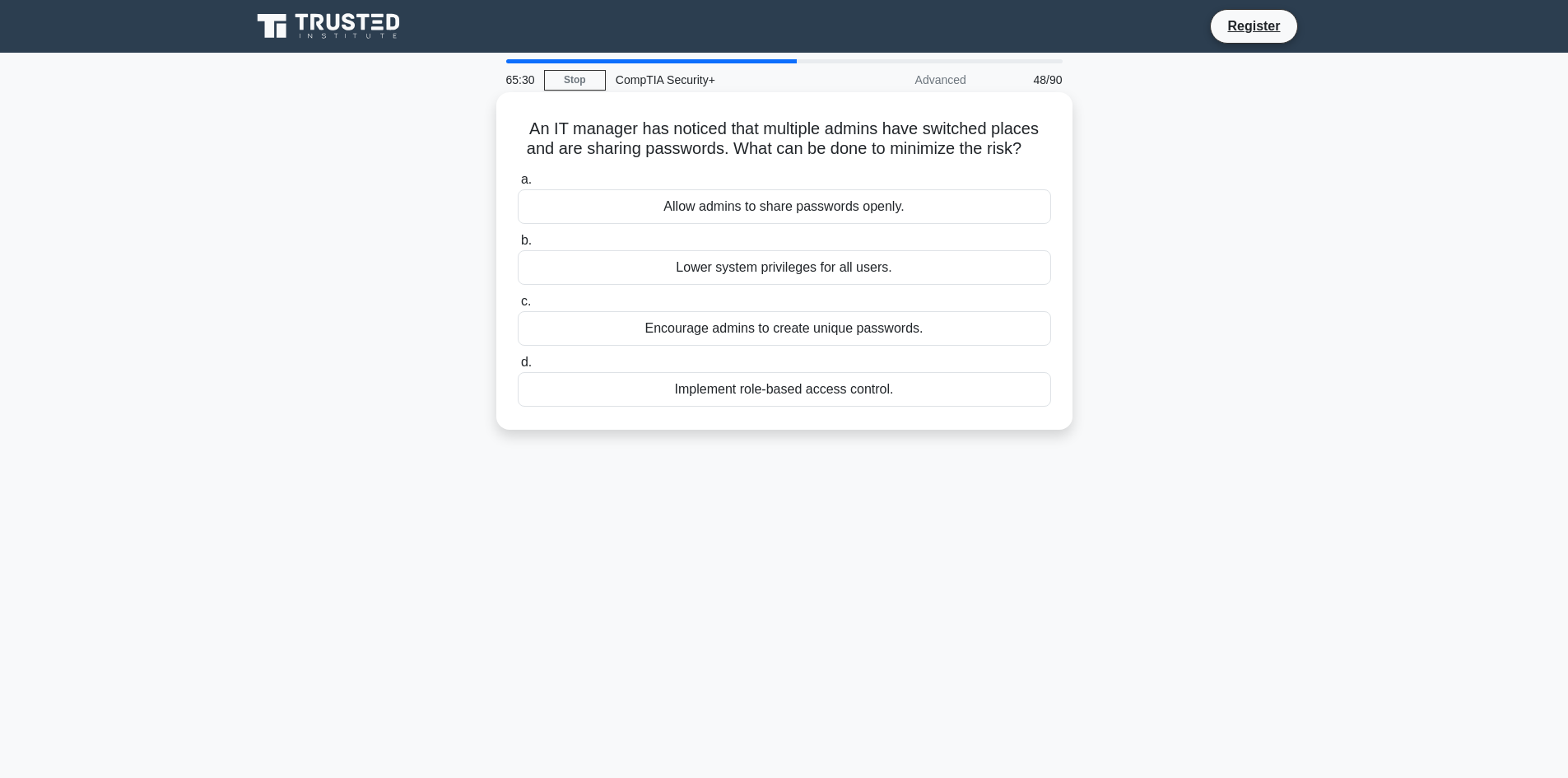
click at [799, 390] on div "Implement role-based access control." at bounding box center [785, 389] width 533 height 35
click at [518, 368] on input "d. Implement role-based access control." at bounding box center [518, 363] width 0 height 11
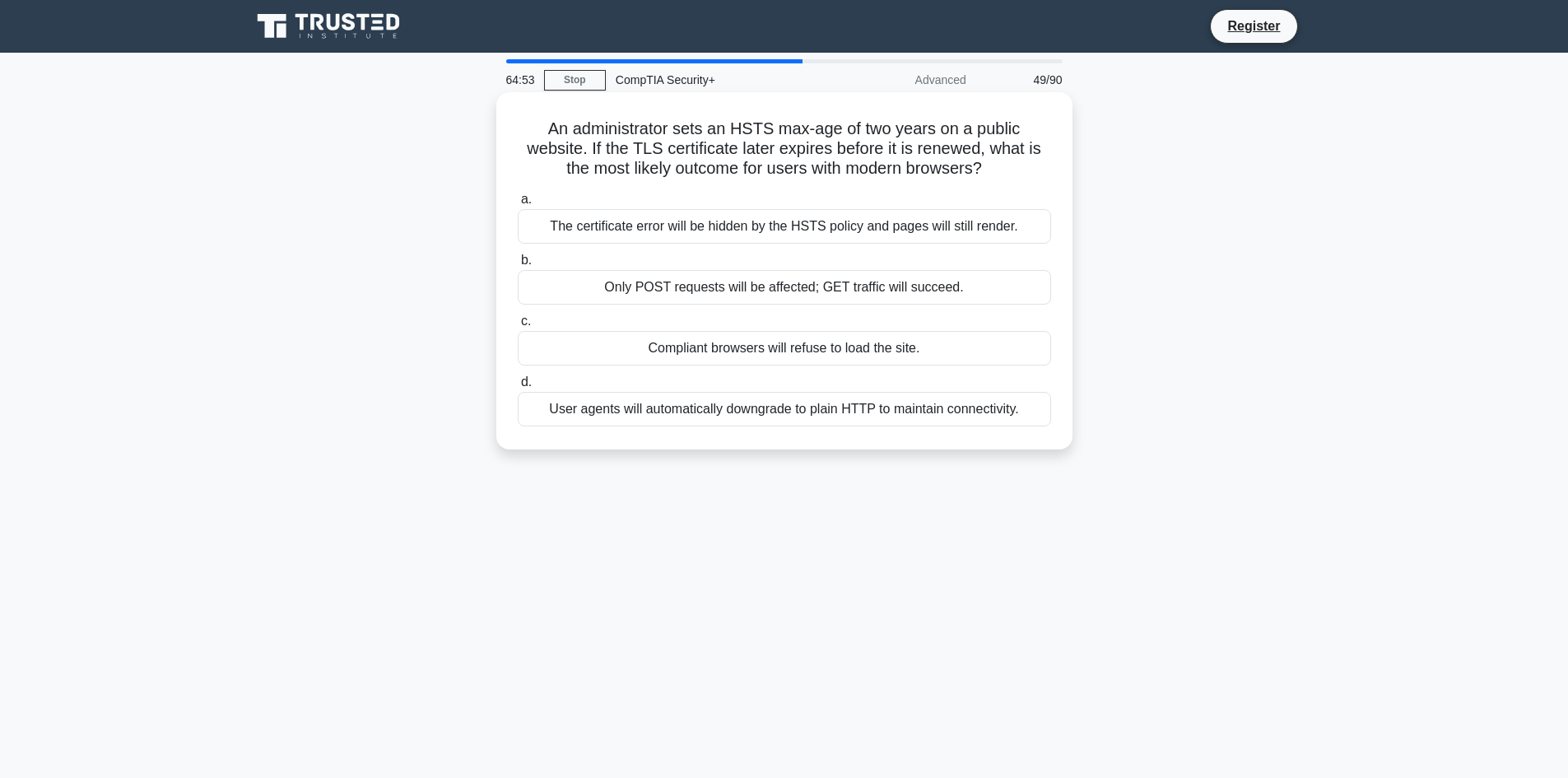
click at [664, 232] on div "The certificate error will be hidden by the HSTS policy and pages will still re…" at bounding box center [785, 226] width 533 height 35
click at [518, 205] on input "a. The certificate error will be hidden by the HSTS policy and pages will still…" at bounding box center [518, 199] width 0 height 11
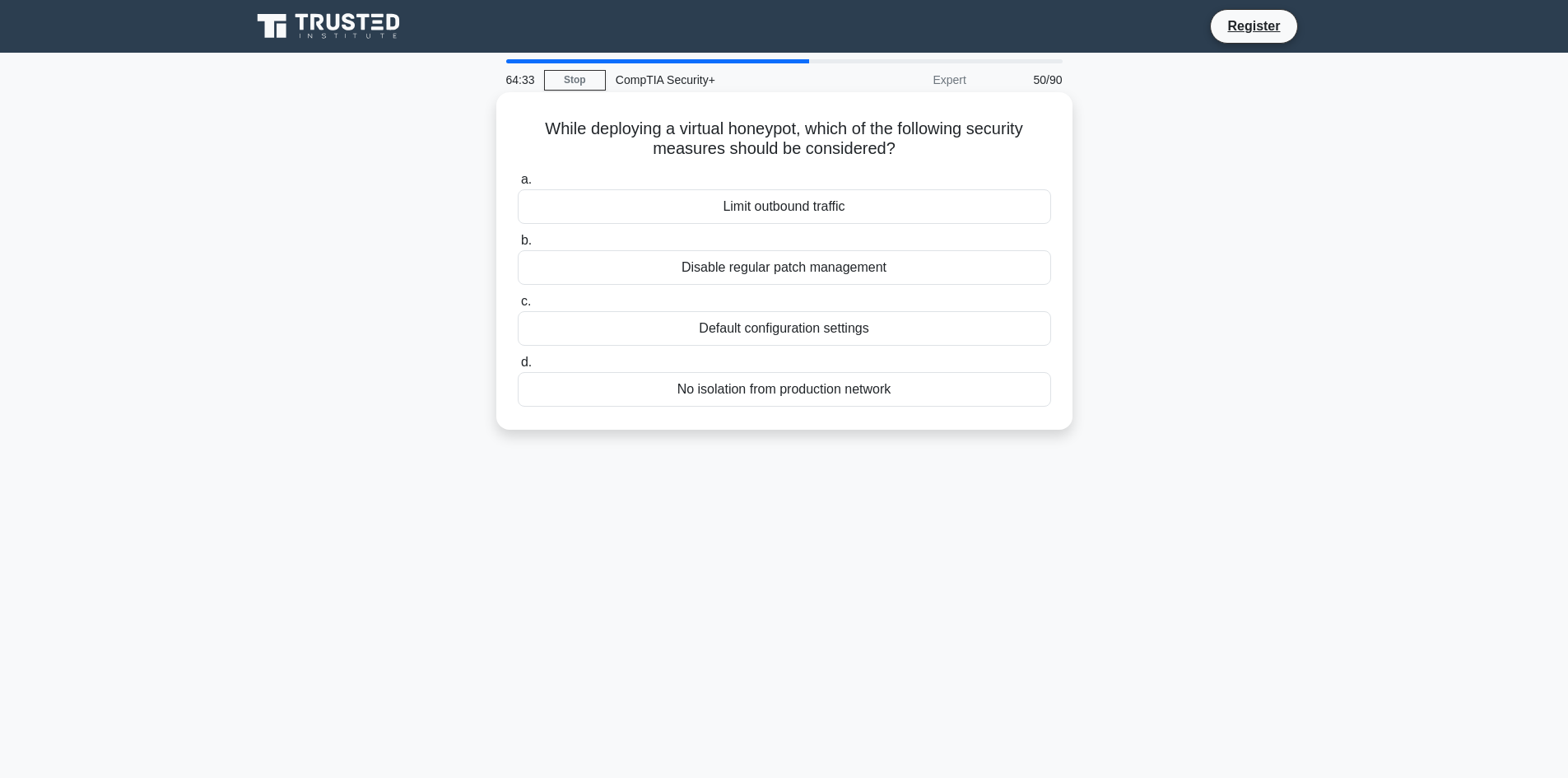
click at [909, 393] on div "No isolation from production network" at bounding box center [785, 389] width 533 height 35
click at [518, 368] on input "d. No isolation from production network" at bounding box center [518, 363] width 0 height 11
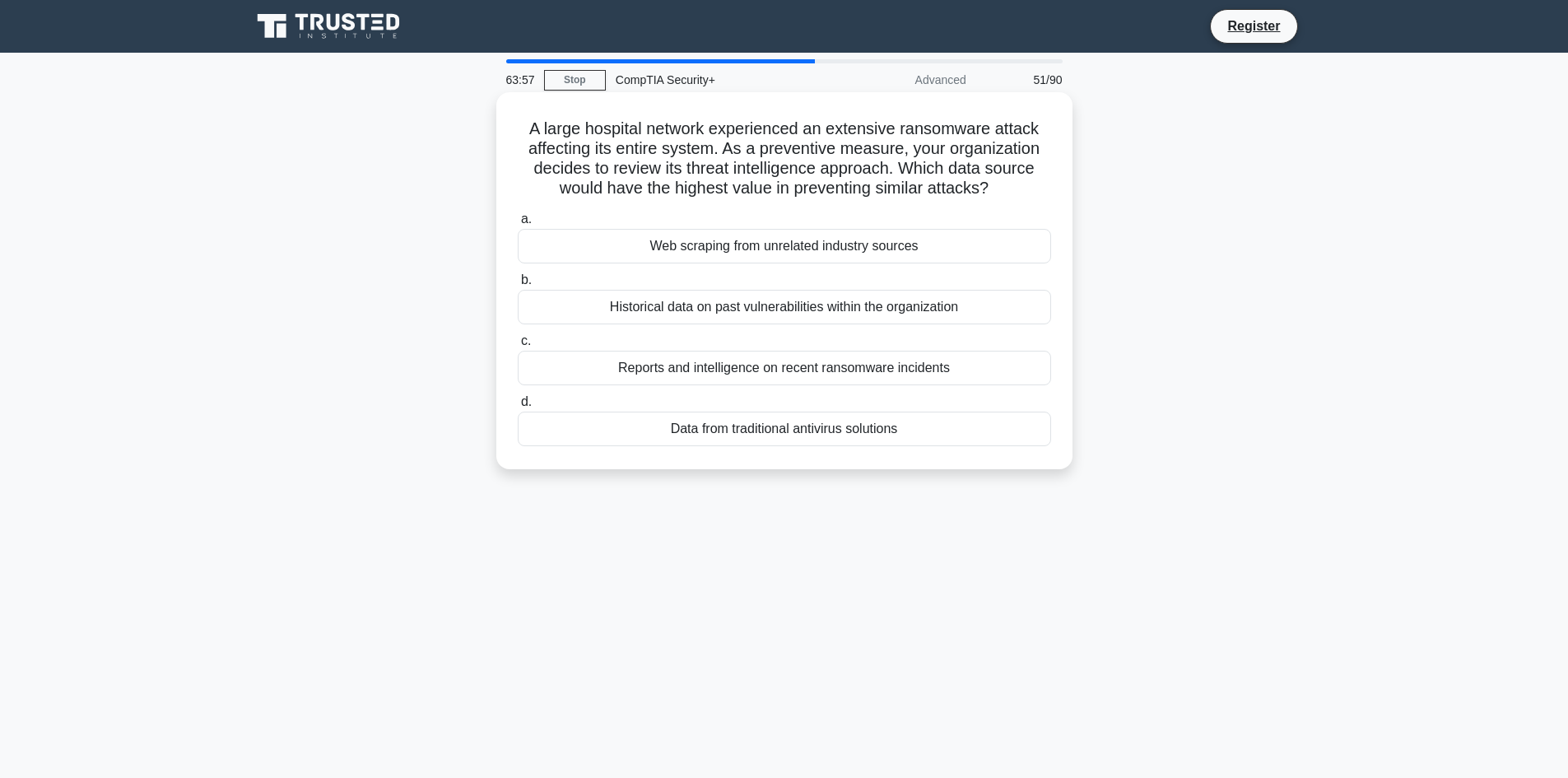
click at [909, 374] on div "Reports and intelligence on recent ransomware incidents" at bounding box center [785, 368] width 533 height 35
click at [518, 347] on input "c. Reports and intelligence on recent ransomware incidents" at bounding box center [518, 341] width 0 height 11
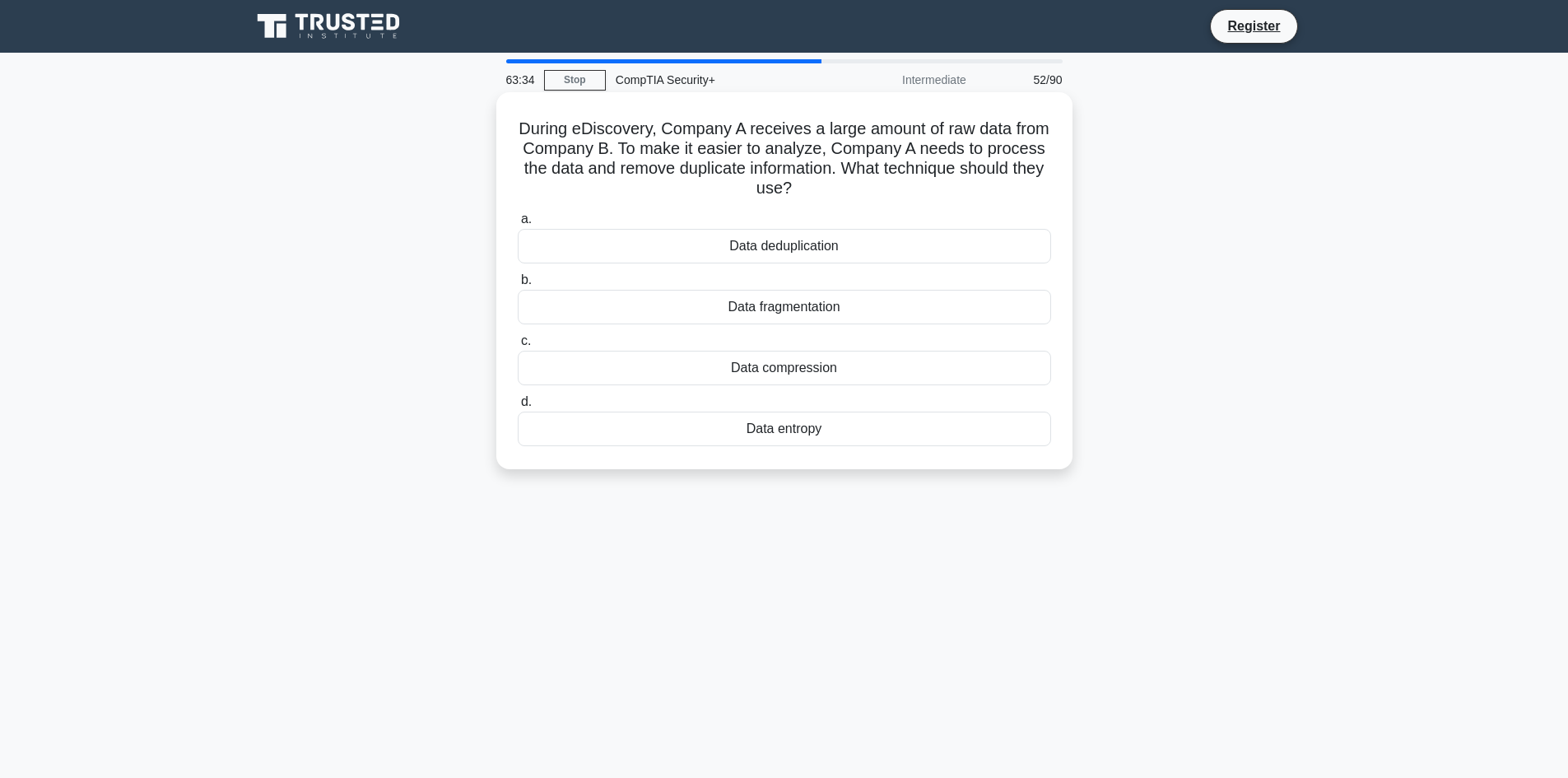
click at [790, 428] on div "Data entropy" at bounding box center [785, 429] width 533 height 35
click at [518, 408] on input "d. Data entropy" at bounding box center [518, 402] width 0 height 11
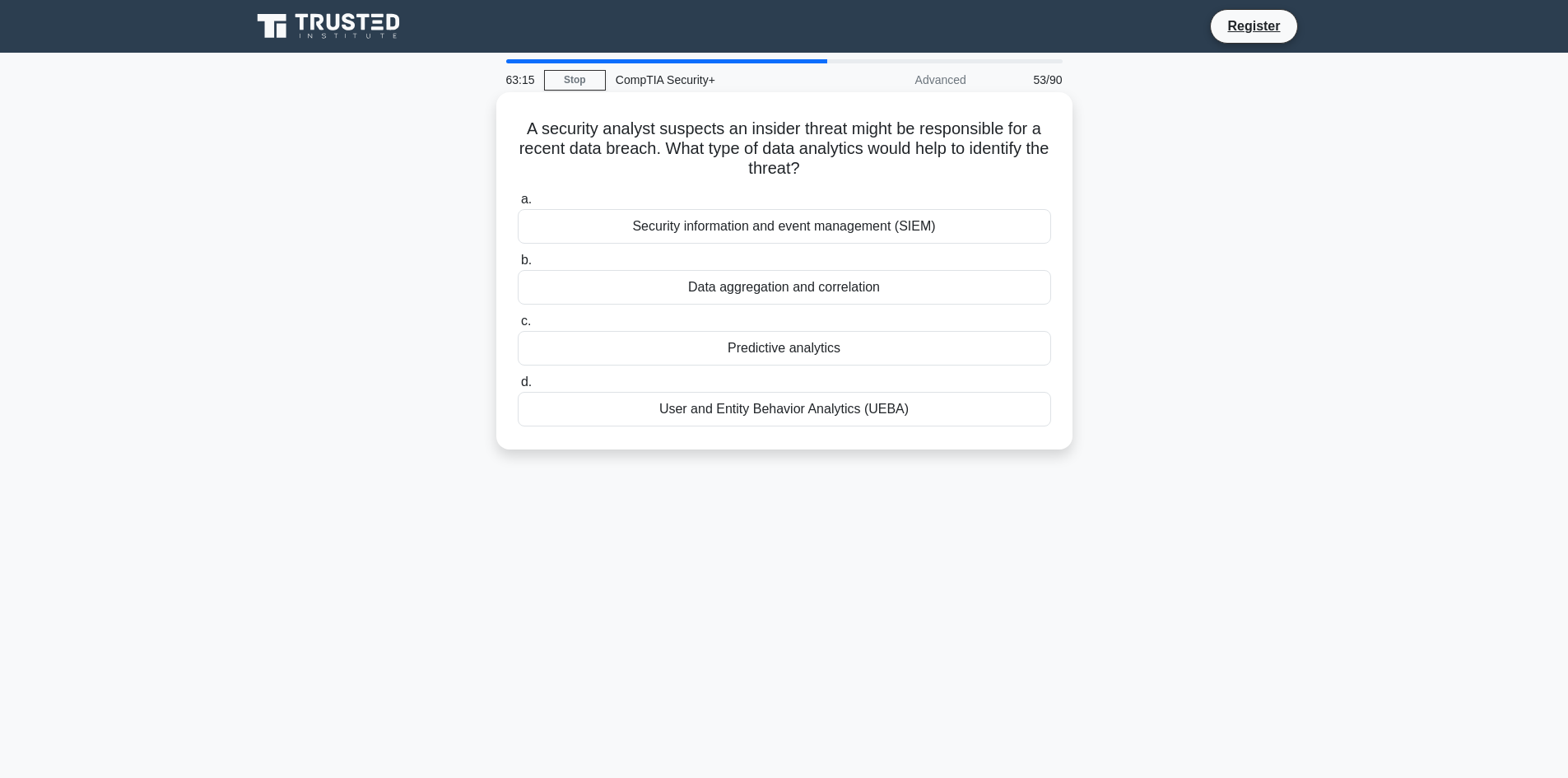
click at [837, 234] on div "Security information and event management (SIEM)" at bounding box center [785, 226] width 533 height 35
click at [518, 205] on input "a. Security information and event management (SIEM)" at bounding box center [518, 199] width 0 height 11
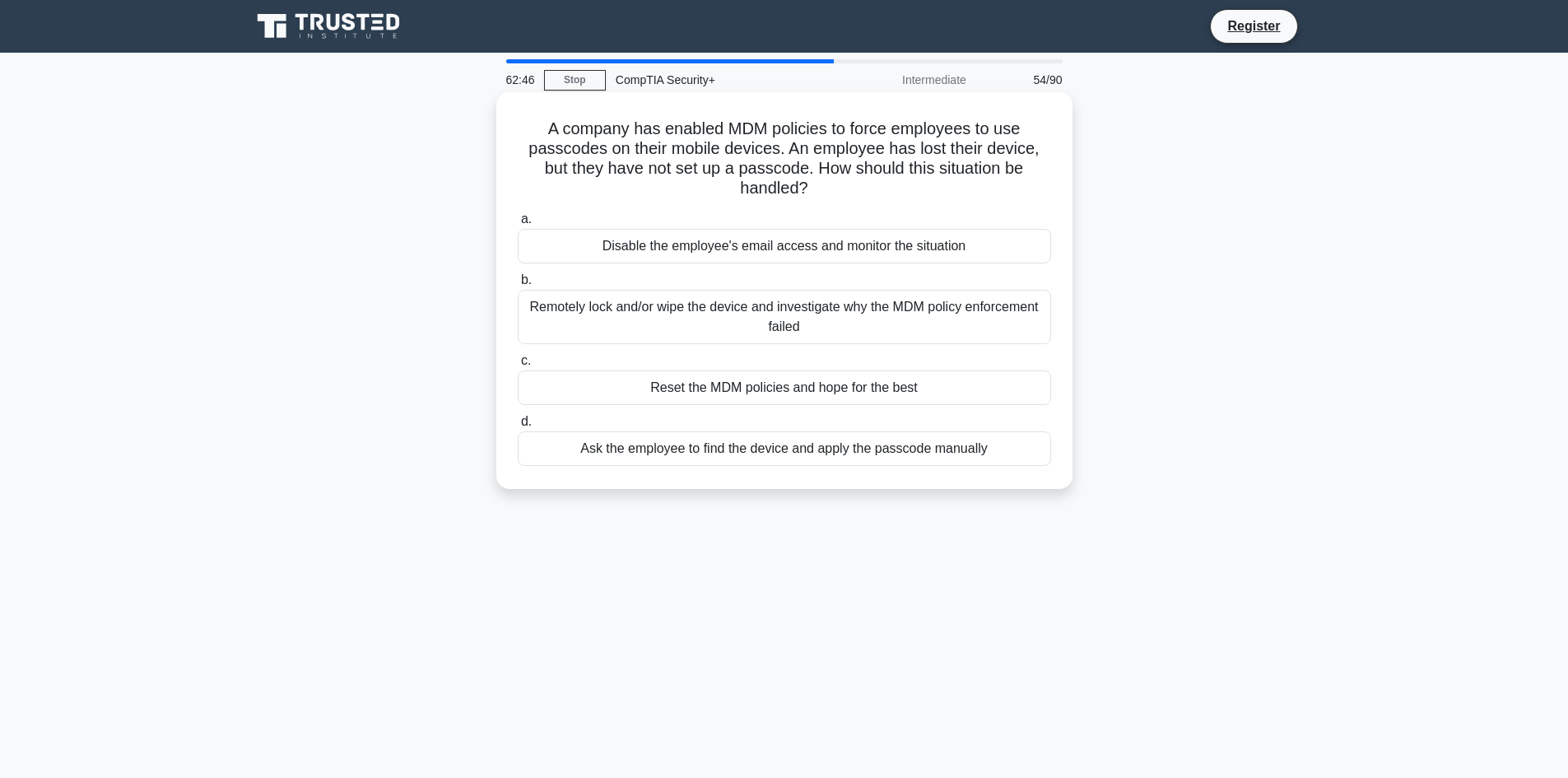
click at [768, 321] on div "Remotely lock and/or wipe the device and investigate why the MDM policy enforce…" at bounding box center [785, 317] width 533 height 55
click at [518, 286] on input "b. Remotely lock and/or wipe the device and investigate why the MDM policy enfo…" at bounding box center [518, 280] width 0 height 11
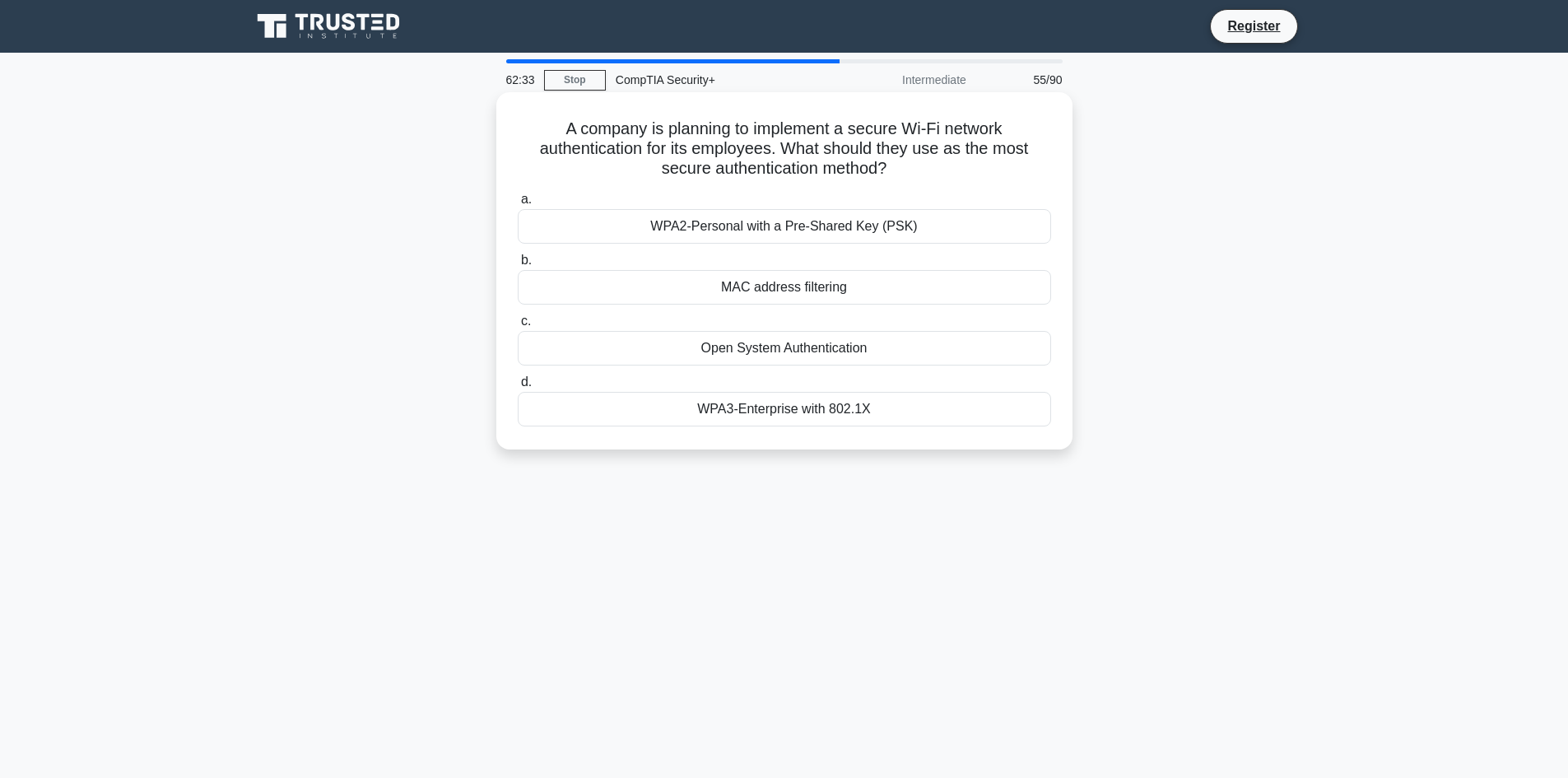
click at [850, 411] on div "WPA3-Enterprise with 802.1X" at bounding box center [785, 409] width 533 height 35
click at [518, 388] on input "d. WPA3-Enterprise with 802.1X" at bounding box center [518, 383] width 0 height 11
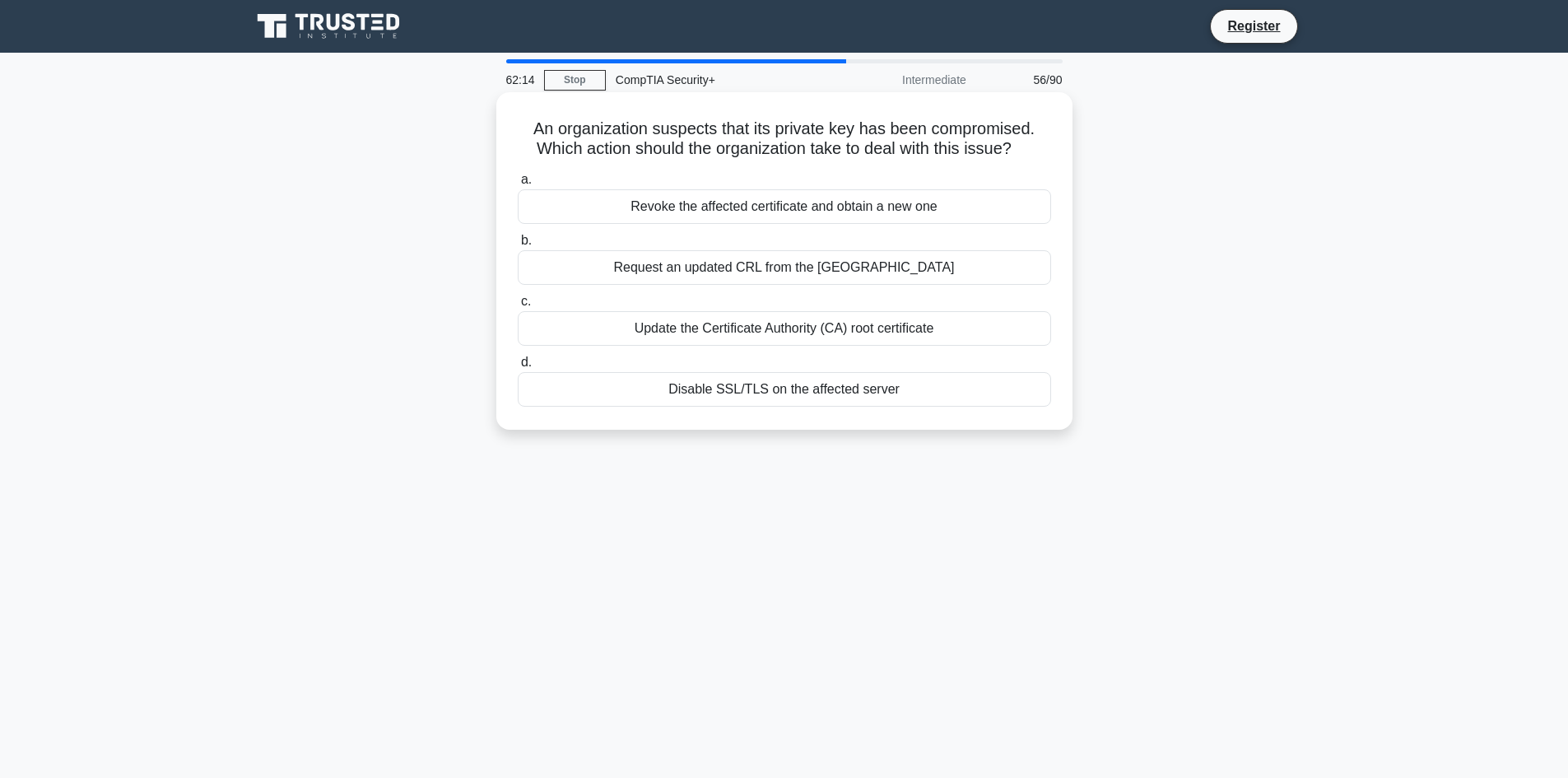
click at [861, 207] on div "Revoke the affected certificate and obtain a new one" at bounding box center [785, 207] width 533 height 35
click at [518, 185] on input "a. Revoke the affected certificate and obtain a new one" at bounding box center [518, 180] width 0 height 11
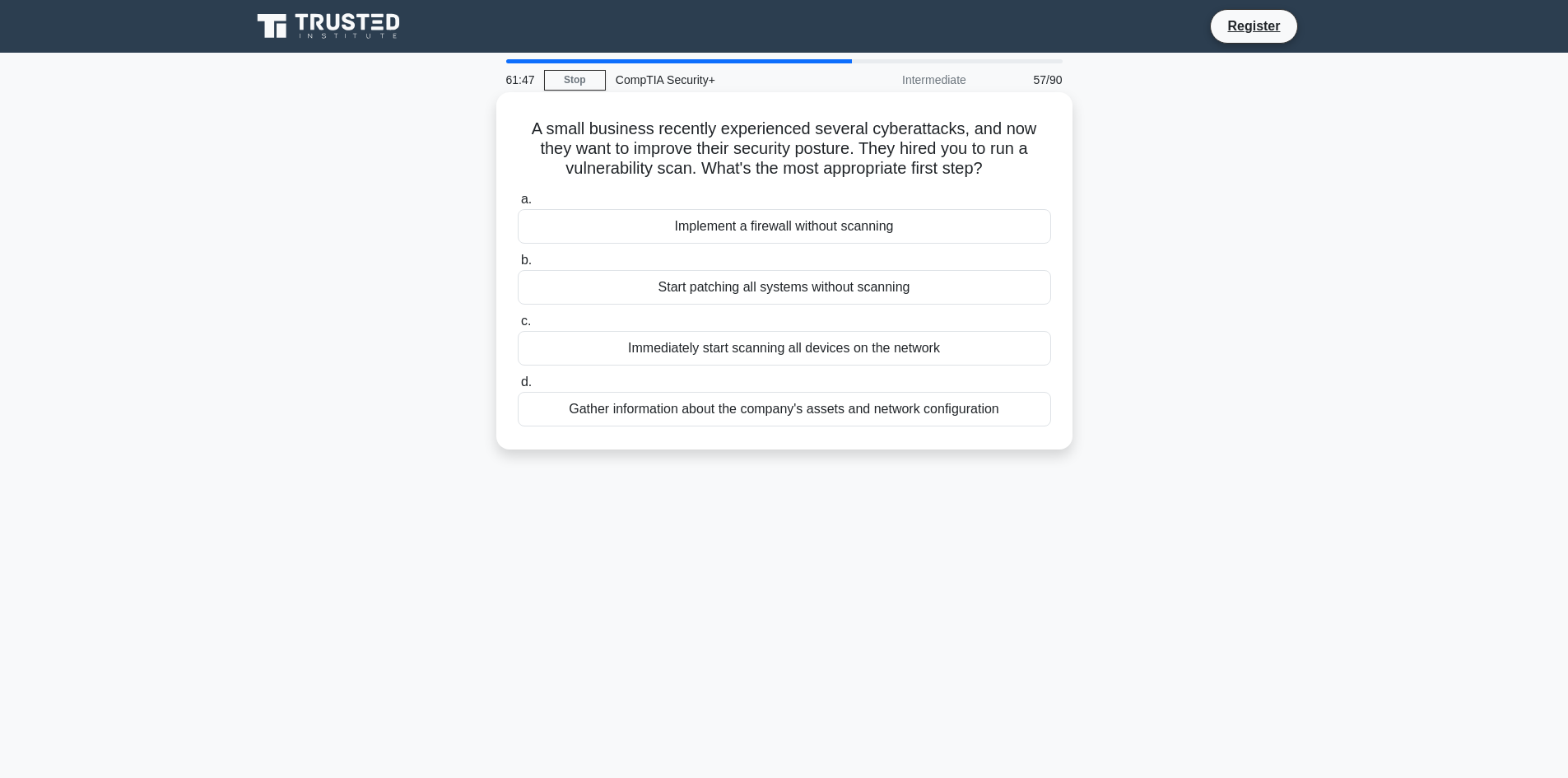
click at [825, 349] on div "Immediately start scanning all devices on the network" at bounding box center [785, 349] width 533 height 35
click at [518, 327] on input "c. Immediately start scanning all devices on the network" at bounding box center [518, 322] width 0 height 11
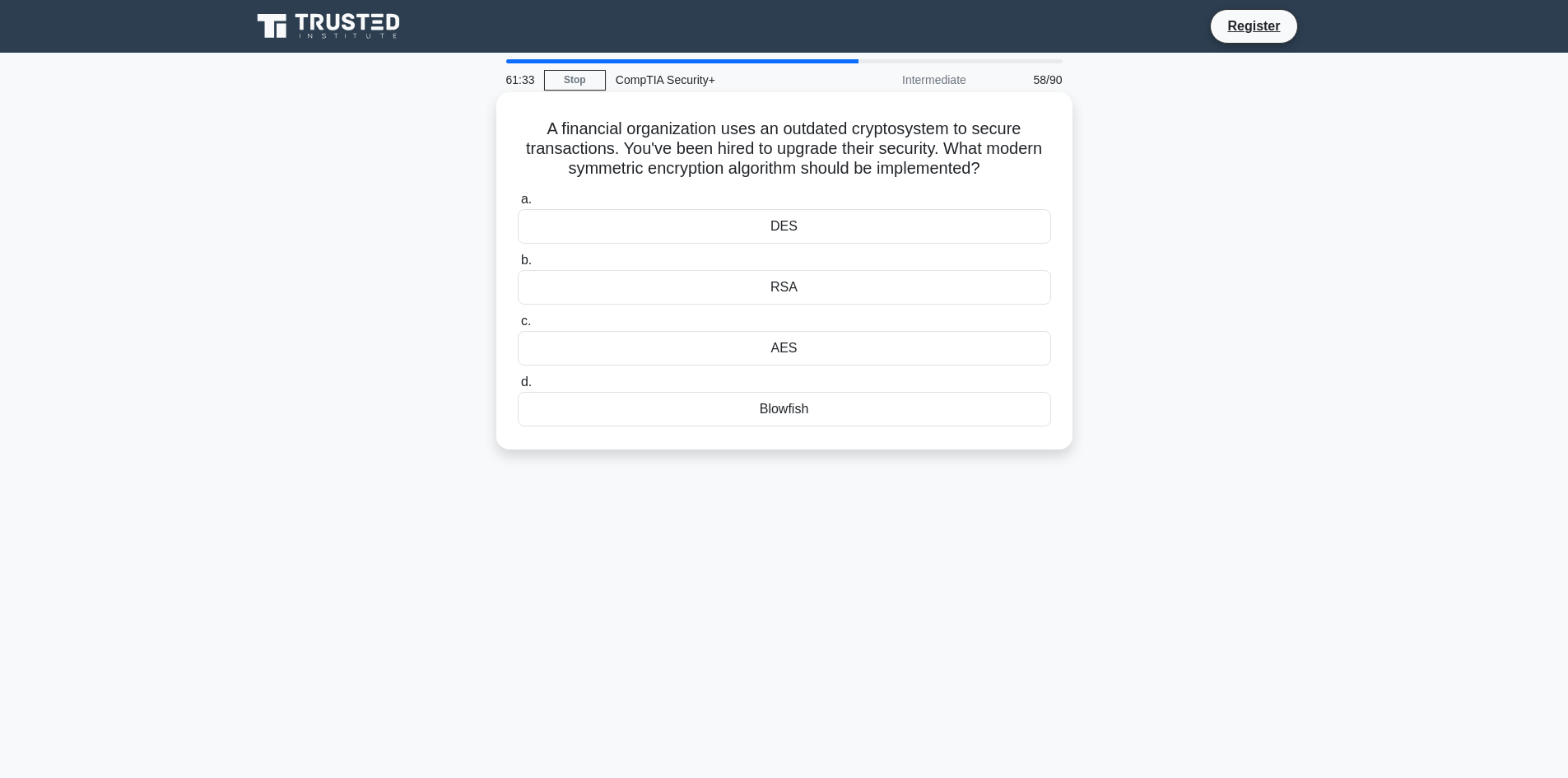
click at [829, 348] on div "AES" at bounding box center [785, 349] width 533 height 35
click at [518, 327] on input "c. AES" at bounding box center [518, 322] width 0 height 11
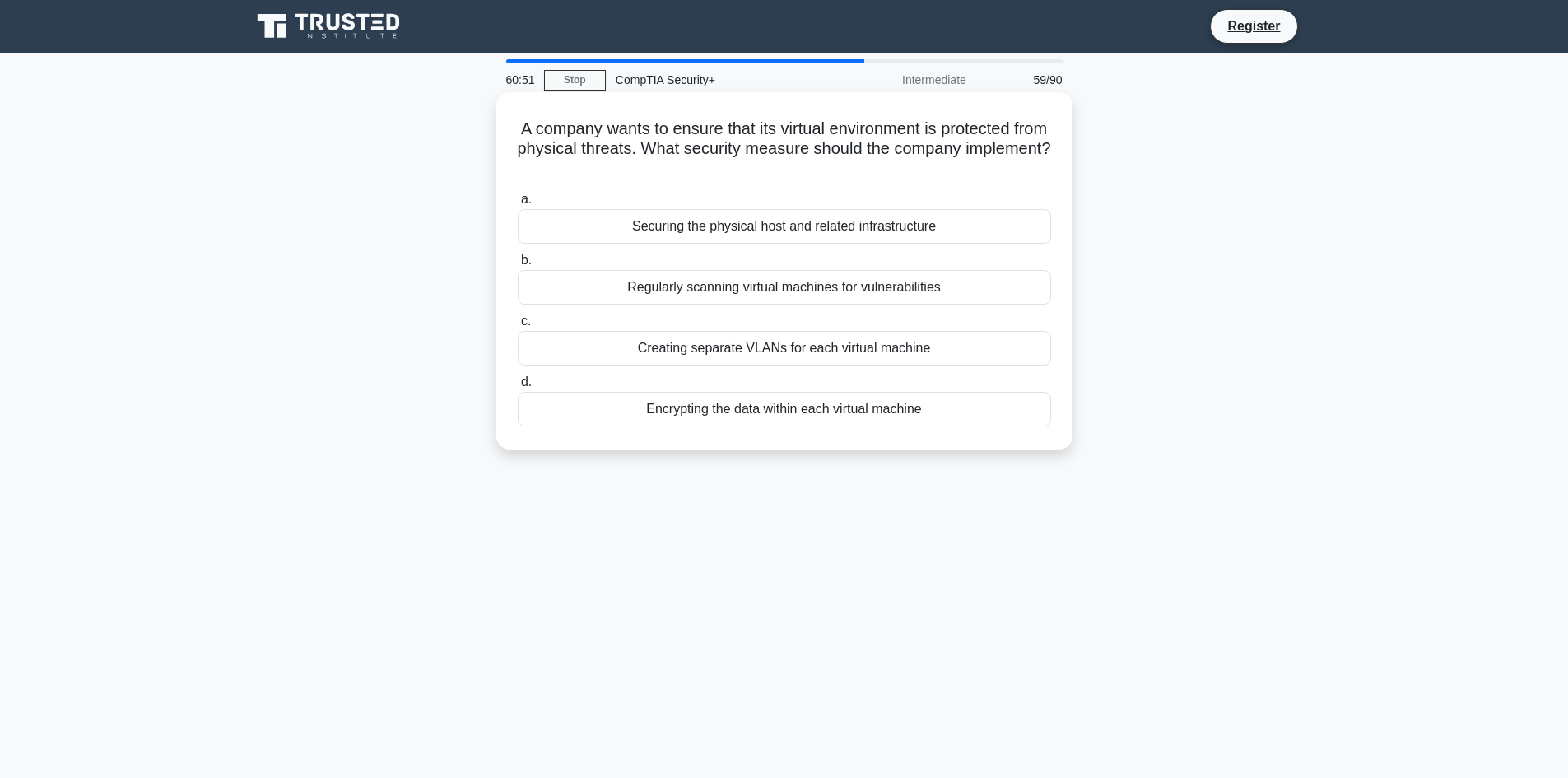
click at [743, 412] on div "Encrypting the data within each virtual machine" at bounding box center [785, 409] width 533 height 35
click at [518, 388] on input "d. Encrypting the data within each virtual machine" at bounding box center [518, 383] width 0 height 11
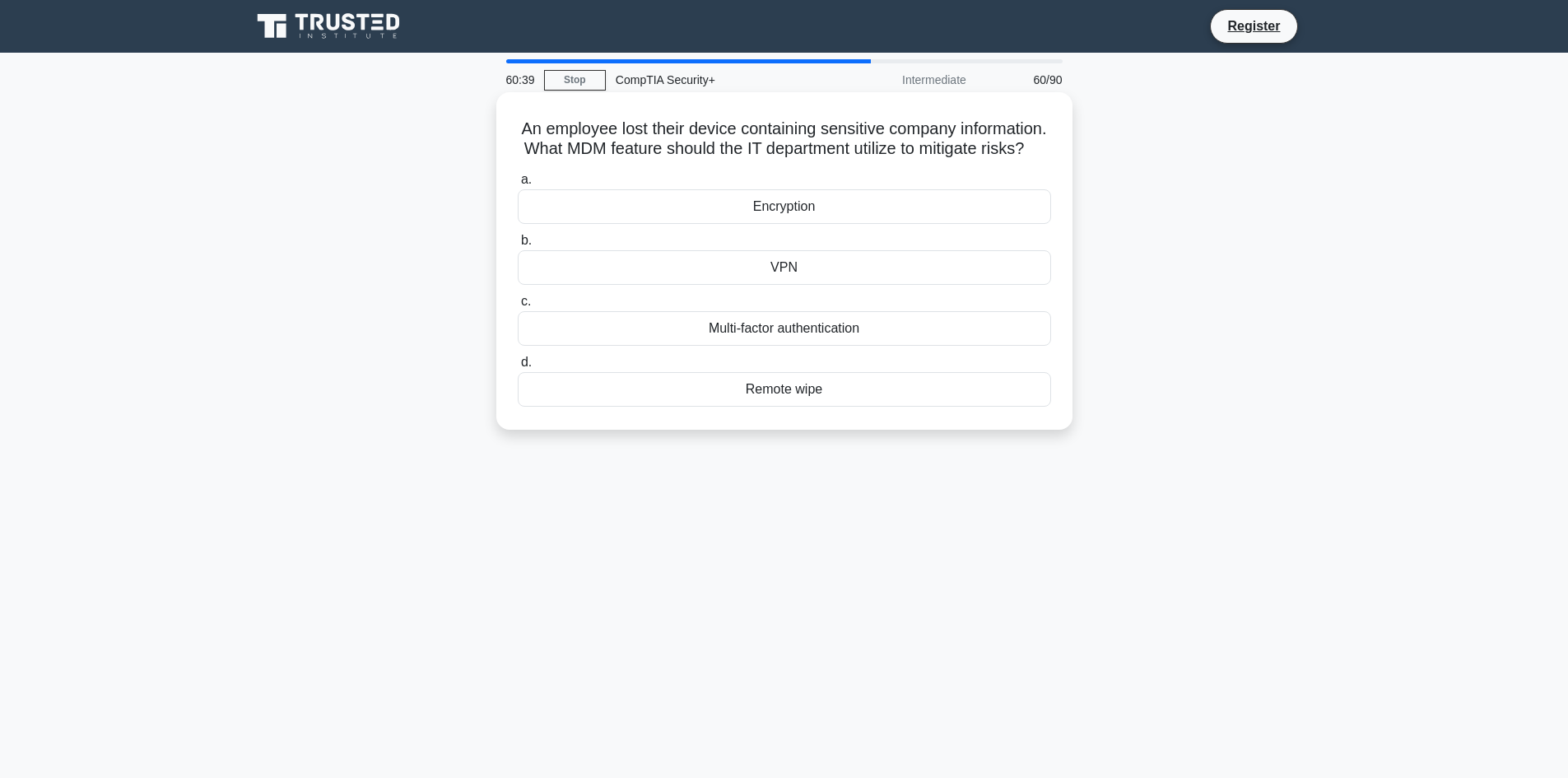
click at [792, 407] on div "Remote wipe" at bounding box center [785, 389] width 533 height 35
click at [518, 368] on input "d. Remote wipe" at bounding box center [518, 363] width 0 height 11
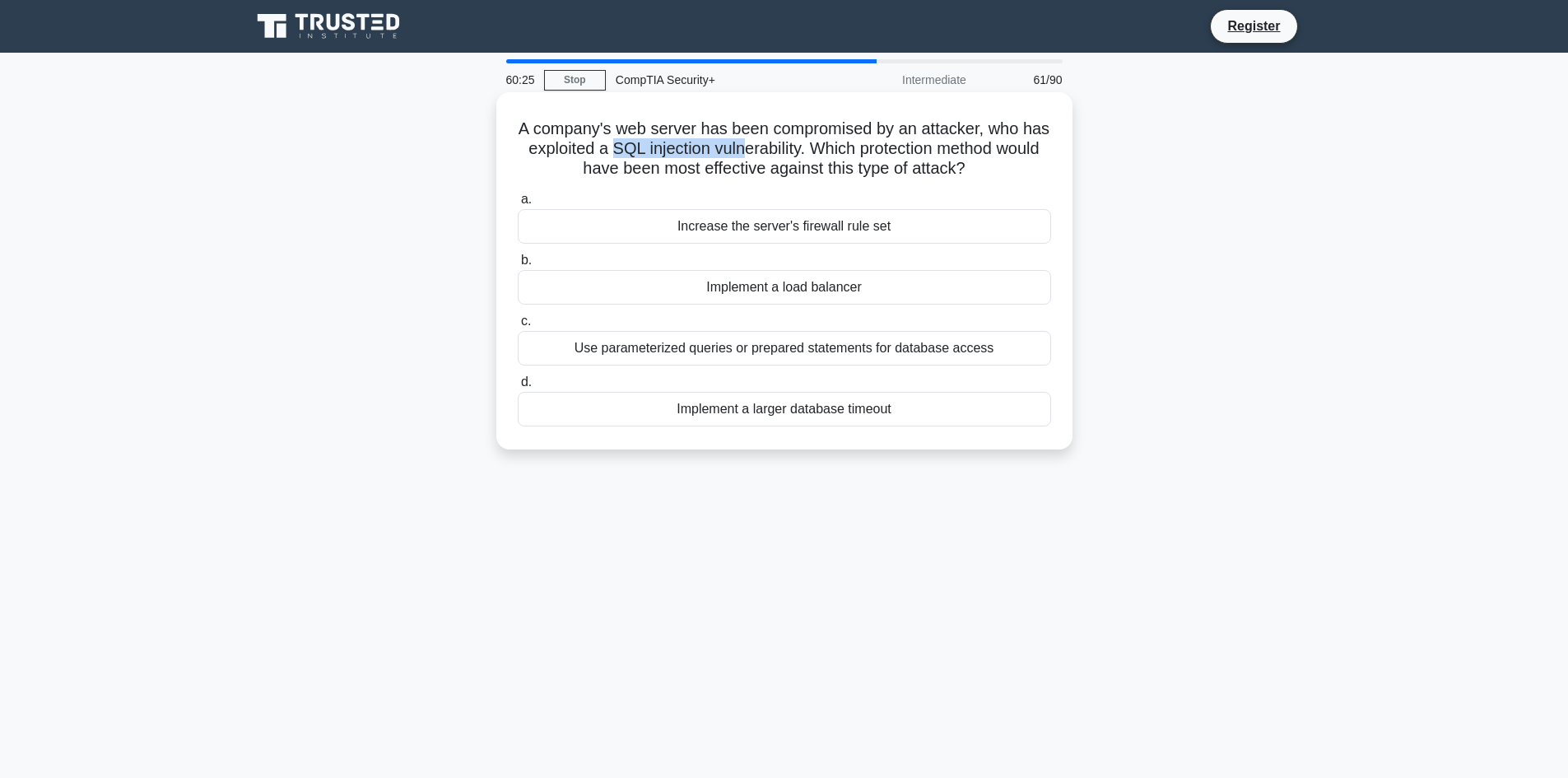
drag, startPoint x: 646, startPoint y: 157, endPoint x: 778, endPoint y: 144, distance: 132.6
click at [778, 144] on h5 "A company's web server has been compromised by an attacker, who has exploited a…" at bounding box center [785, 149] width 537 height 61
click at [785, 153] on h5 "A company's web server has been compromised by an attacker, who has exploited a…" at bounding box center [785, 149] width 537 height 61
click at [862, 353] on div "Use parameterized queries or prepared statements for database access" at bounding box center [785, 349] width 533 height 35
click at [518, 327] on input "c. Use parameterized queries or prepared statements for database access" at bounding box center [518, 322] width 0 height 11
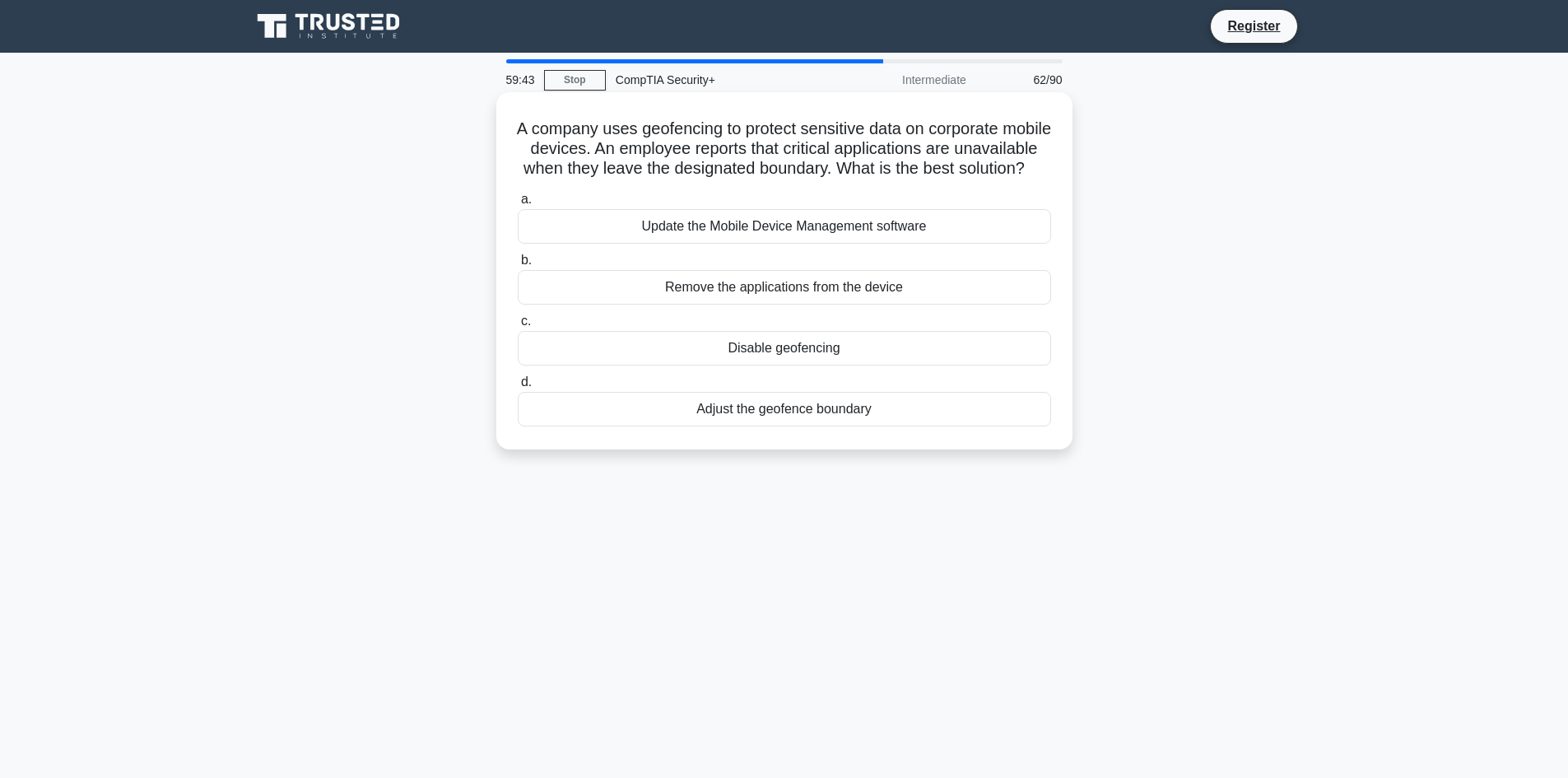
click at [900, 305] on div "Remove the applications from the device" at bounding box center [785, 287] width 533 height 35
click at [518, 266] on input "b. Remove the applications from the device" at bounding box center [518, 261] width 0 height 11
click at [803, 287] on div "Role-Based Access Control (RBAC)" at bounding box center [785, 287] width 533 height 35
click at [518, 266] on input "b. Role-Based Access Control (RBAC)" at bounding box center [518, 261] width 0 height 11
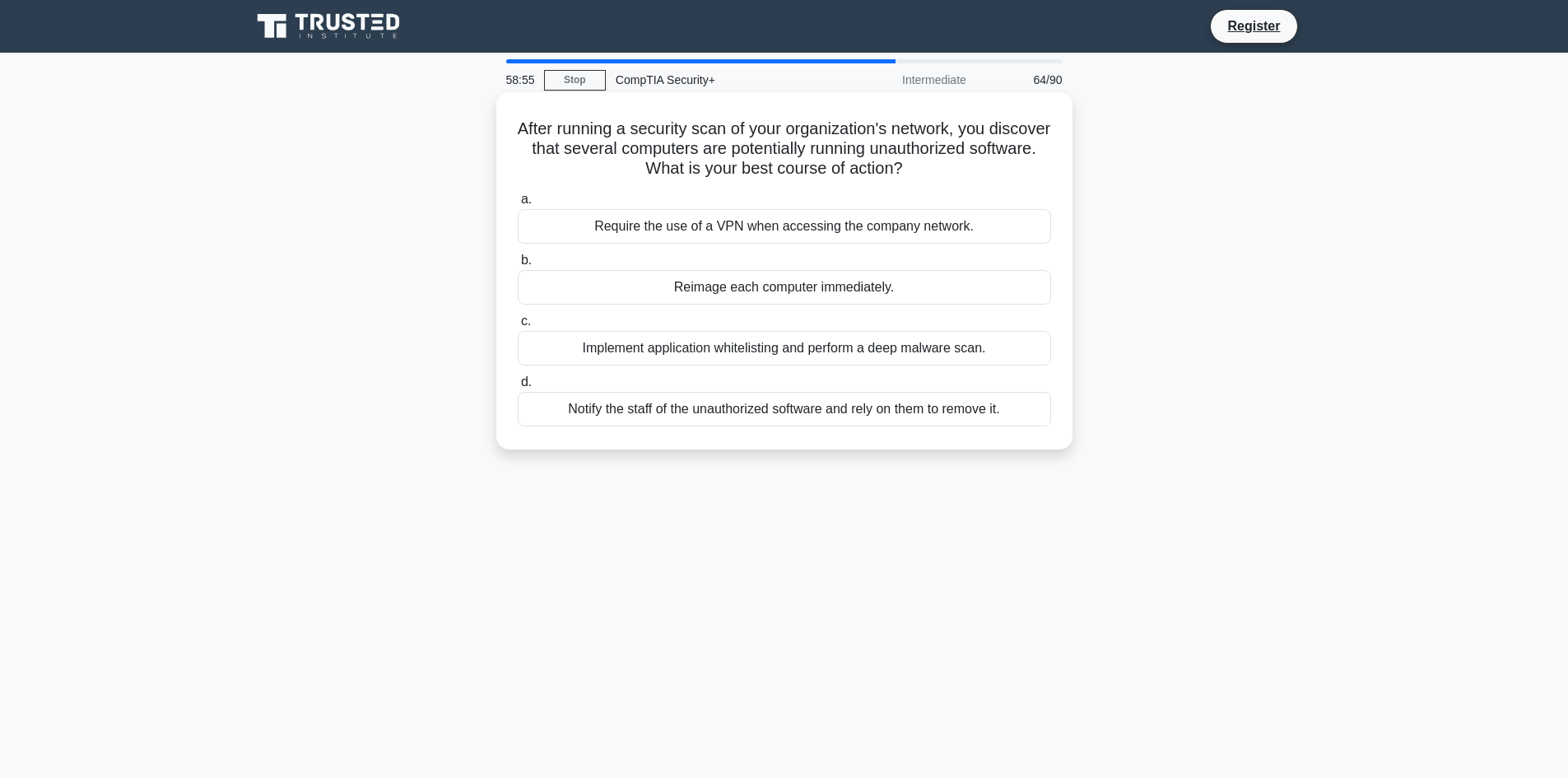
click at [744, 343] on div "Implement application whitelisting and perform a deep malware scan." at bounding box center [785, 349] width 533 height 35
click at [518, 327] on input "c. Implement application whitelisting and perform a deep malware scan." at bounding box center [518, 322] width 0 height 11
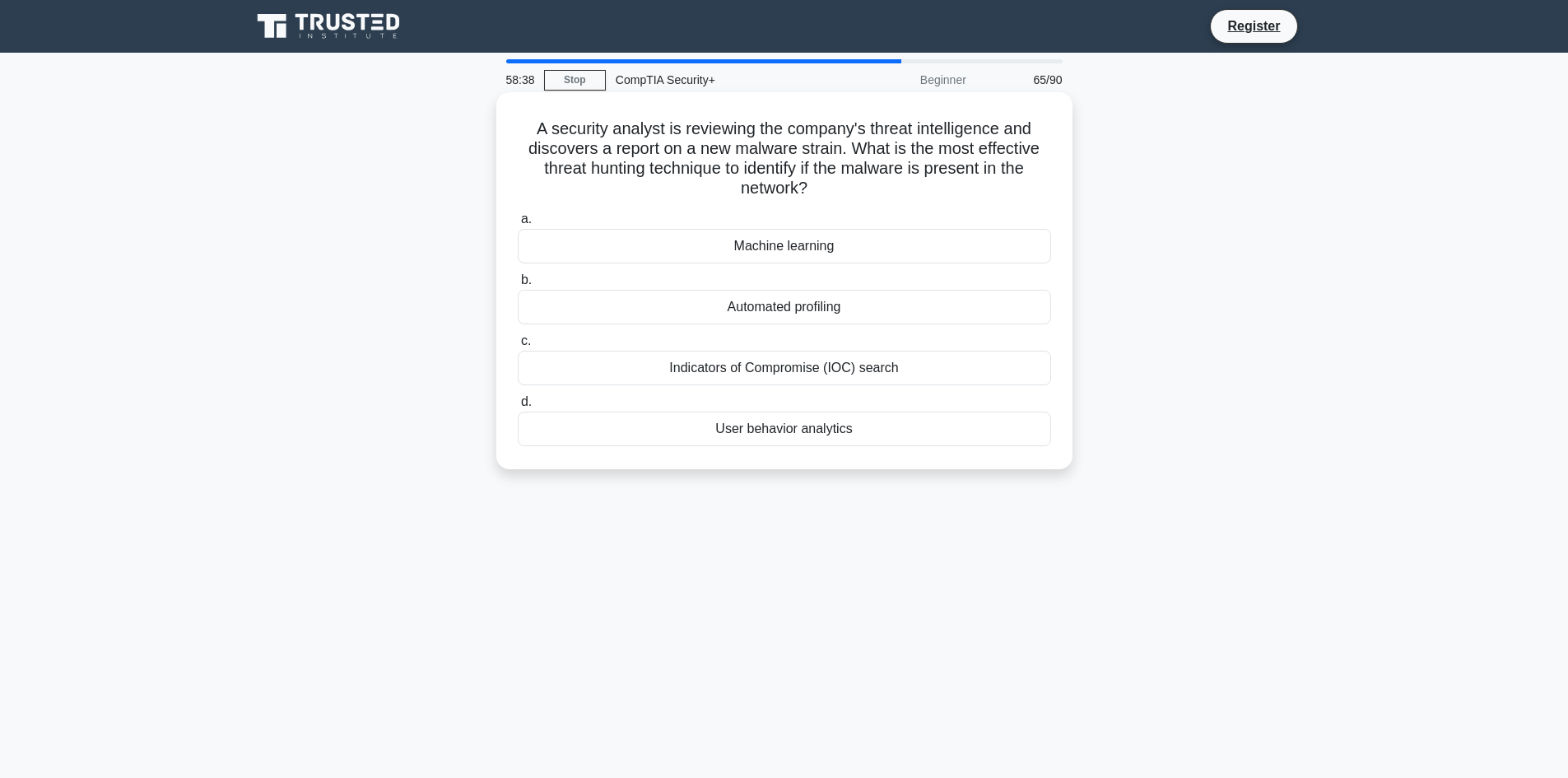
click at [797, 372] on div "Indicators of Compromise (IOC) search" at bounding box center [785, 368] width 533 height 35
click at [518, 347] on input "c. Indicators of Compromise (IOC) search" at bounding box center [518, 341] width 0 height 11
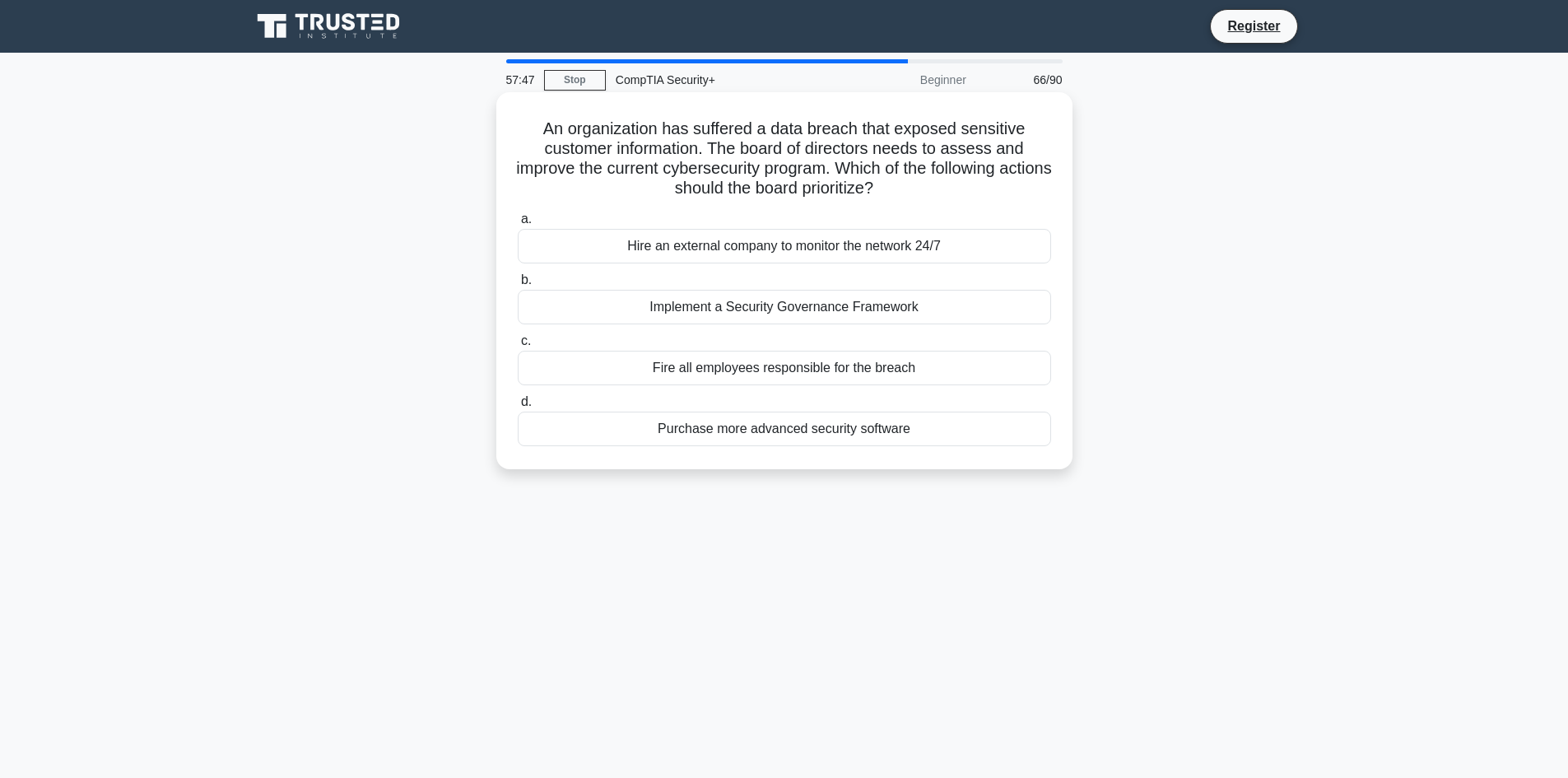
click at [818, 250] on div "Hire an external company to monitor the network 24/7" at bounding box center [785, 246] width 533 height 35
click at [518, 225] on input "a. Hire an external company to monitor the network 24/7" at bounding box center [518, 219] width 0 height 11
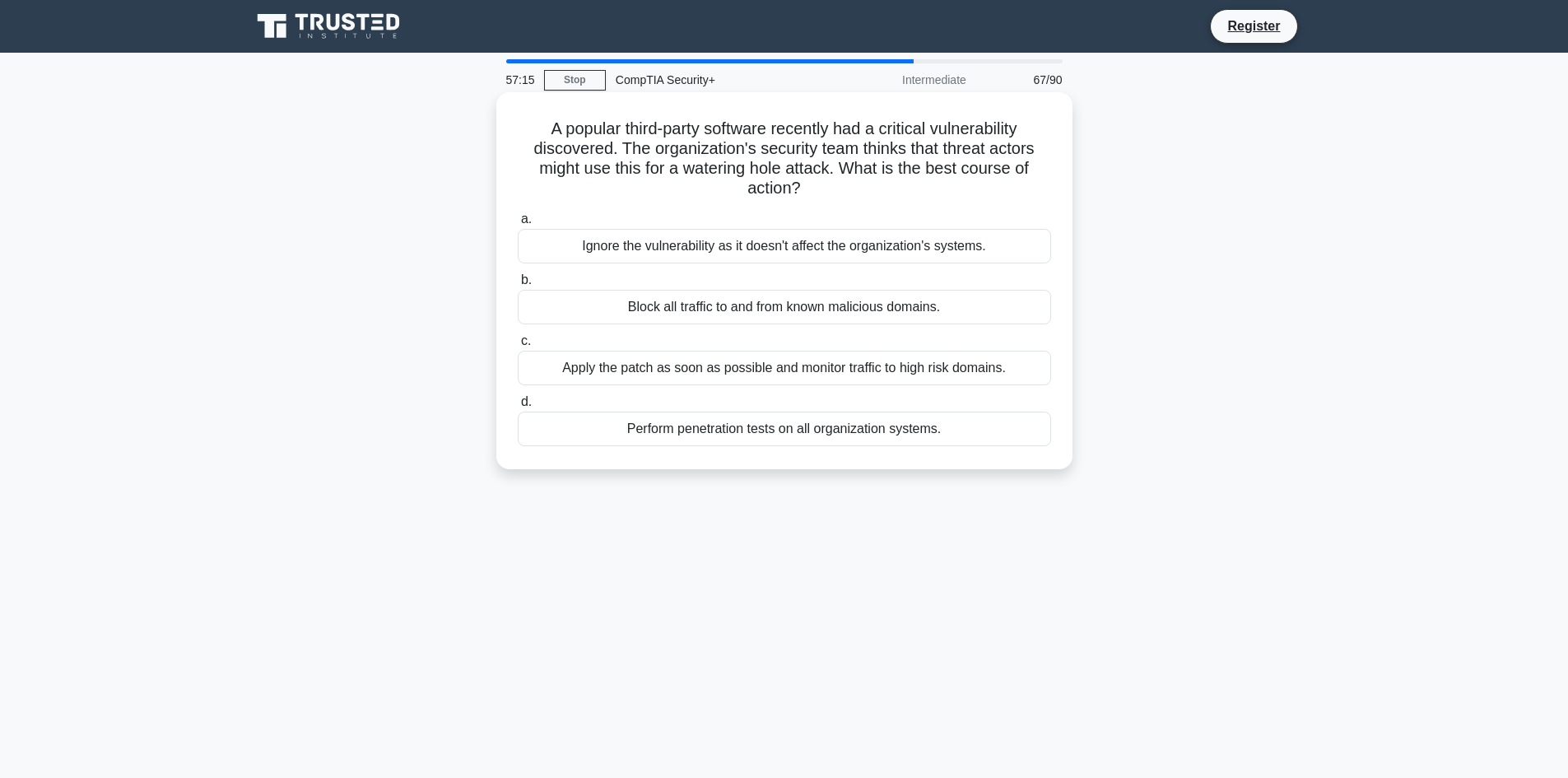
click at [849, 371] on div "Apply the patch as soon as possible and monitor traffic to high risk domains." at bounding box center [785, 368] width 533 height 35
click at [518, 347] on input "c. Apply the patch as soon as possible and monitor traffic to high risk domains." at bounding box center [518, 341] width 0 height 11
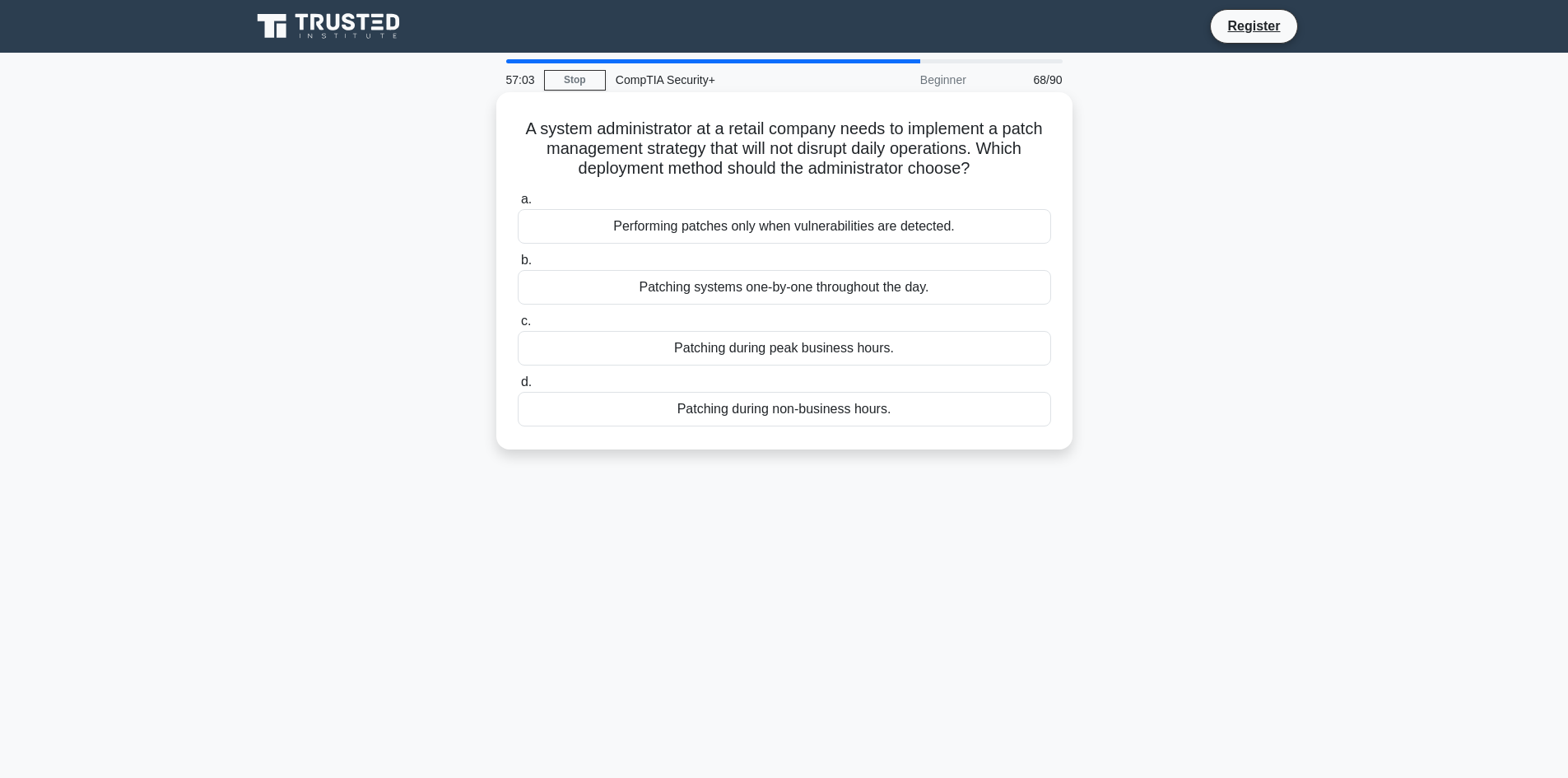
click at [786, 416] on div "Patching during non-business hours." at bounding box center [785, 409] width 533 height 35
click at [518, 388] on input "d. Patching during non-business hours." at bounding box center [518, 383] width 0 height 11
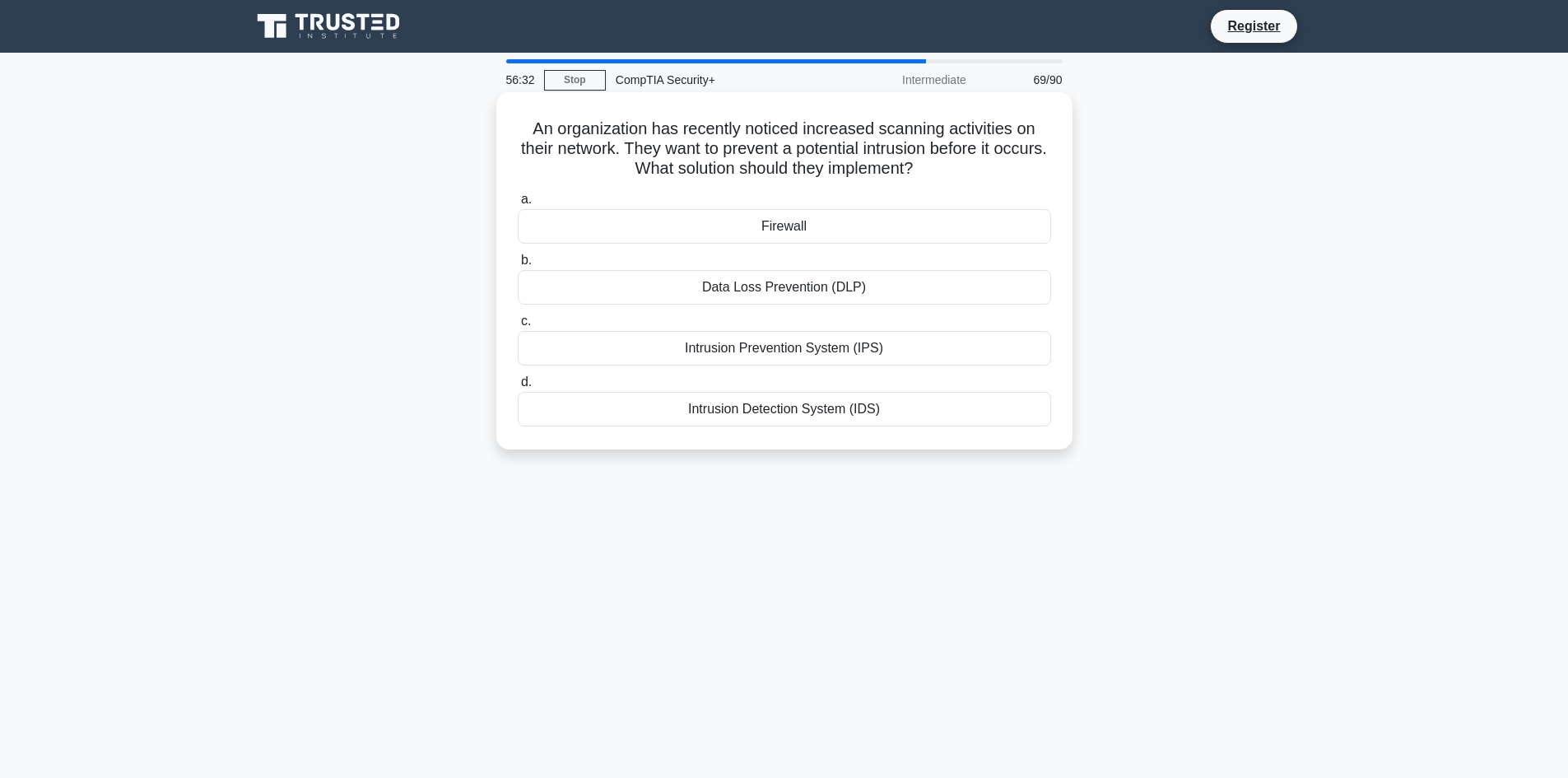
click at [815, 349] on div "Intrusion Prevention System (IPS)" at bounding box center [785, 349] width 533 height 35
click at [518, 327] on input "c. Intrusion Prevention System (IPS)" at bounding box center [518, 322] width 0 height 11
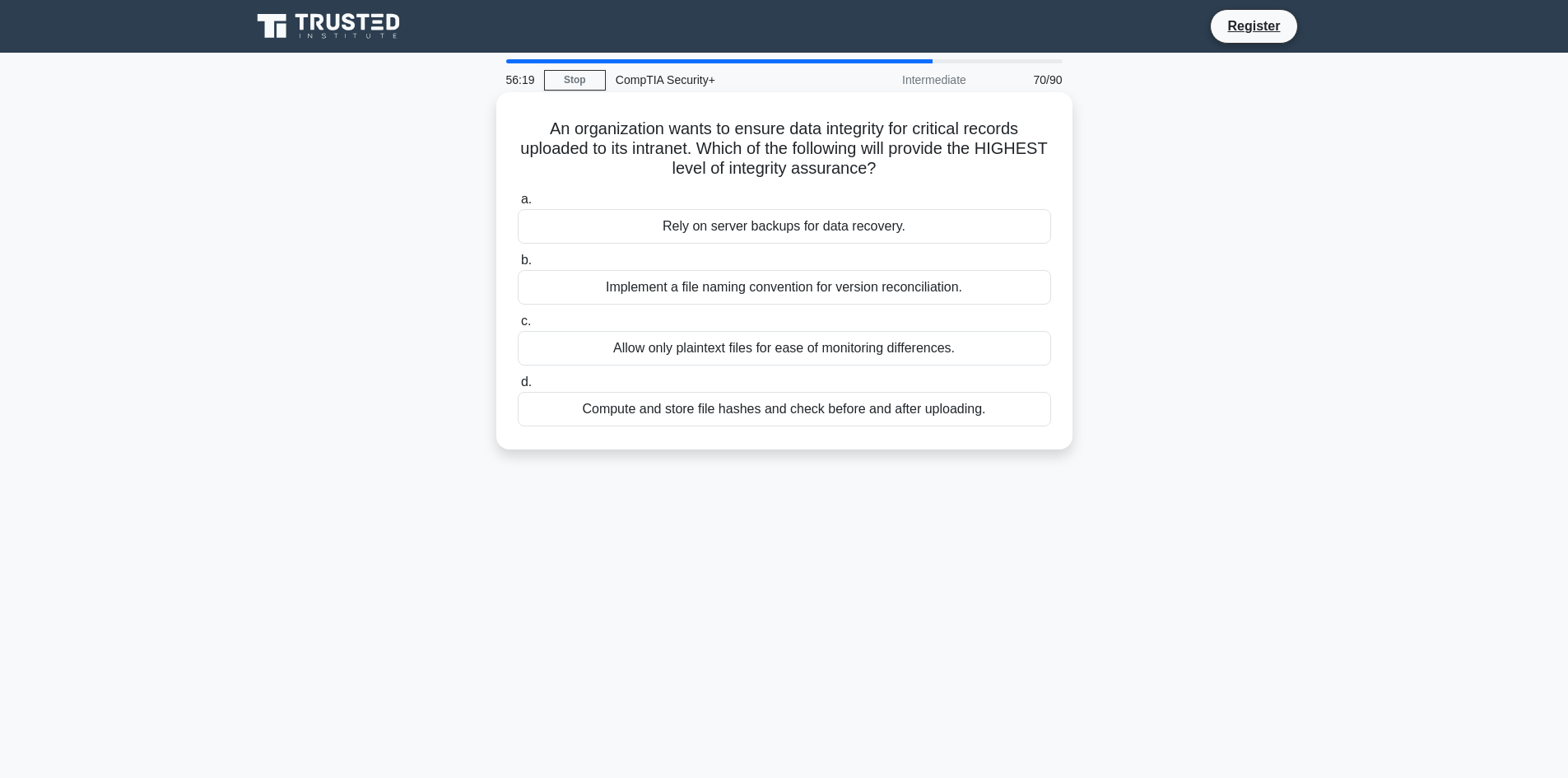
click at [827, 411] on div "Compute and store file hashes and check before and after uploading." at bounding box center [785, 409] width 533 height 35
click at [518, 388] on input "d. Compute and store file hashes and check before and after uploading." at bounding box center [518, 383] width 0 height 11
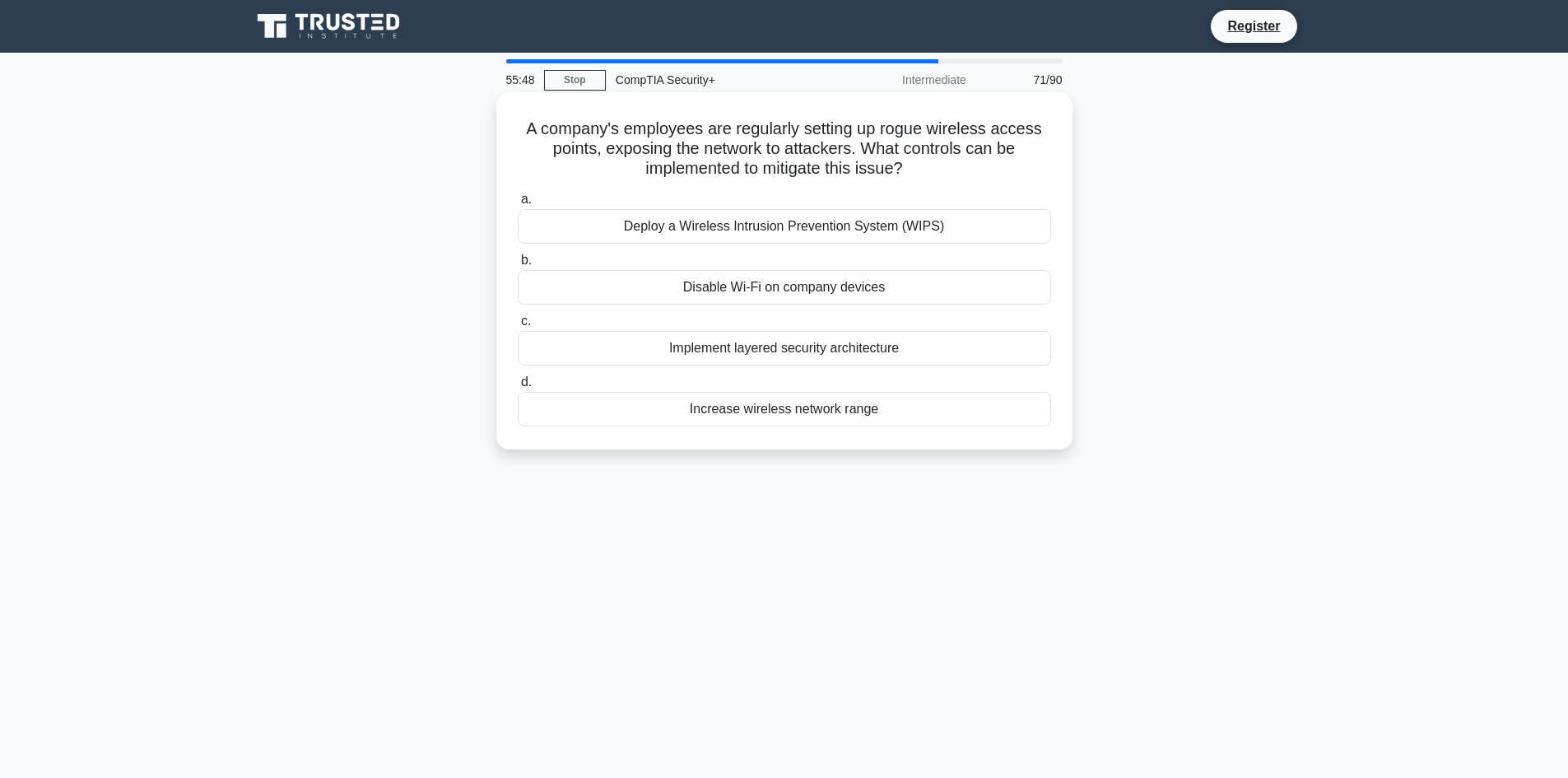
click at [778, 352] on div "Implement layered security architecture" at bounding box center [785, 349] width 533 height 35
click at [518, 327] on input "c. Implement layered security architecture" at bounding box center [518, 322] width 0 height 11
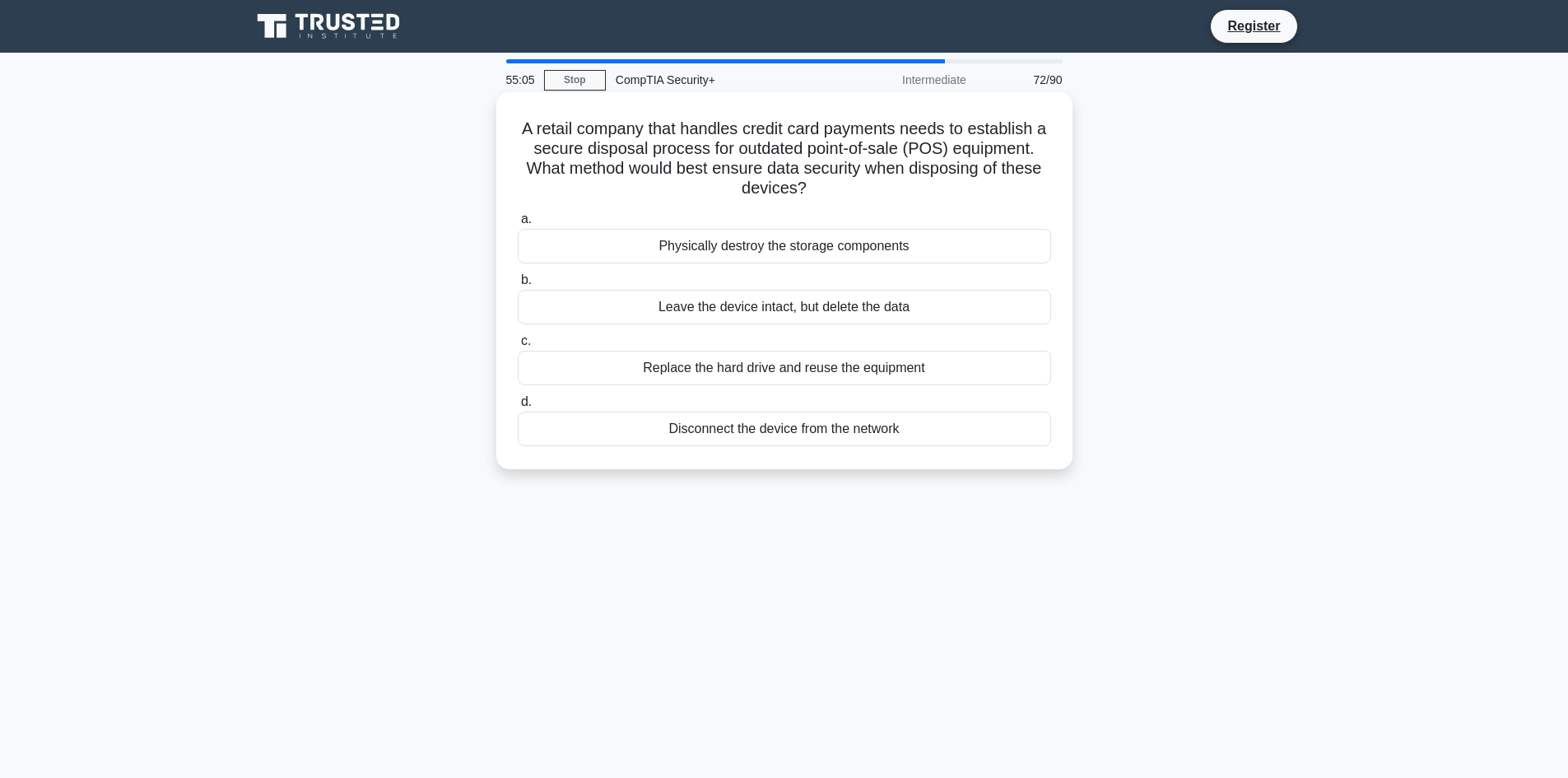
click at [844, 358] on div "Replace the hard drive and reuse the equipment" at bounding box center [785, 368] width 533 height 35
click at [518, 347] on input "c. Replace the hard drive and reuse the equipment" at bounding box center [518, 341] width 0 height 11
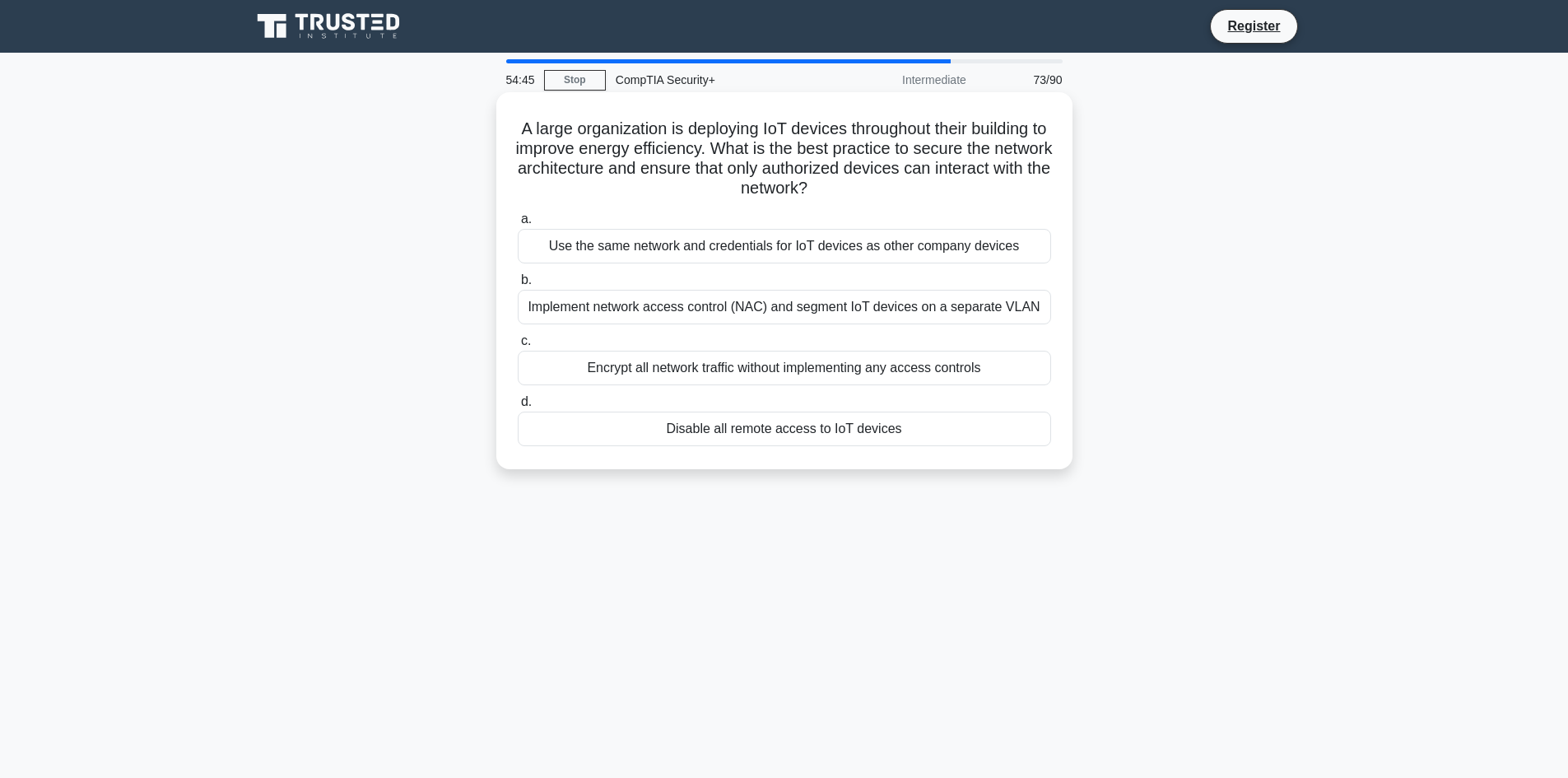
click at [931, 309] on div "Implement network access control (NAC) and segment IoT devices on a separate VL…" at bounding box center [785, 307] width 533 height 35
click at [518, 286] on input "b. Implement network access control (NAC) and segment IoT devices on a separate…" at bounding box center [518, 280] width 0 height 11
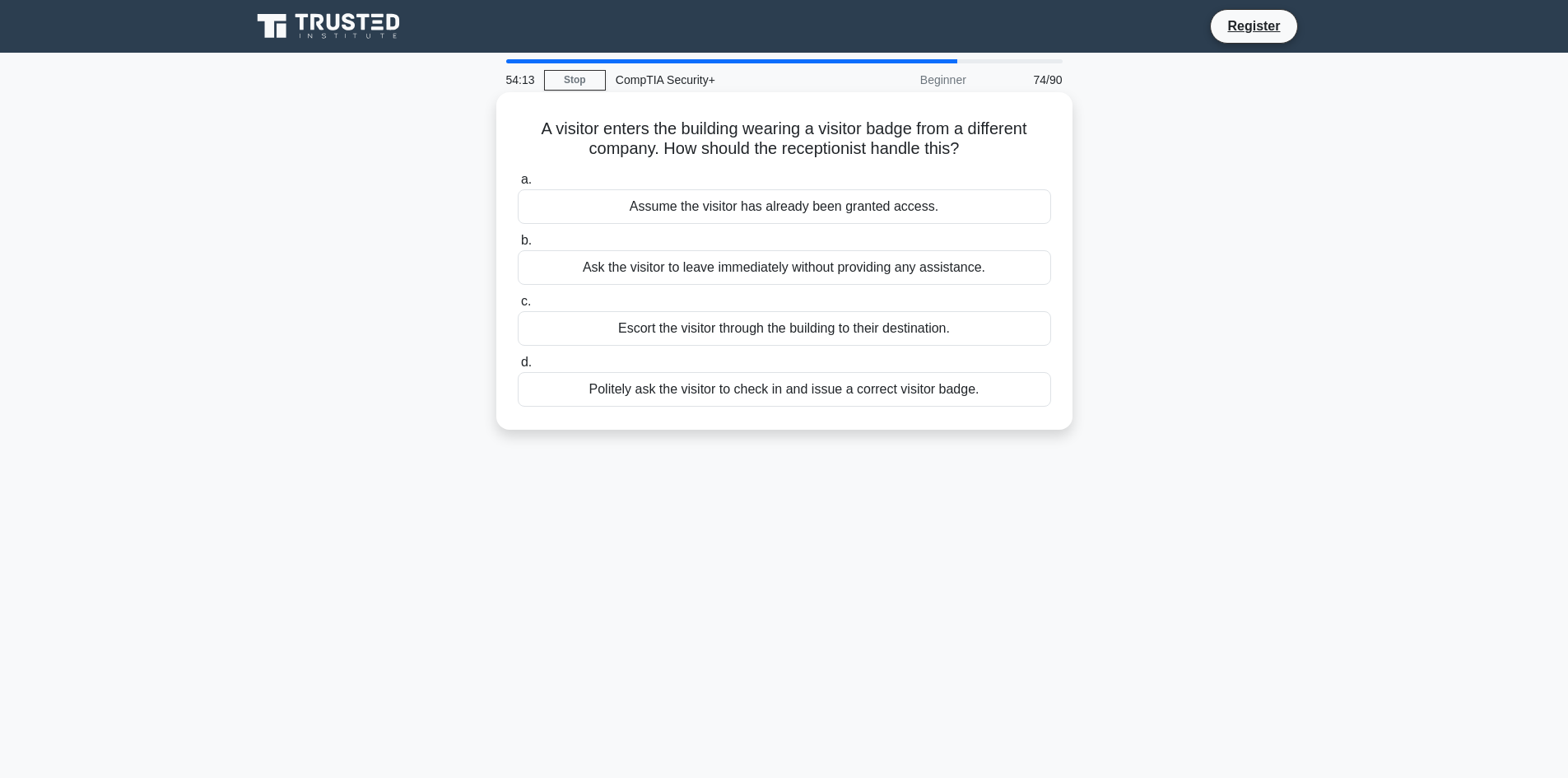
click at [759, 337] on div "Escort the visitor through the building to their destination." at bounding box center [785, 329] width 533 height 35
click at [518, 307] on input "c. Escort the visitor through the building to their destination." at bounding box center [518, 302] width 0 height 11
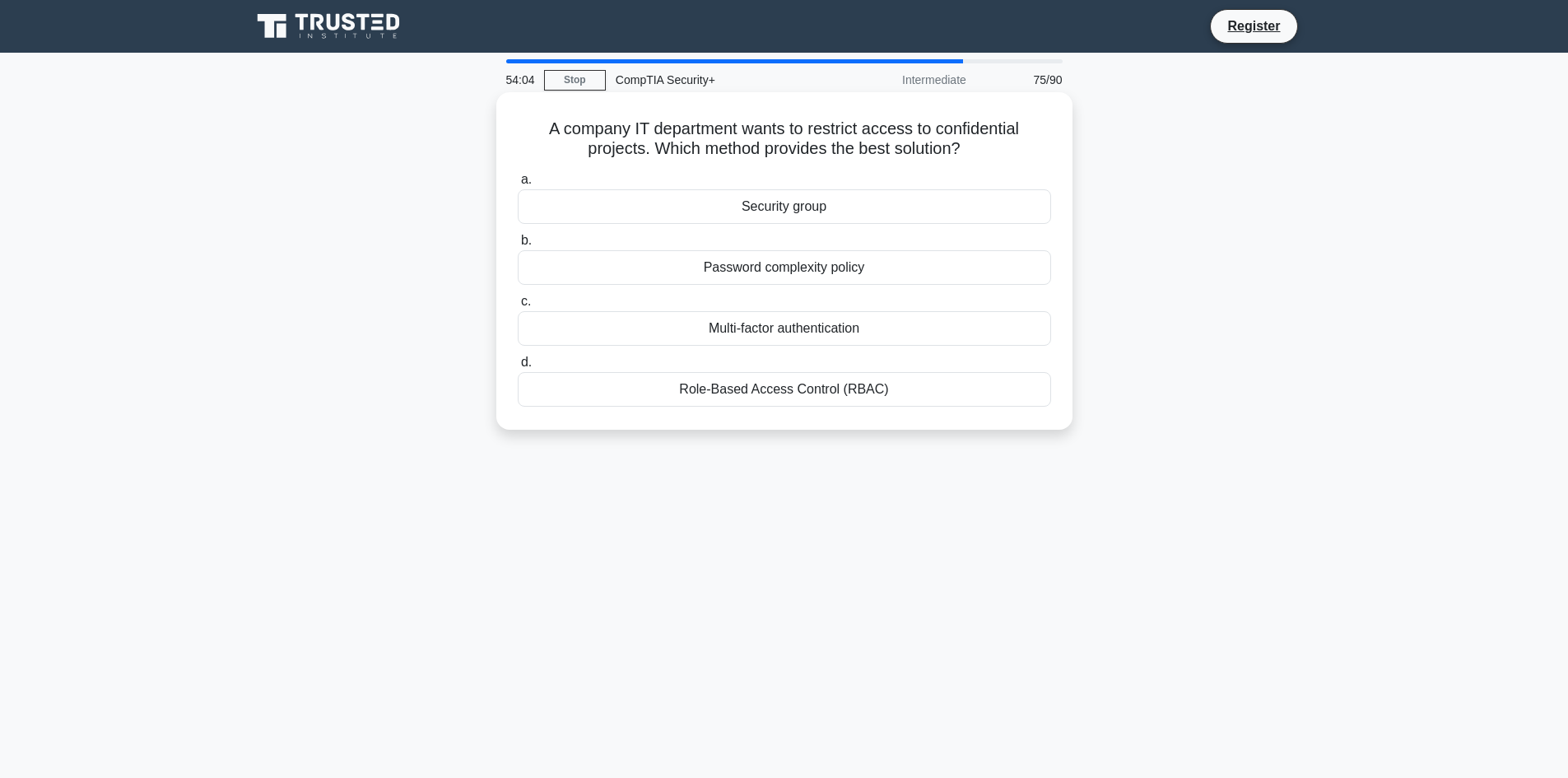
click at [873, 390] on div "Role-Based Access Control (RBAC)" at bounding box center [785, 389] width 533 height 35
click at [518, 368] on input "d. Role-Based Access Control (RBAC)" at bounding box center [518, 363] width 0 height 11
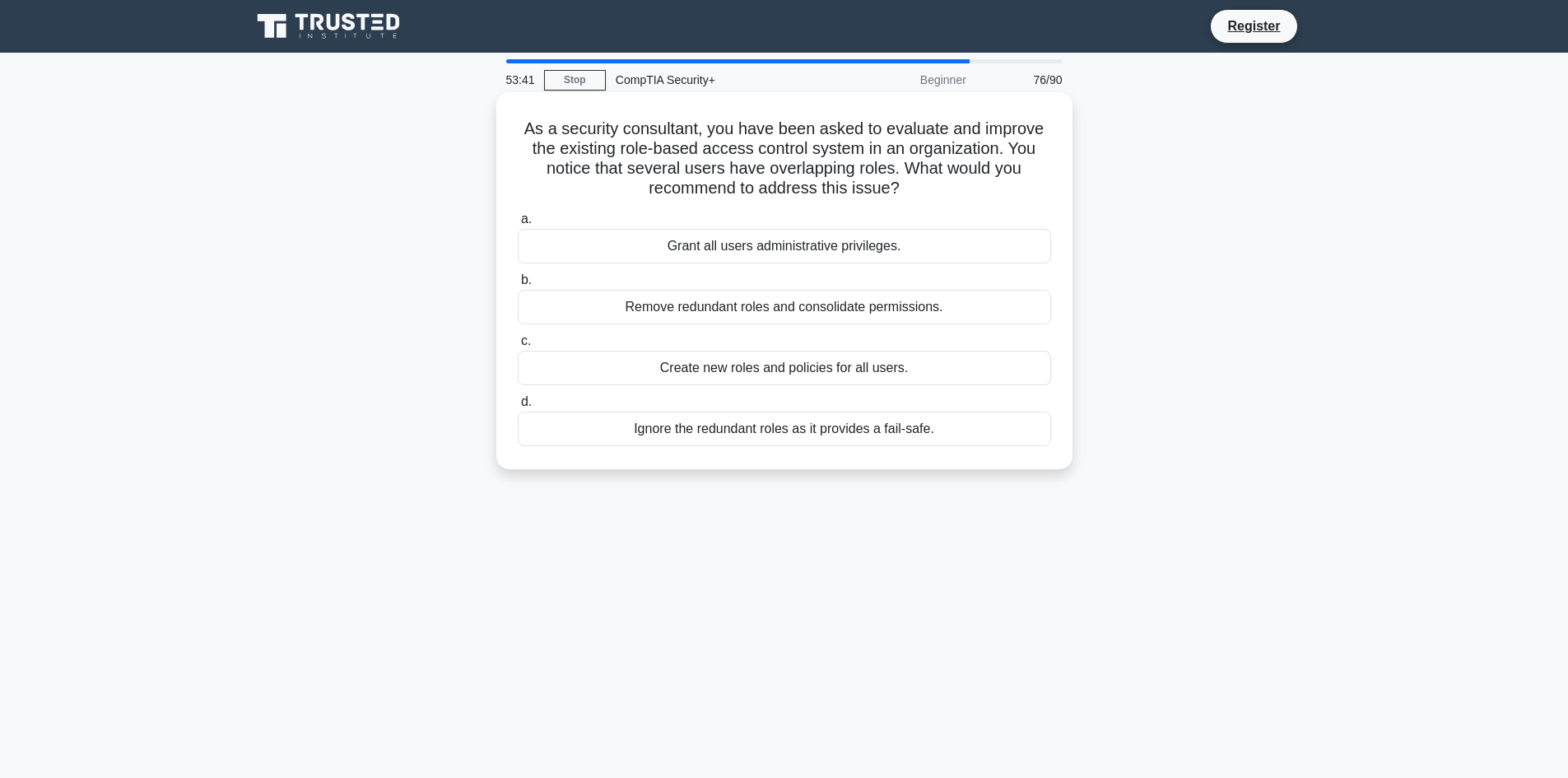
click at [910, 305] on div "Remove redundant roles and consolidate permissions." at bounding box center [785, 307] width 533 height 35
click at [518, 286] on input "b. Remove redundant roles and consolidate permissions." at bounding box center [518, 280] width 0 height 11
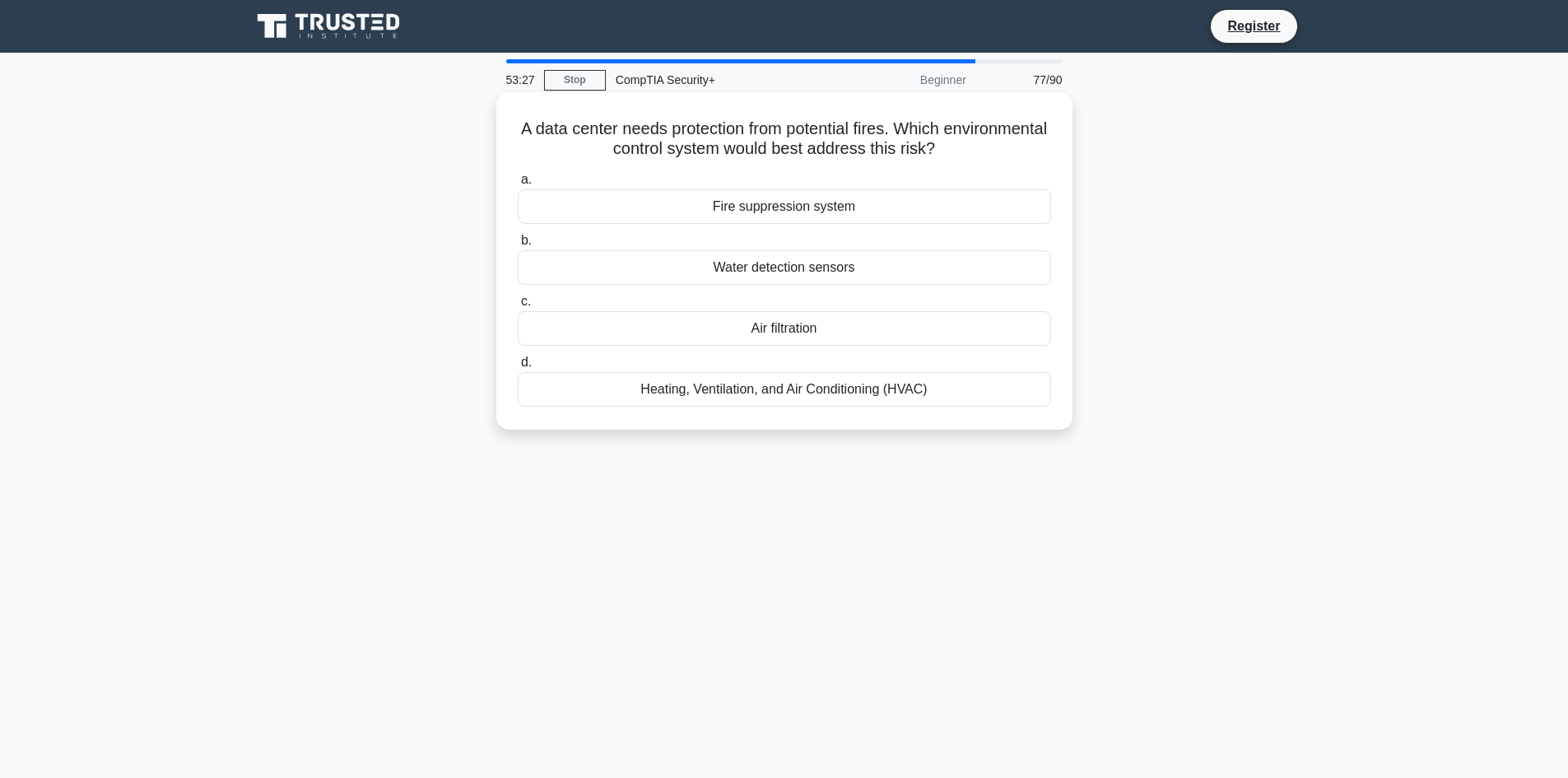
click at [815, 203] on div "Fire suppression system" at bounding box center [785, 207] width 533 height 35
click at [518, 185] on input "a. Fire suppression system" at bounding box center [518, 180] width 0 height 11
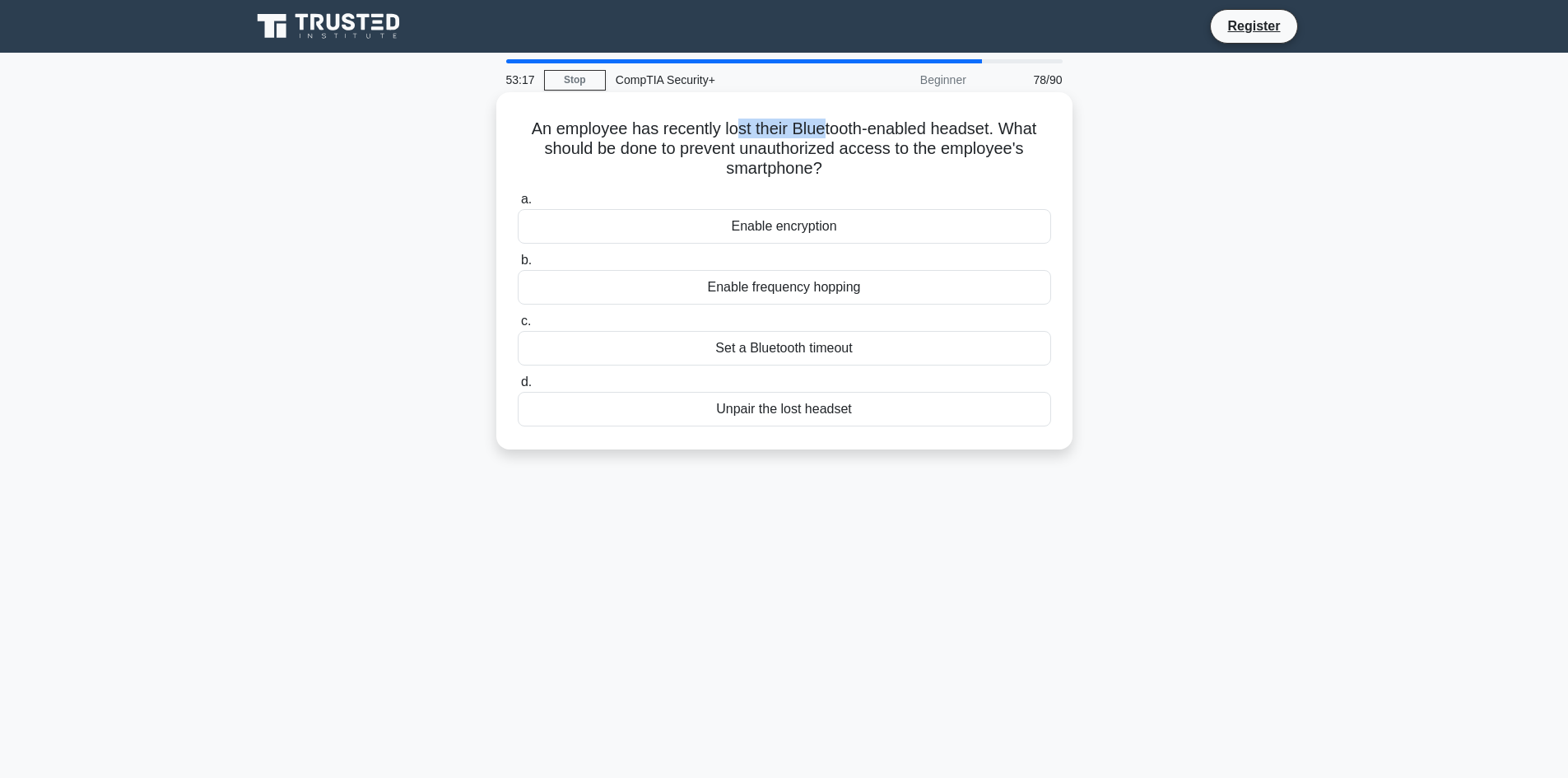
drag, startPoint x: 735, startPoint y: 133, endPoint x: 821, endPoint y: 131, distance: 86.0
click at [821, 131] on h5 "An employee has recently lost their Bluetooth-enabled headset. What should be d…" at bounding box center [785, 149] width 537 height 61
click at [839, 133] on h5 "An employee has recently lost their Bluetooth-enabled headset. What should be d…" at bounding box center [785, 149] width 537 height 61
click at [793, 349] on div "Set a Bluetooth timeout" at bounding box center [785, 349] width 533 height 35
click at [518, 327] on input "c. Set a Bluetooth timeout" at bounding box center [518, 322] width 0 height 11
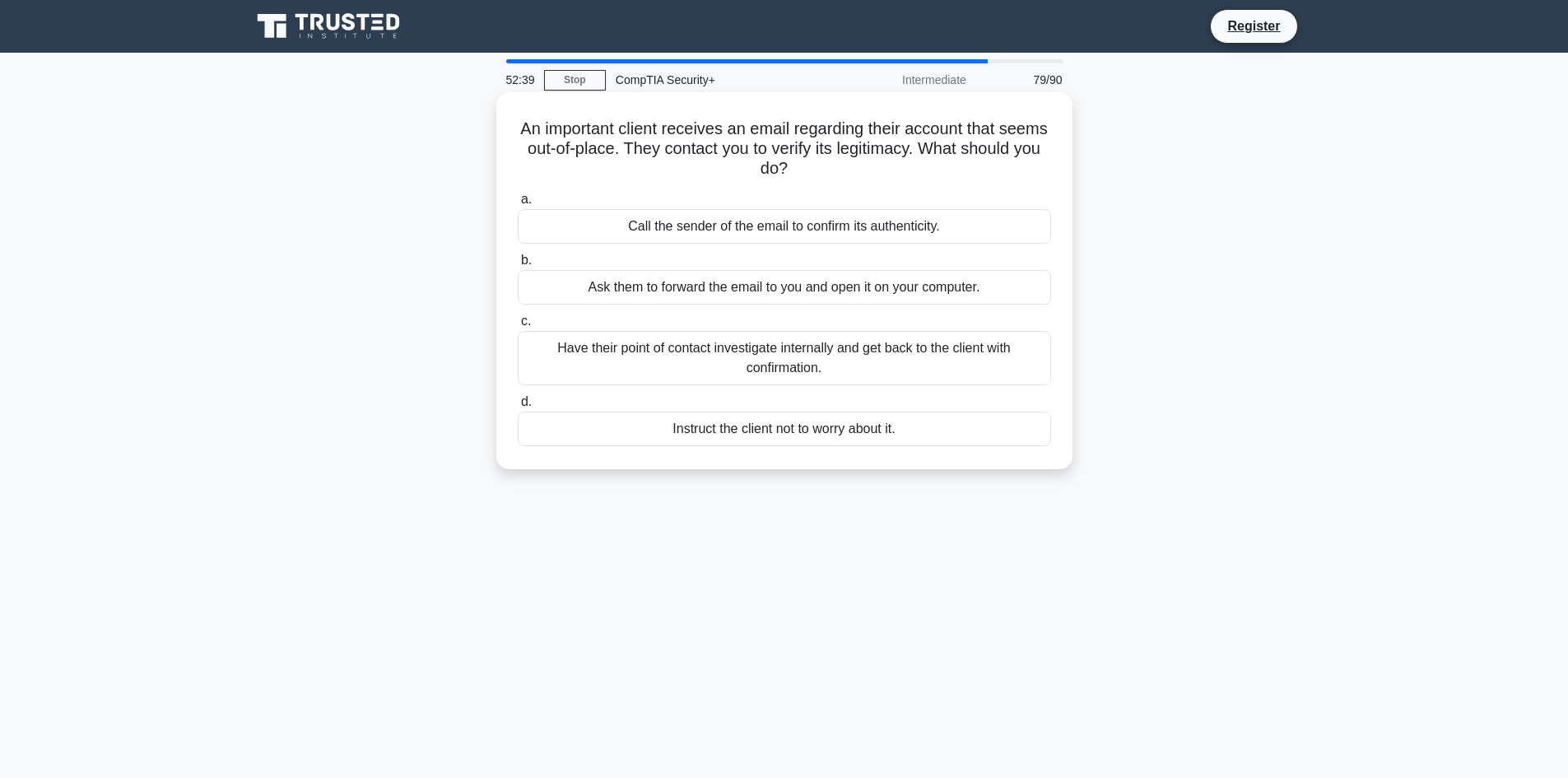
click at [796, 360] on div "Have their point of contact investigate internally and get back to the client w…" at bounding box center [785, 358] width 533 height 55
click at [518, 327] on input "c. Have their point of contact investigate internally and get back to the clien…" at bounding box center [518, 322] width 0 height 11
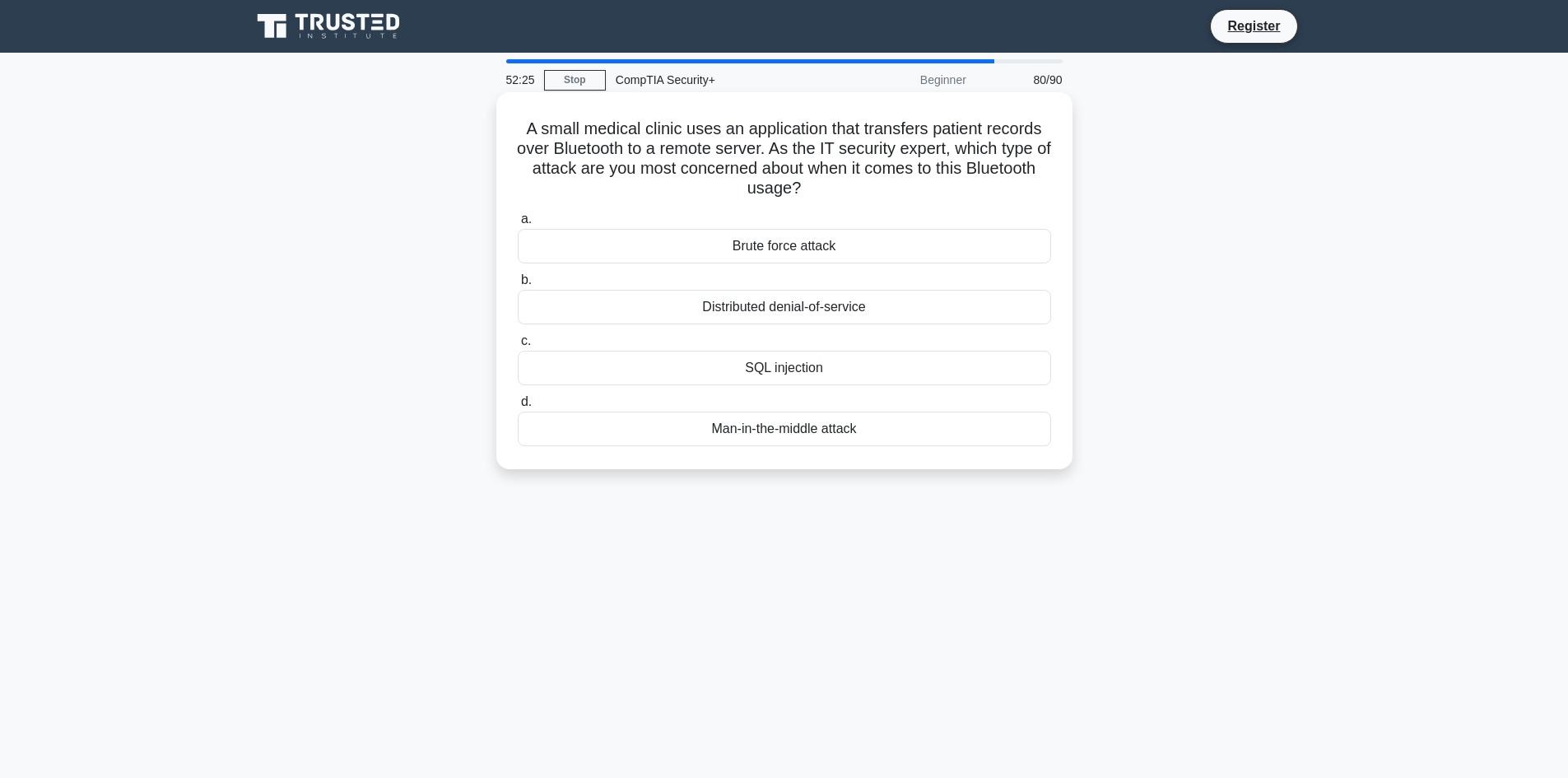
click at [756, 428] on div "Man-in-the-middle attack" at bounding box center [785, 429] width 533 height 35
click at [518, 408] on input "d. Man-in-the-middle attack" at bounding box center [518, 402] width 0 height 11
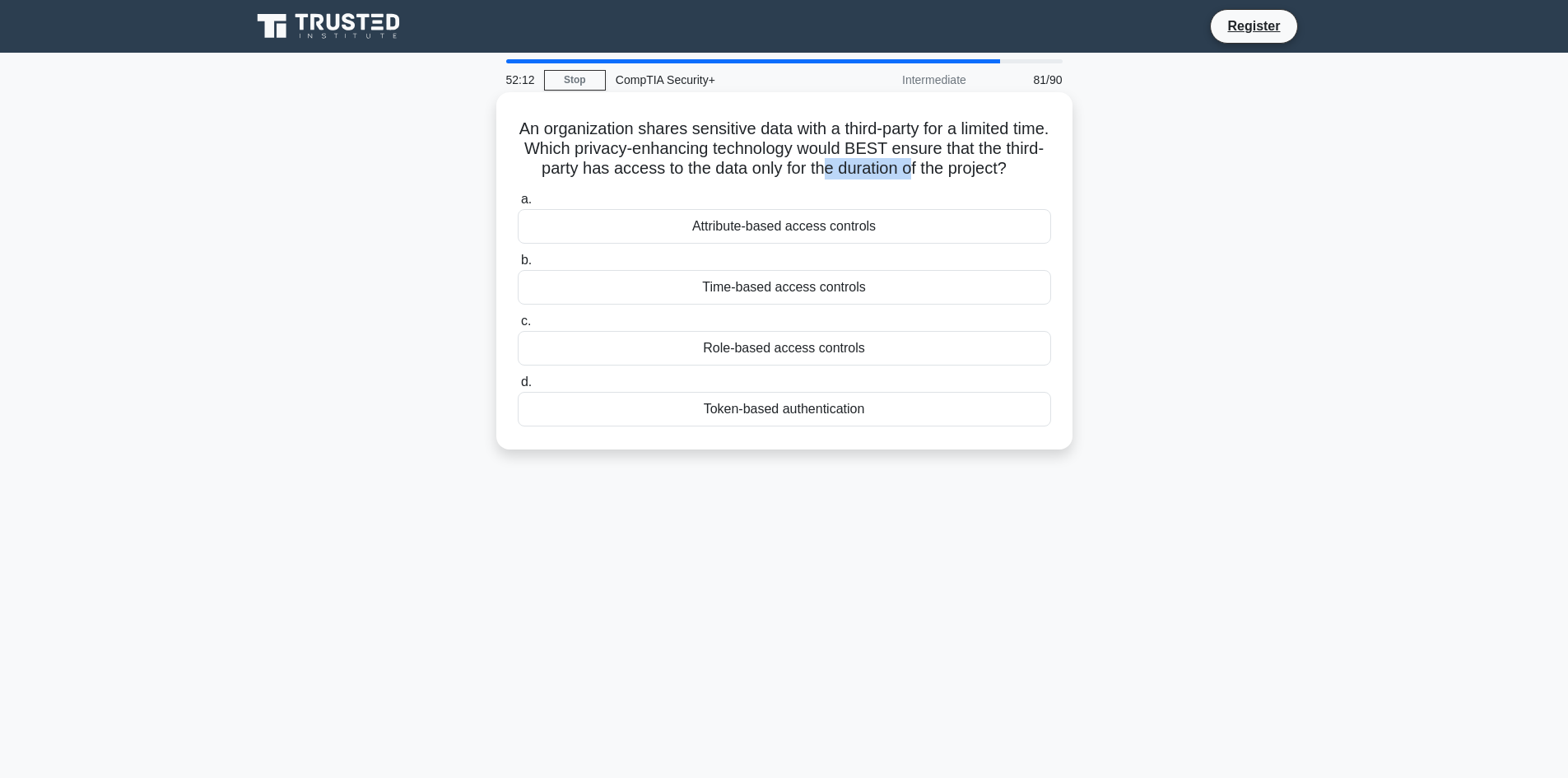
drag, startPoint x: 852, startPoint y: 172, endPoint x: 943, endPoint y: 171, distance: 91.0
click at [943, 171] on h5 "An organization shares sensitive data with a third-party for a limited time. Wh…" at bounding box center [785, 149] width 537 height 61
click at [1488, 314] on main "52:11 Stop CompTIA Security+ Intermediate 81/90 An organization shares sensitiv…" at bounding box center [784, 471] width 1568 height 836
click at [797, 305] on div "Time-based access controls" at bounding box center [785, 287] width 533 height 35
click at [518, 266] on input "b. Time-based access controls" at bounding box center [518, 261] width 0 height 11
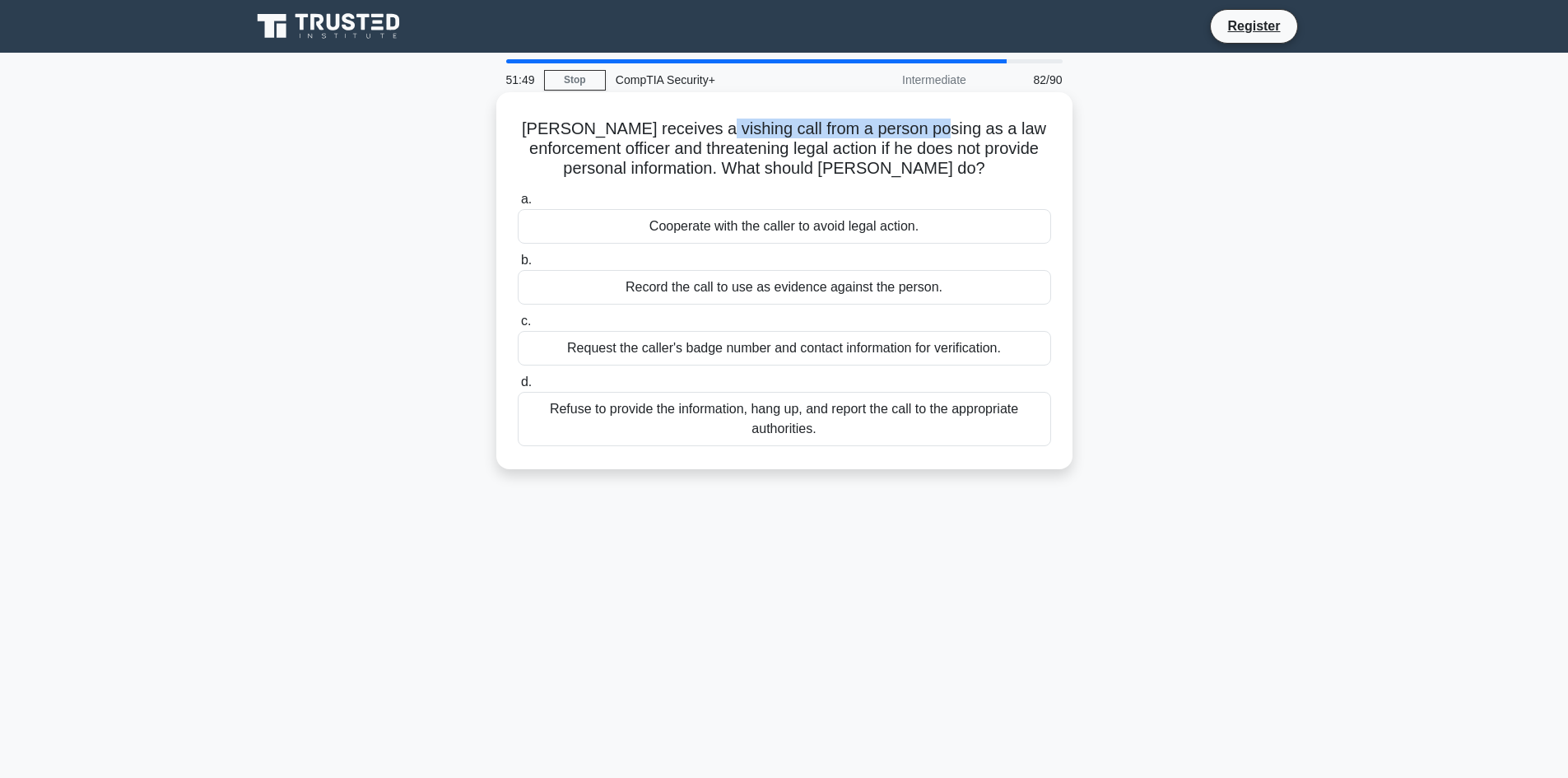
drag, startPoint x: 697, startPoint y: 126, endPoint x: 917, endPoint y: 126, distance: 220.0
click at [917, 126] on h5 "John receives a vishing call from a person posing as a law enforcement officer …" at bounding box center [785, 149] width 537 height 61
click at [930, 132] on h5 "John receives a vishing call from a person posing as a law enforcement officer …" at bounding box center [785, 149] width 537 height 61
drag, startPoint x: 727, startPoint y: 139, endPoint x: 796, endPoint y: 151, distance: 70.0
click at [779, 146] on h5 "John receives a vishing call from a person posing as a law enforcement officer …" at bounding box center [785, 149] width 537 height 61
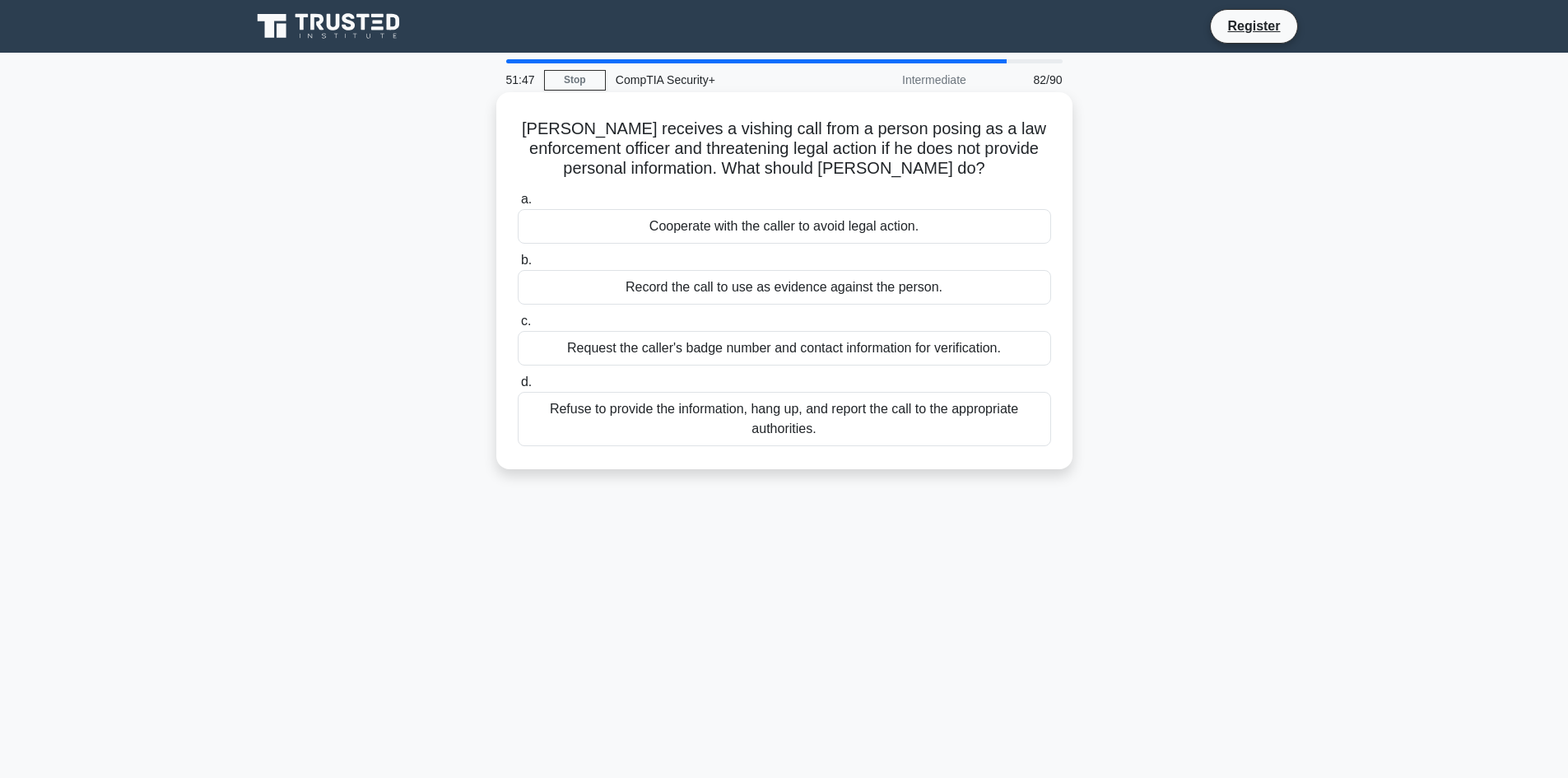
click at [796, 151] on h5 "John receives a vishing call from a person posing as a law enforcement officer …" at bounding box center [785, 149] width 537 height 61
click at [981, 414] on div "Refuse to provide the information, hang up, and report the call to the appropri…" at bounding box center [785, 419] width 533 height 55
click at [518, 388] on input "d. Refuse to provide the information, hang up, and report the call to the appro…" at bounding box center [518, 383] width 0 height 11
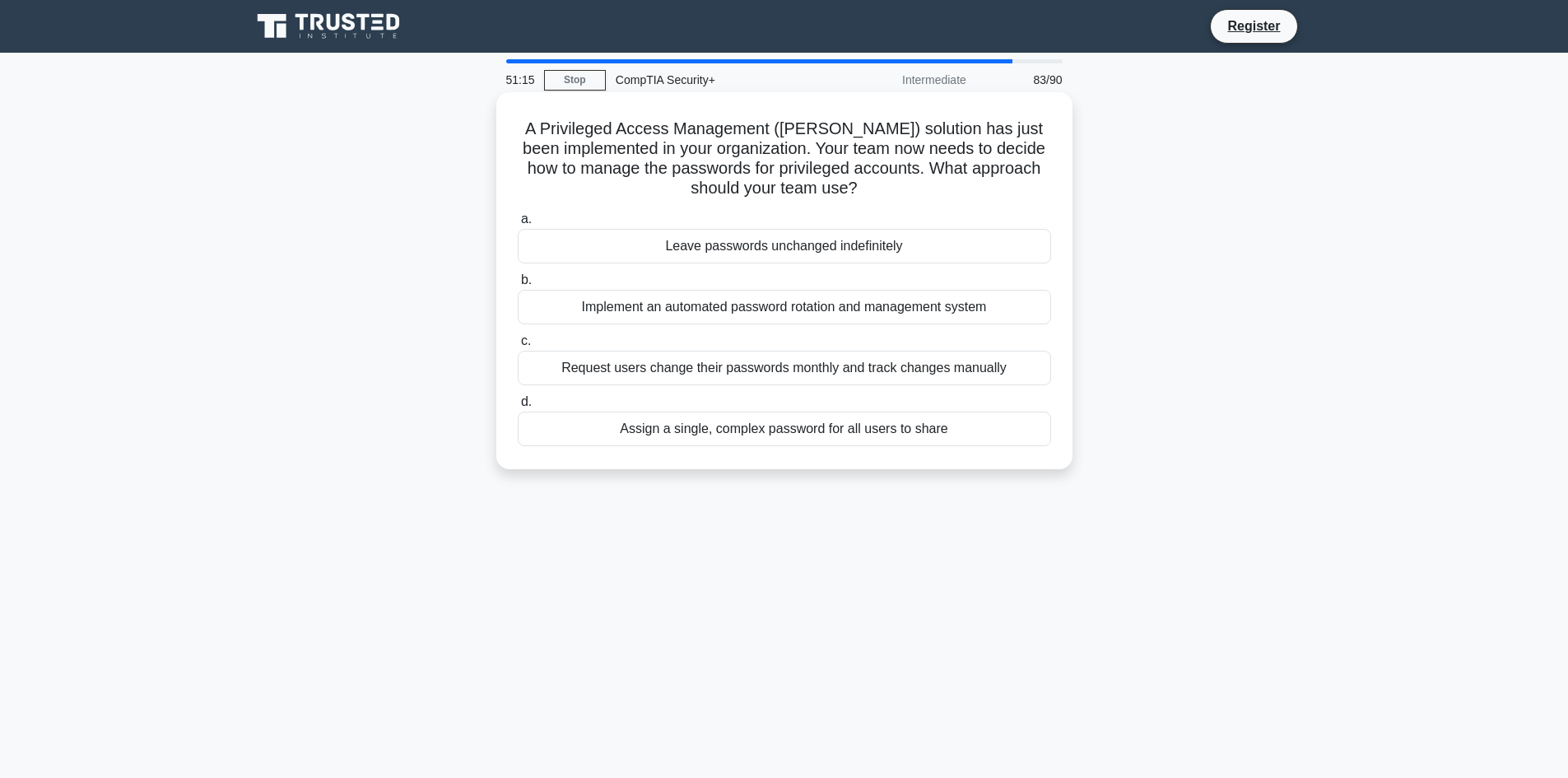
click at [903, 312] on div "Implement an automated password rotation and management system" at bounding box center [785, 307] width 533 height 35
click at [518, 286] on input "b. Implement an automated password rotation and management system" at bounding box center [518, 280] width 0 height 11
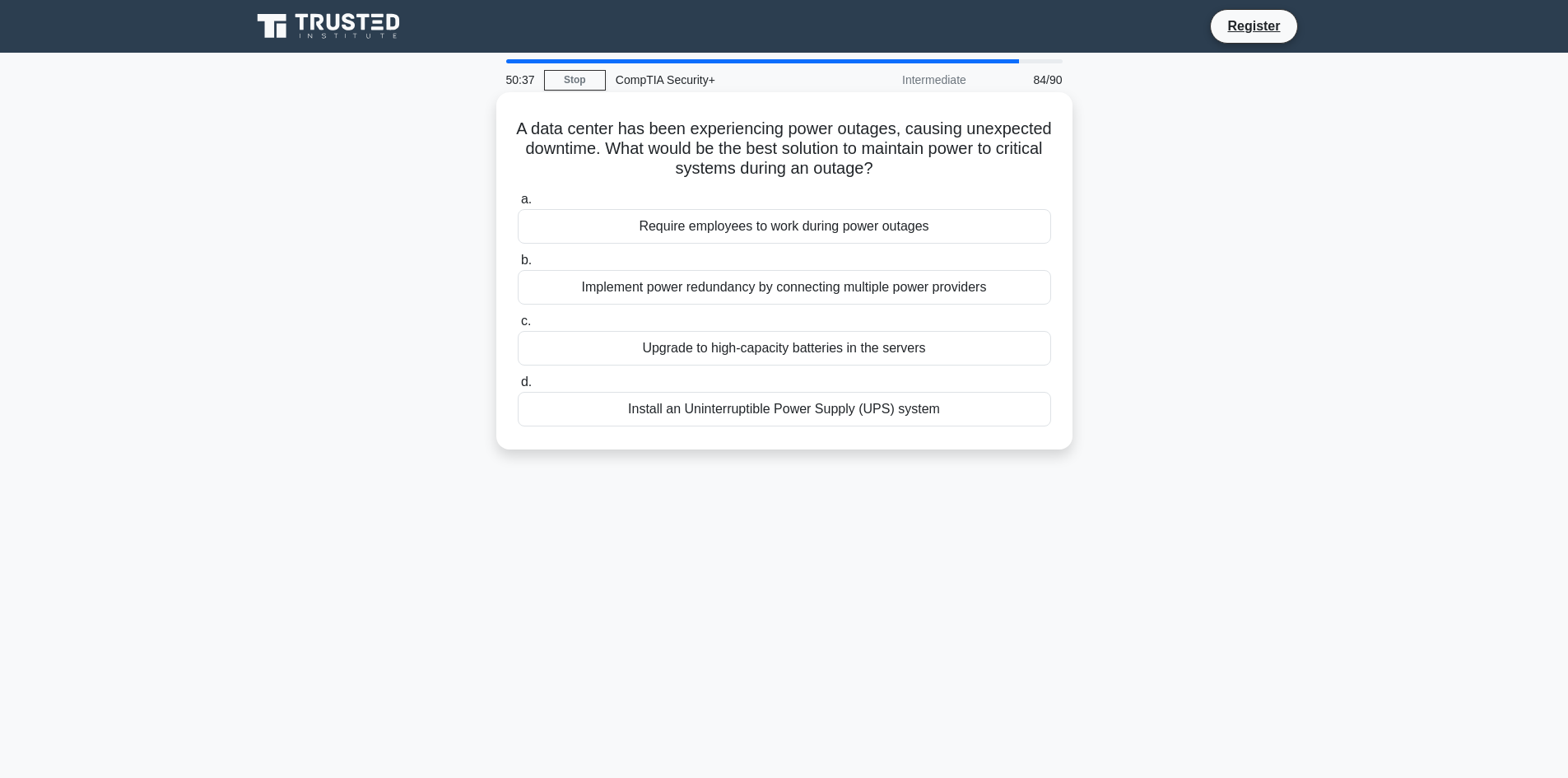
click at [800, 289] on div "Implement power redundancy by connecting multiple power providers" at bounding box center [785, 287] width 533 height 35
click at [518, 266] on input "b. Implement power redundancy by connecting multiple power providers" at bounding box center [518, 261] width 0 height 11
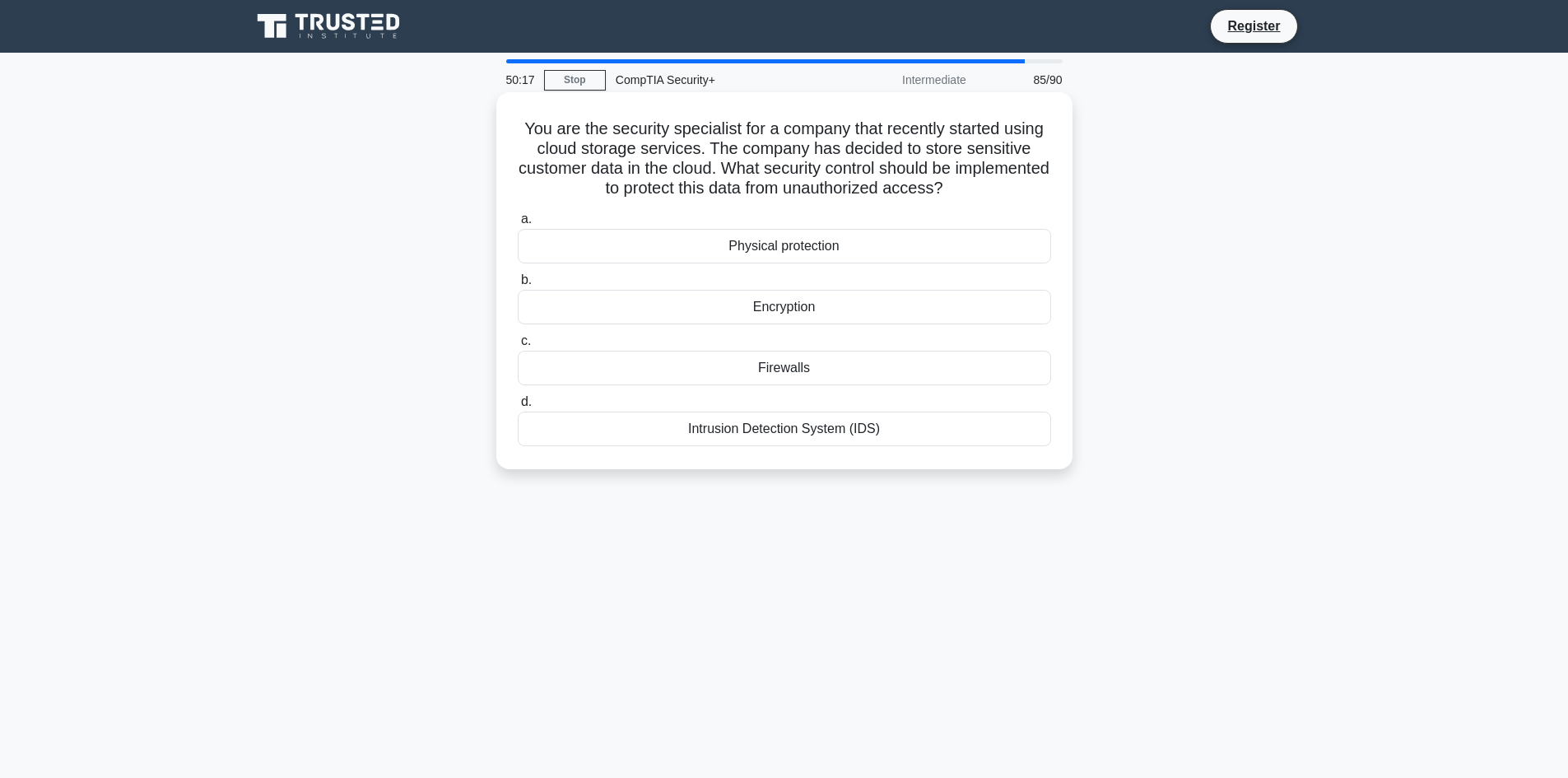
click at [786, 307] on div "Encryption" at bounding box center [785, 307] width 533 height 35
click at [518, 286] on input "b. Encryption" at bounding box center [518, 280] width 0 height 11
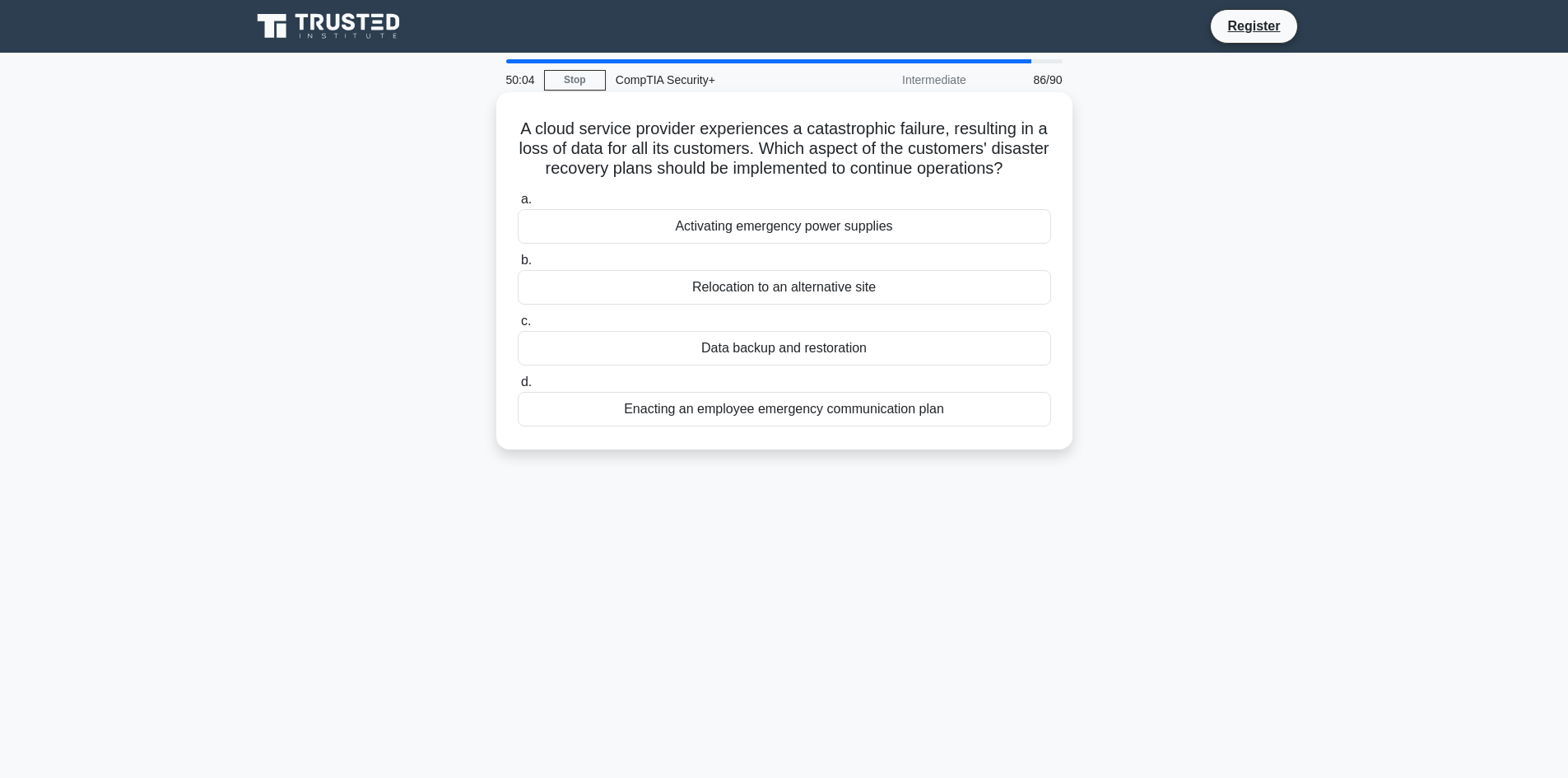
click at [785, 366] on div "Data backup and restoration" at bounding box center [785, 349] width 533 height 35
click at [518, 327] on input "c. Data backup and restoration" at bounding box center [518, 322] width 0 height 11
click at [866, 419] on div "Implementing a regular data backup and recovery plan" at bounding box center [785, 409] width 533 height 35
click at [518, 388] on input "d. Implementing a regular data backup and recovery plan" at bounding box center [518, 383] width 0 height 11
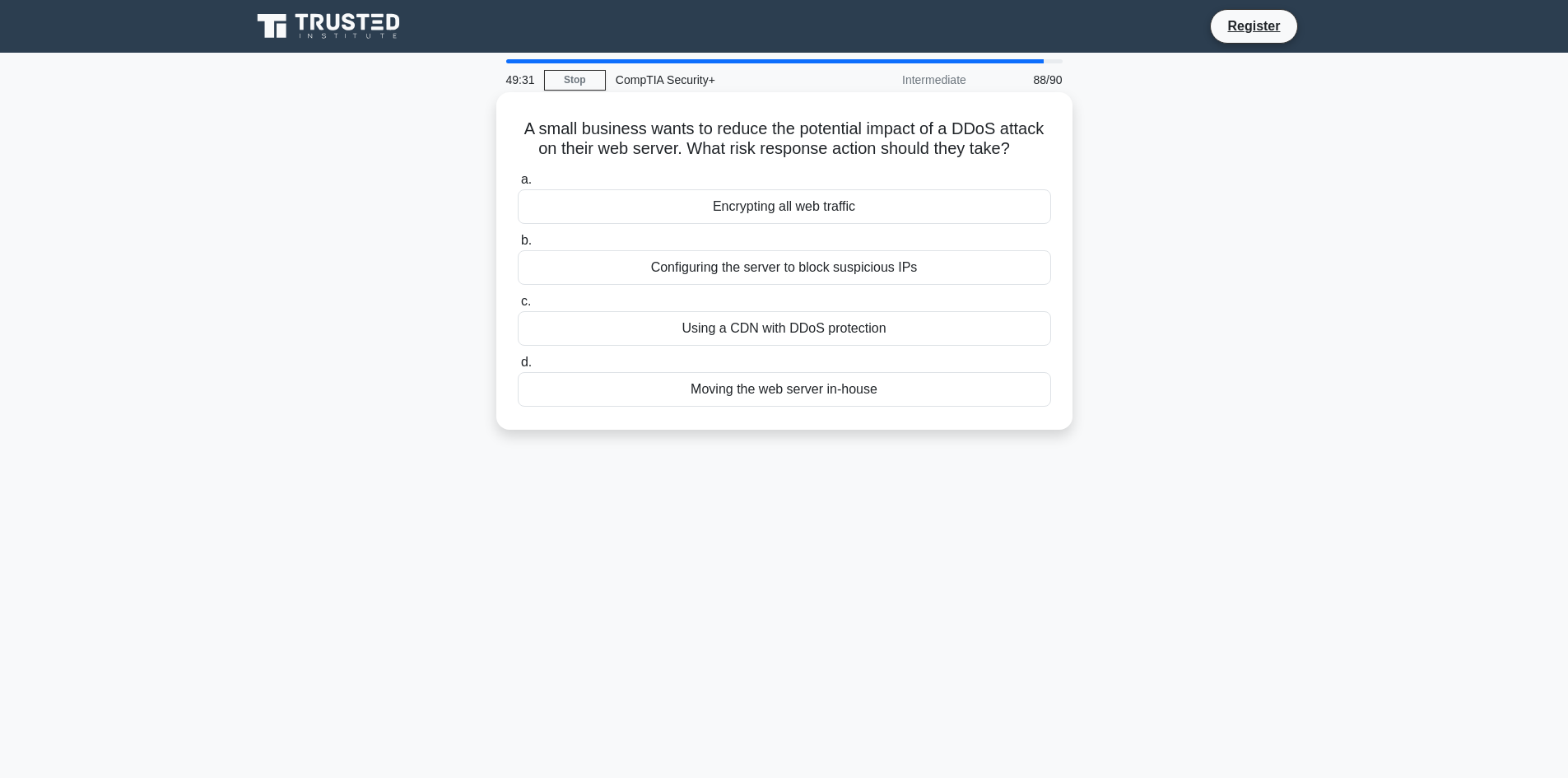
click at [798, 214] on div "Encrypting all web traffic" at bounding box center [785, 207] width 533 height 35
click at [518, 185] on input "a. Encrypting all web traffic" at bounding box center [518, 180] width 0 height 11
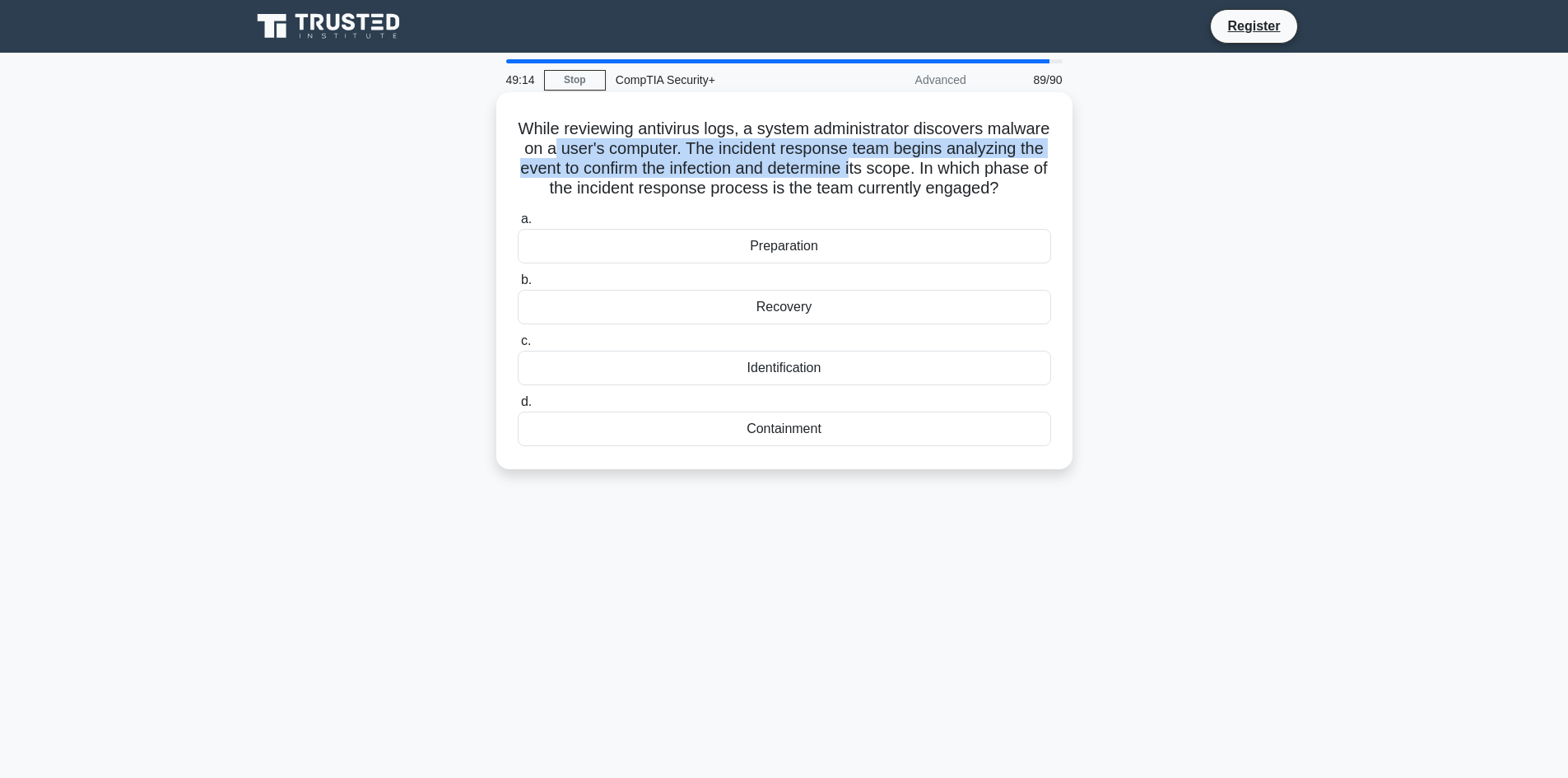
drag, startPoint x: 639, startPoint y: 147, endPoint x: 967, endPoint y: 160, distance: 328.3
click at [967, 160] on h5 "While reviewing antivirus logs, a system administrator discovers malware on a u…" at bounding box center [785, 159] width 537 height 81
click at [938, 164] on h5 "While reviewing antivirus logs, a system administrator discovers malware on a u…" at bounding box center [785, 159] width 537 height 81
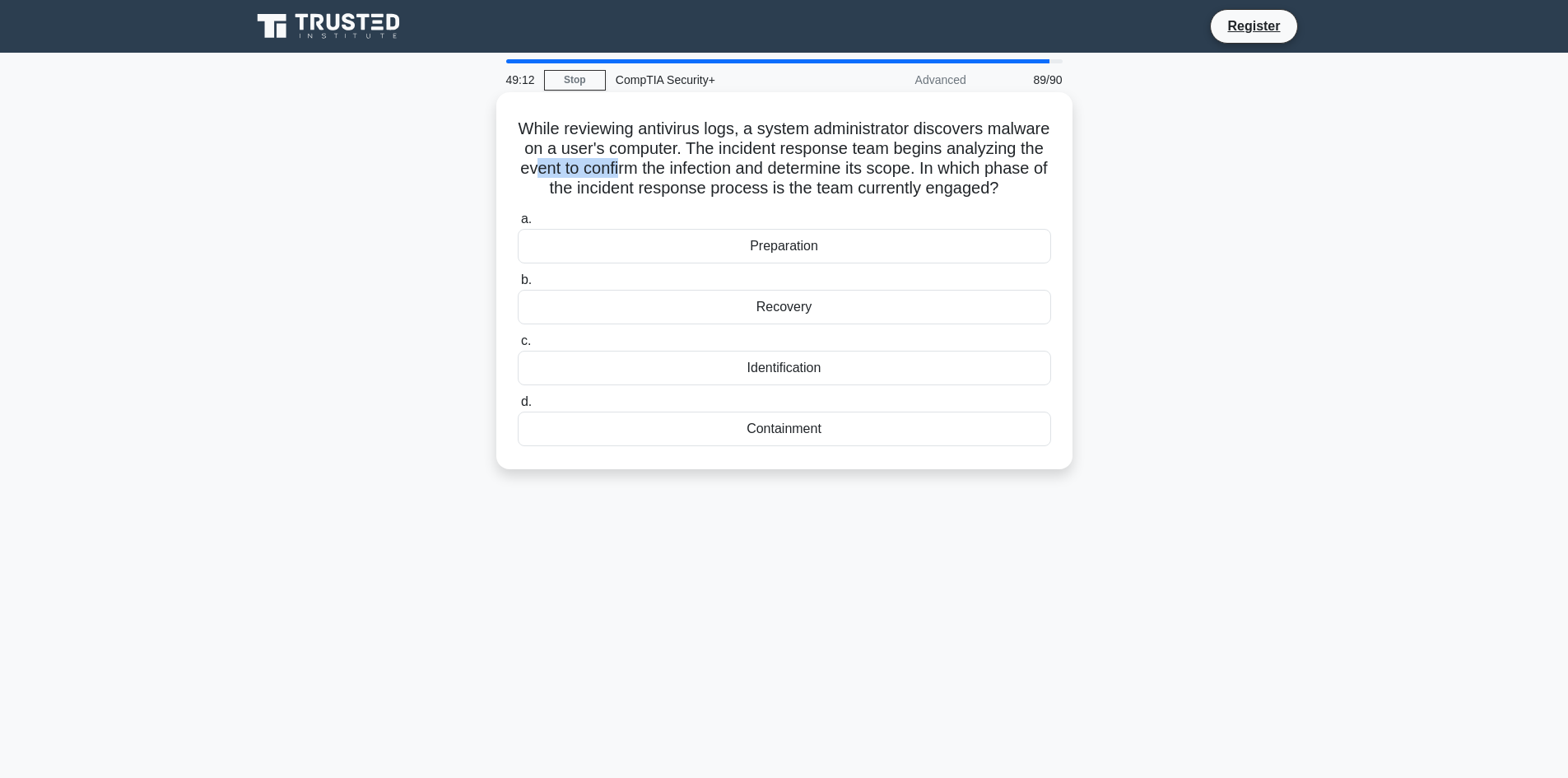
drag, startPoint x: 639, startPoint y: 164, endPoint x: 779, endPoint y: 164, distance: 140.0
click at [728, 169] on h5 "While reviewing antivirus logs, a system administrator discovers malware on a u…" at bounding box center [785, 159] width 537 height 81
click at [786, 164] on h5 "While reviewing antivirus logs, a system administrator discovers malware on a u…" at bounding box center [785, 159] width 537 height 81
drag, startPoint x: 756, startPoint y: 167, endPoint x: 945, endPoint y: 178, distance: 189.3
click at [894, 169] on h5 "While reviewing antivirus logs, a system administrator discovers malware on a u…" at bounding box center [785, 159] width 537 height 81
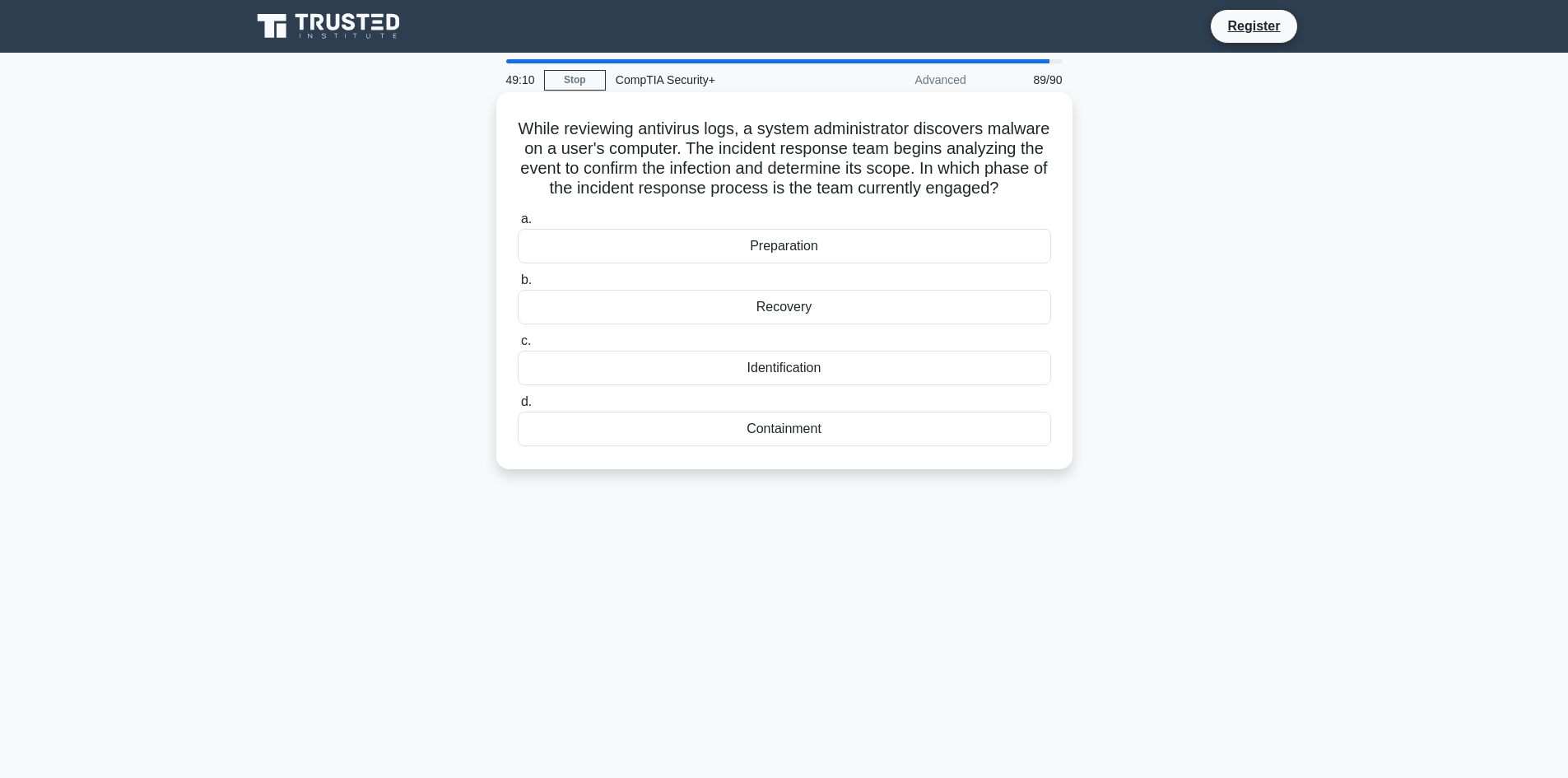
click at [947, 178] on h5 "While reviewing antivirus logs, a system administrator discovers malware on a u…" at bounding box center [785, 159] width 537 height 81
click at [831, 263] on div "Preparation" at bounding box center [785, 246] width 533 height 35
click at [518, 225] on input "a. Preparation" at bounding box center [518, 219] width 0 height 11
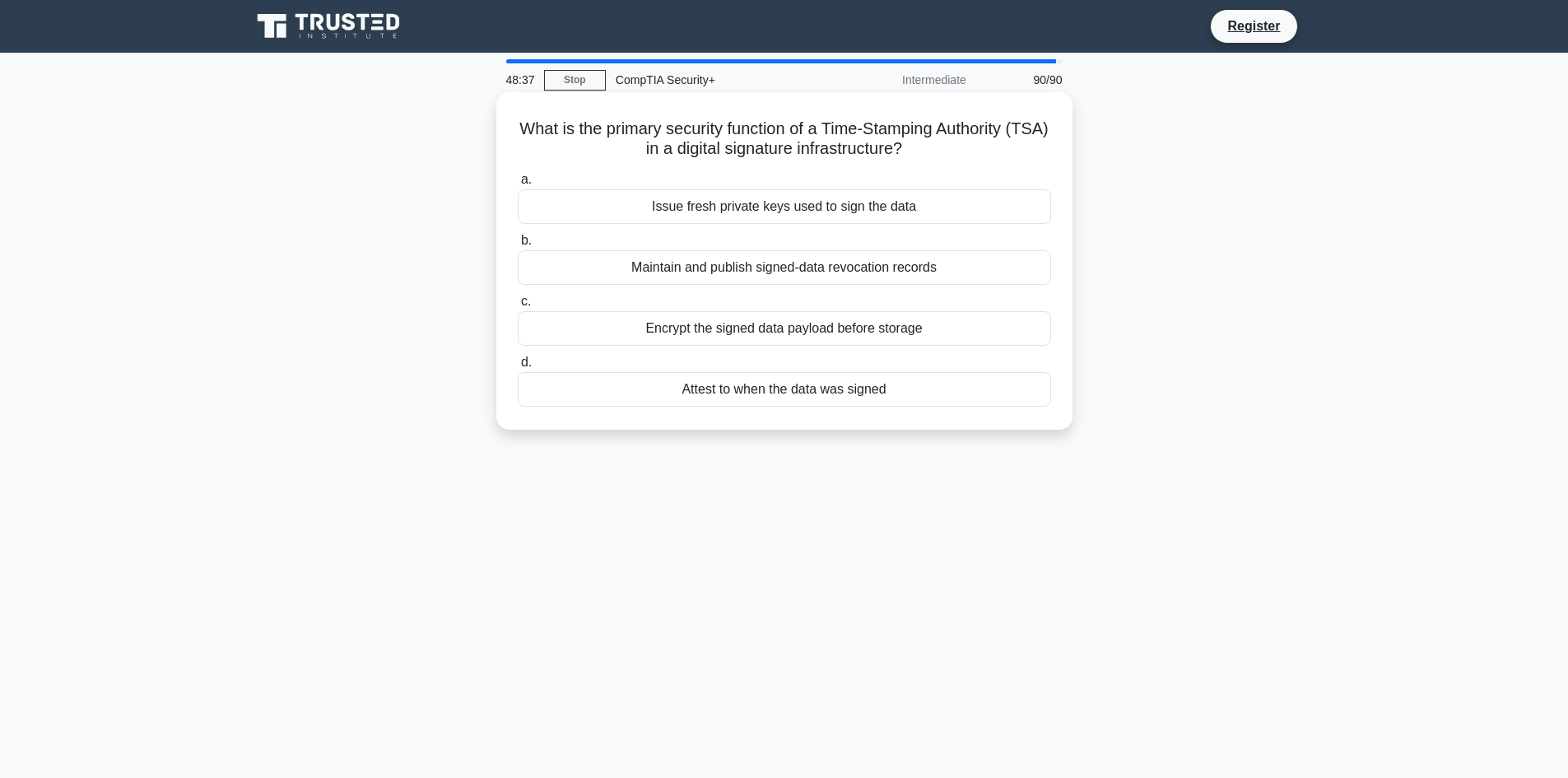
click at [736, 272] on div "Maintain and publish signed-data revocation records" at bounding box center [785, 268] width 533 height 35
click at [518, 246] on input "b. Maintain and publish signed-data revocation records" at bounding box center [518, 241] width 0 height 11
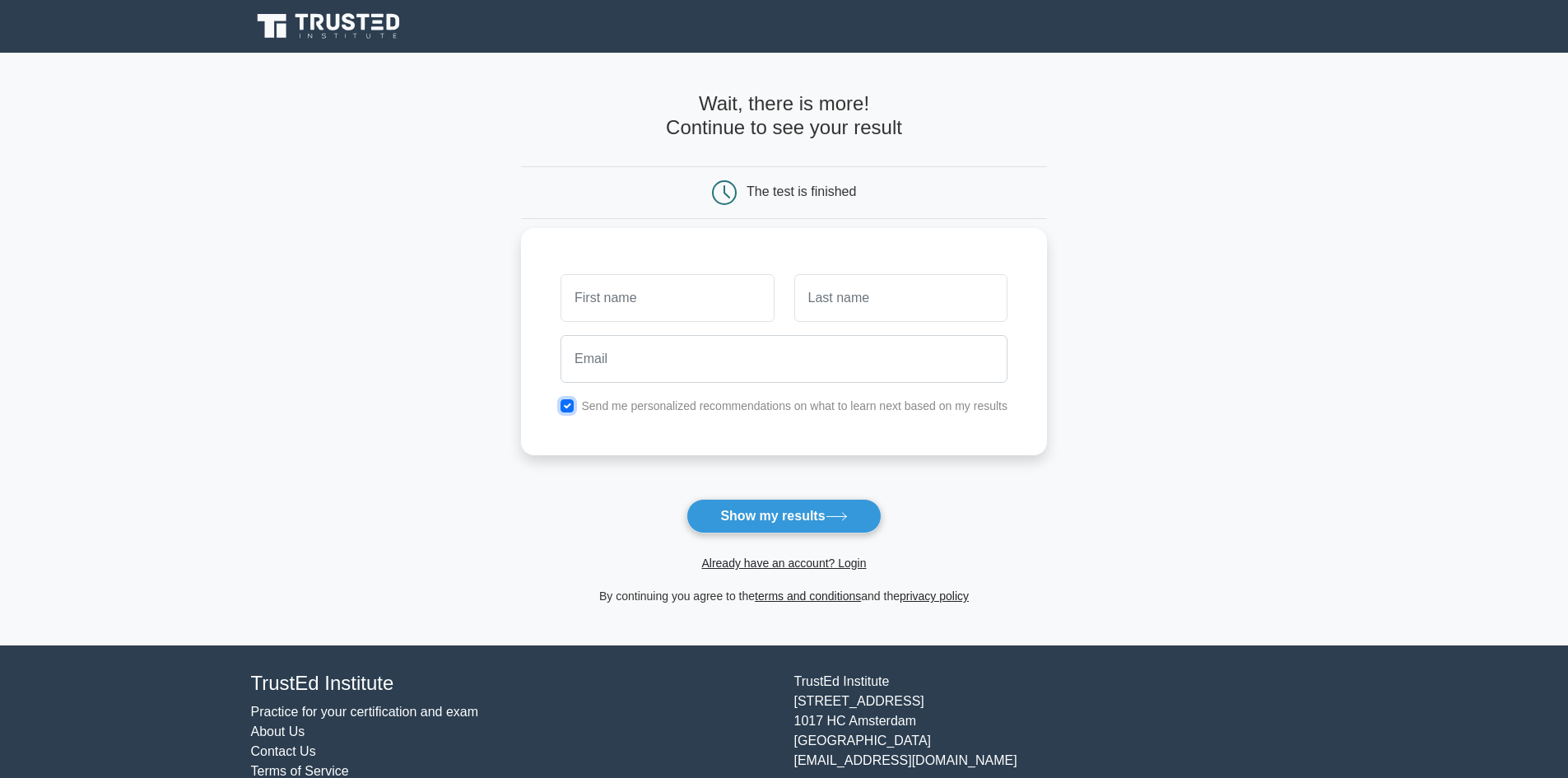
click at [568, 407] on input "checkbox" at bounding box center [567, 406] width 13 height 13
checkbox input "false"
click at [674, 312] on input "text" at bounding box center [666, 297] width 213 height 48
type input "[PERSON_NAME]"
click at [344, 261] on main "Wait, there is more! Continue to see your result The test is finished Anirudh" at bounding box center [784, 349] width 1568 height 593
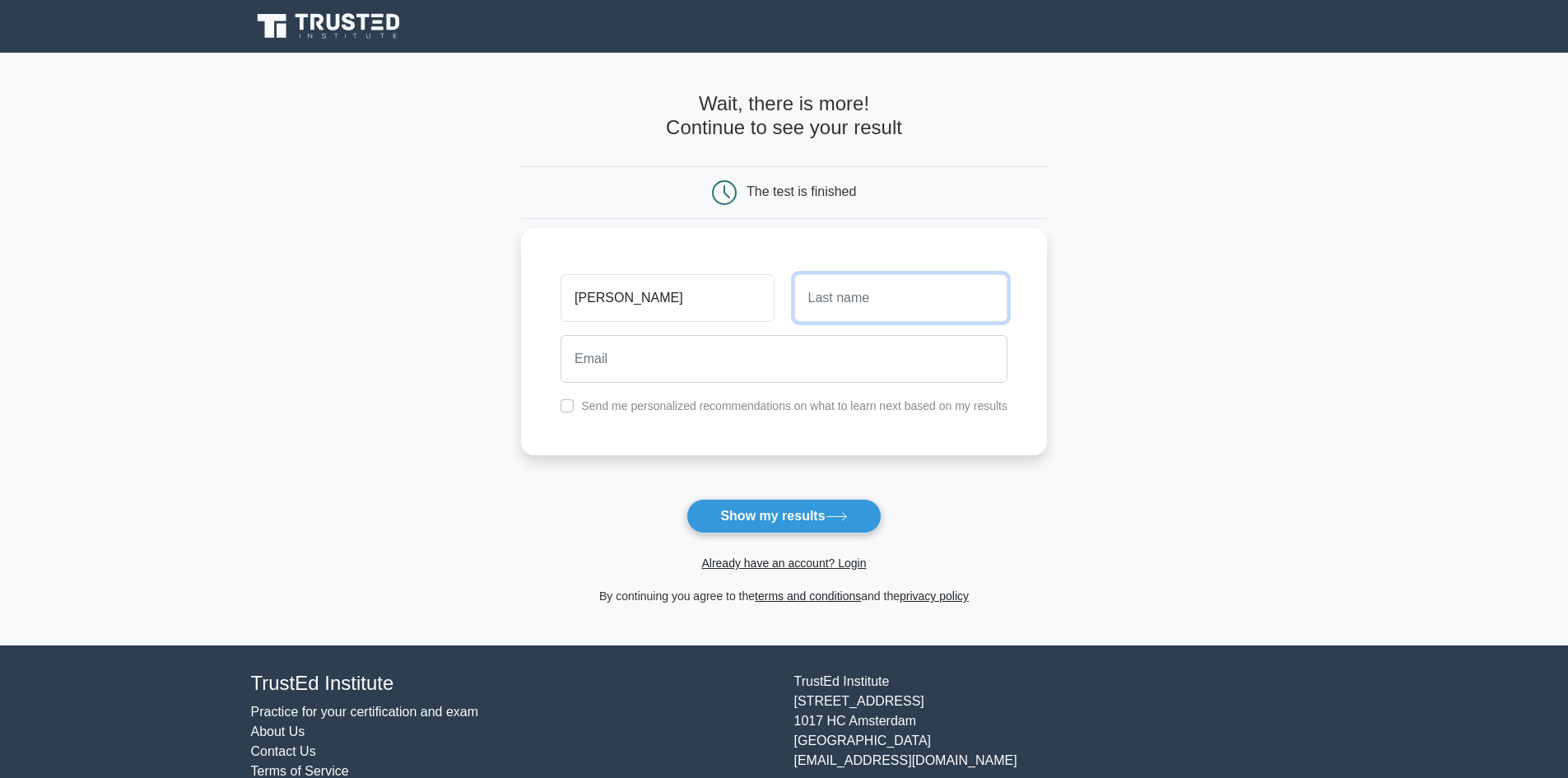
click at [938, 312] on input "text" at bounding box center [901, 297] width 213 height 48
type input "Rajan"
click at [911, 365] on input "email" at bounding box center [784, 358] width 447 height 48
type input "aniruth968@gmail.com"
click at [810, 515] on button "Show my results" at bounding box center [784, 517] width 194 height 35
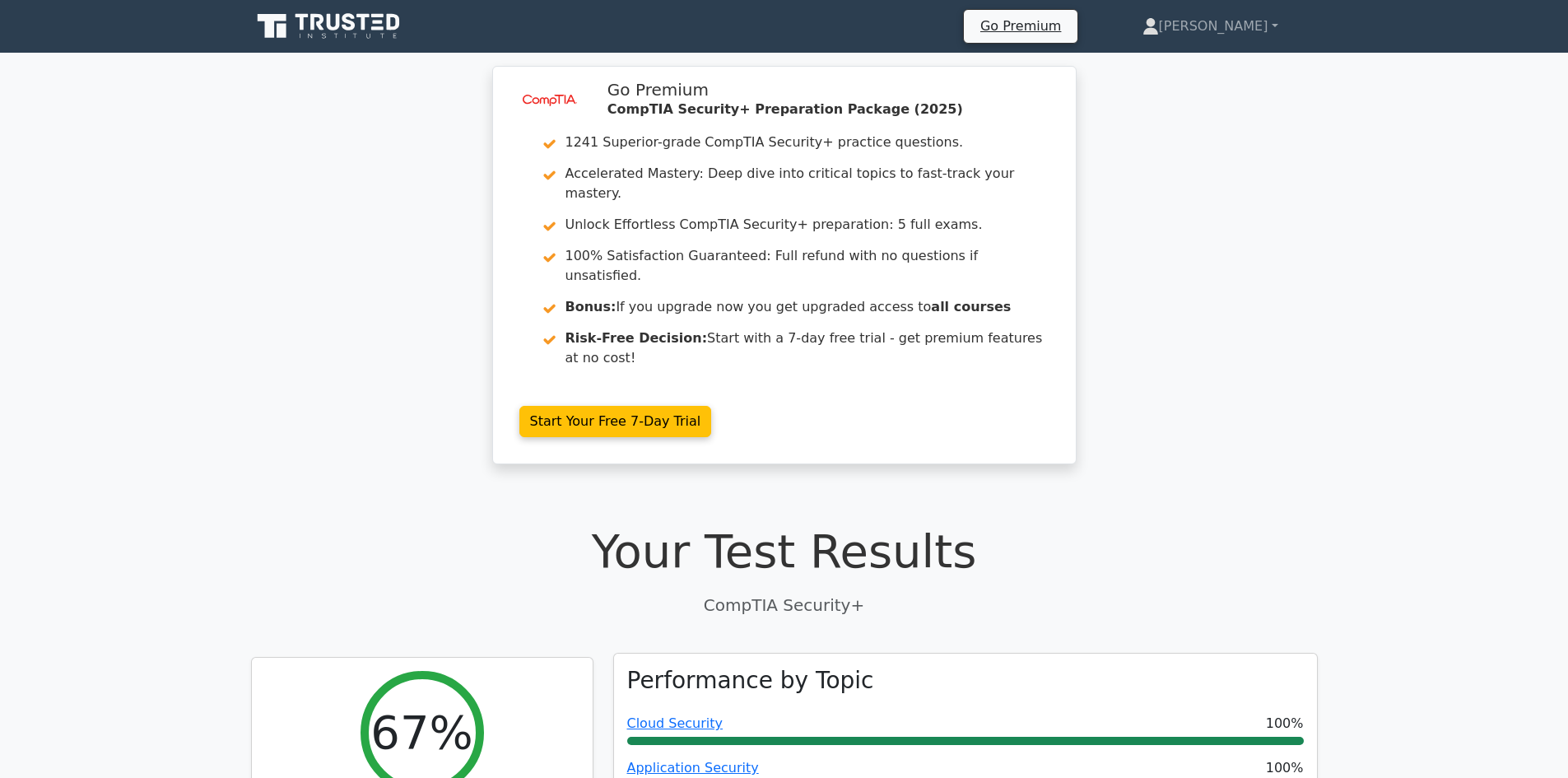
scroll to position [247, 0]
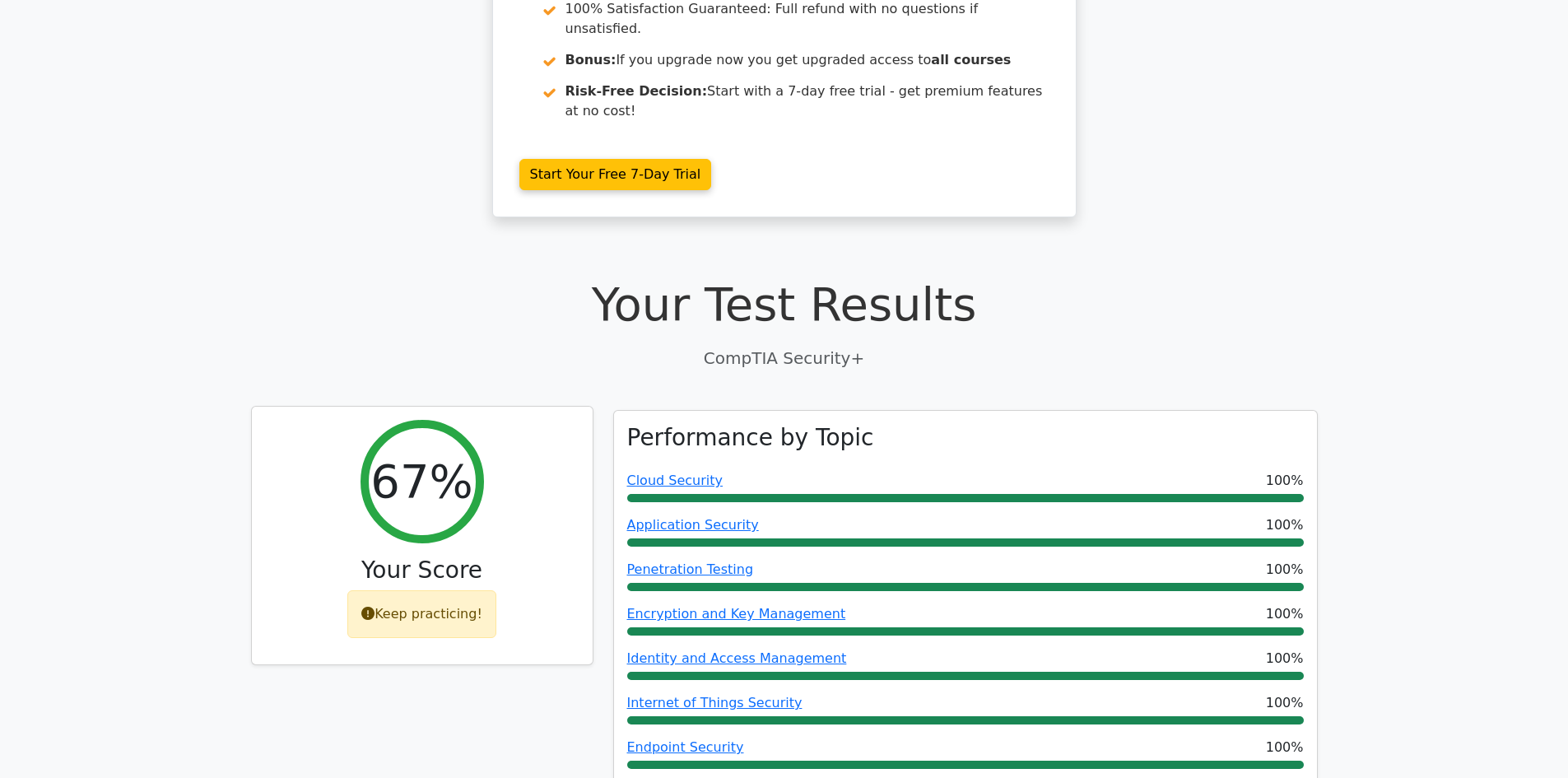
drag, startPoint x: 387, startPoint y: 558, endPoint x: 487, endPoint y: 549, distance: 100.4
click at [487, 590] on div "Keep practicing!" at bounding box center [422, 614] width 149 height 48
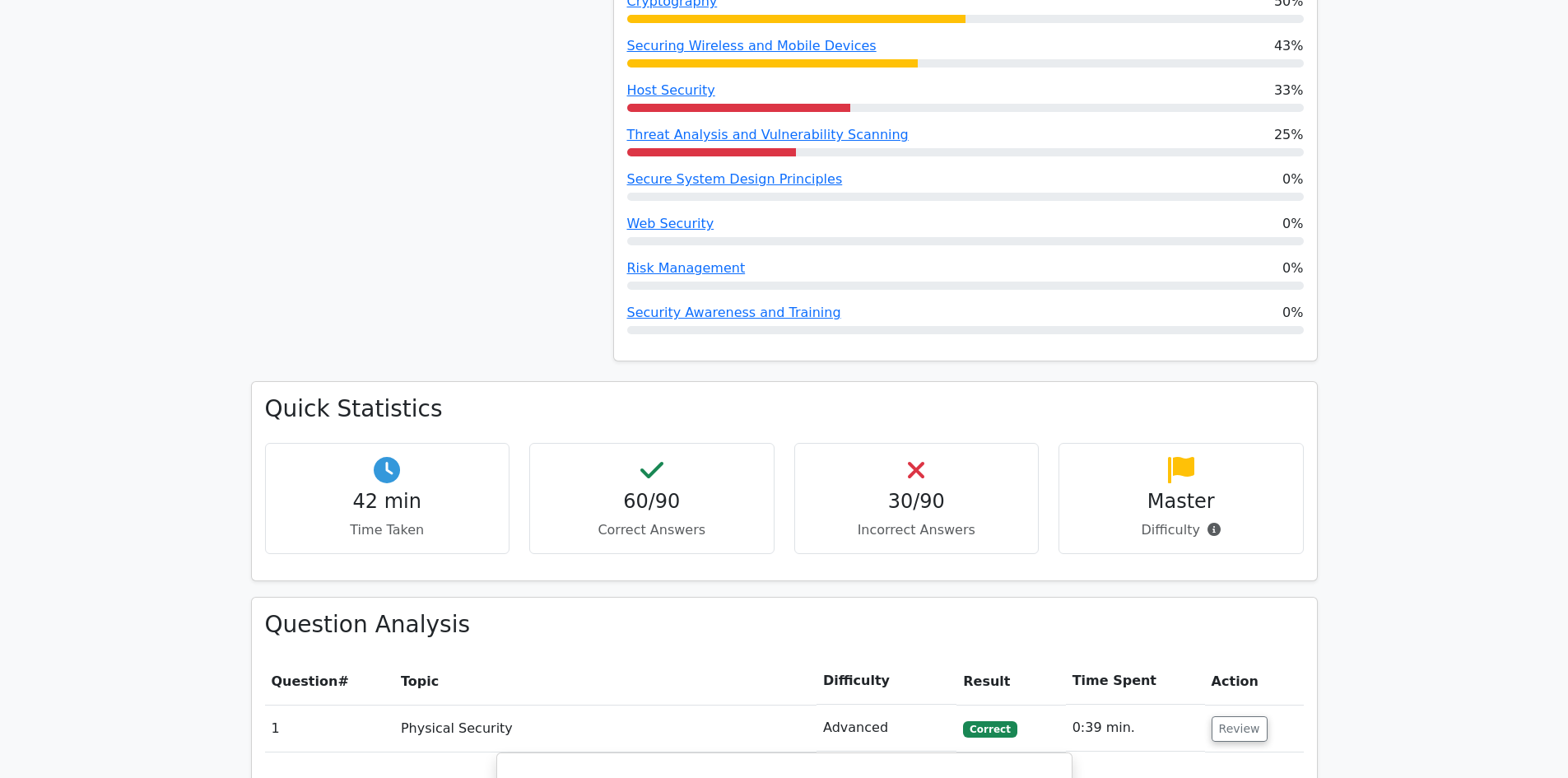
scroll to position [1729, 0]
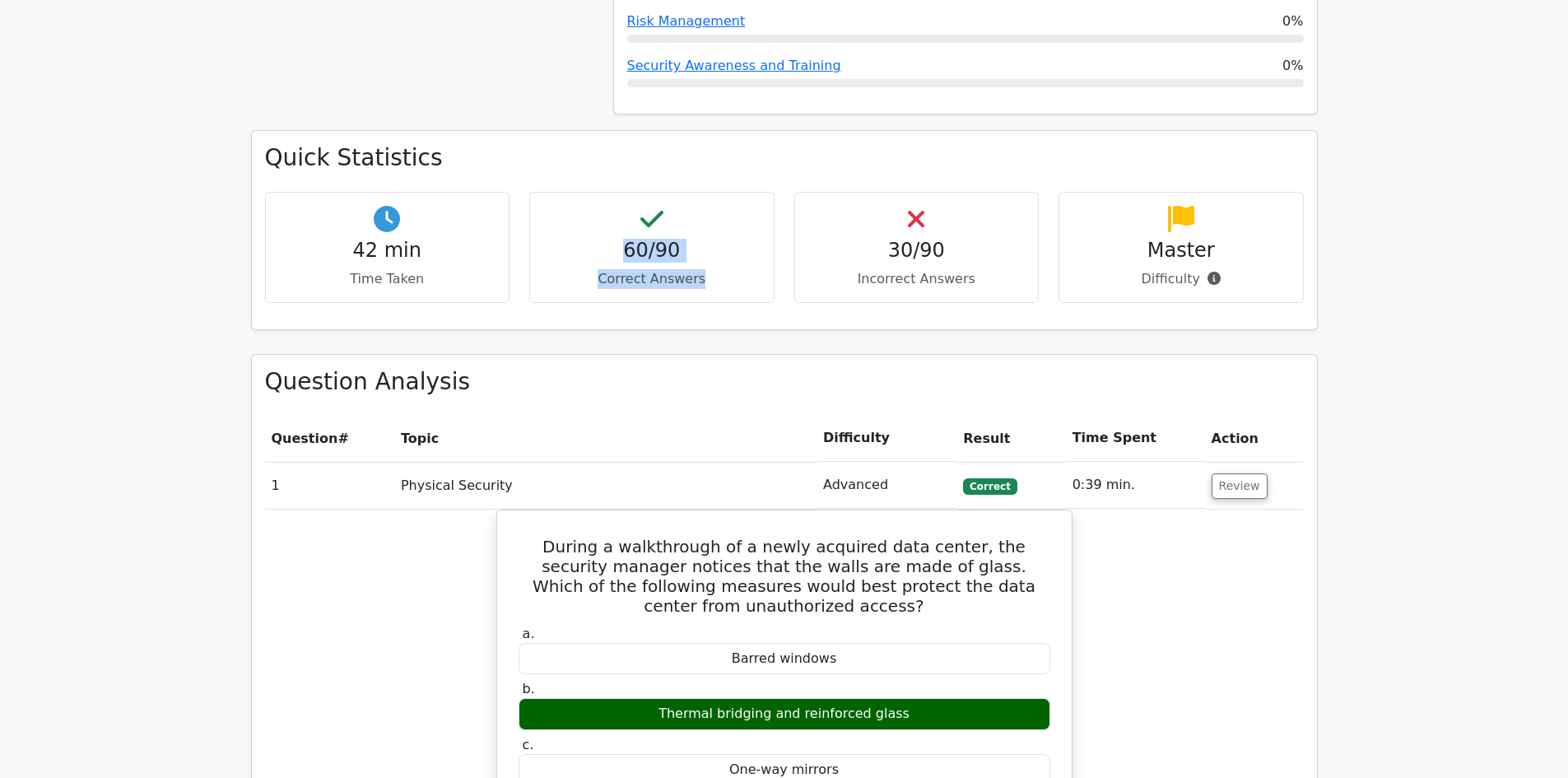
drag, startPoint x: 623, startPoint y: 193, endPoint x: 728, endPoint y: 225, distance: 109.8
click at [728, 225] on div "60/90 Correct Answers" at bounding box center [651, 248] width 245 height 111
click at [728, 270] on p "Correct Answers" at bounding box center [652, 279] width 217 height 20
drag, startPoint x: 735, startPoint y: 227, endPoint x: 610, endPoint y: 191, distance: 130.1
click at [610, 192] on div "60/90 Correct Answers" at bounding box center [651, 248] width 245 height 111
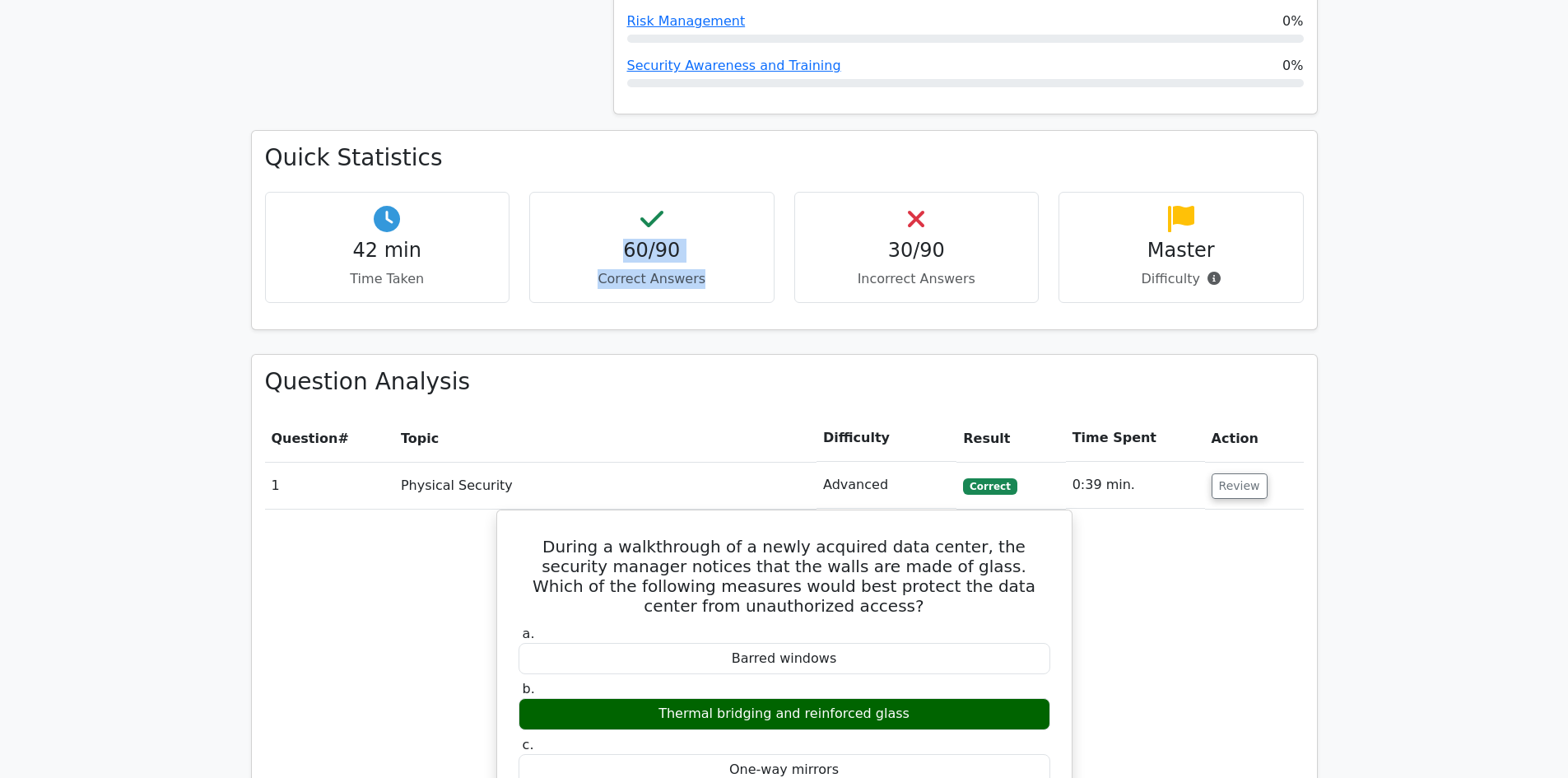
click at [683, 239] on h4 "60/90" at bounding box center [652, 251] width 217 height 24
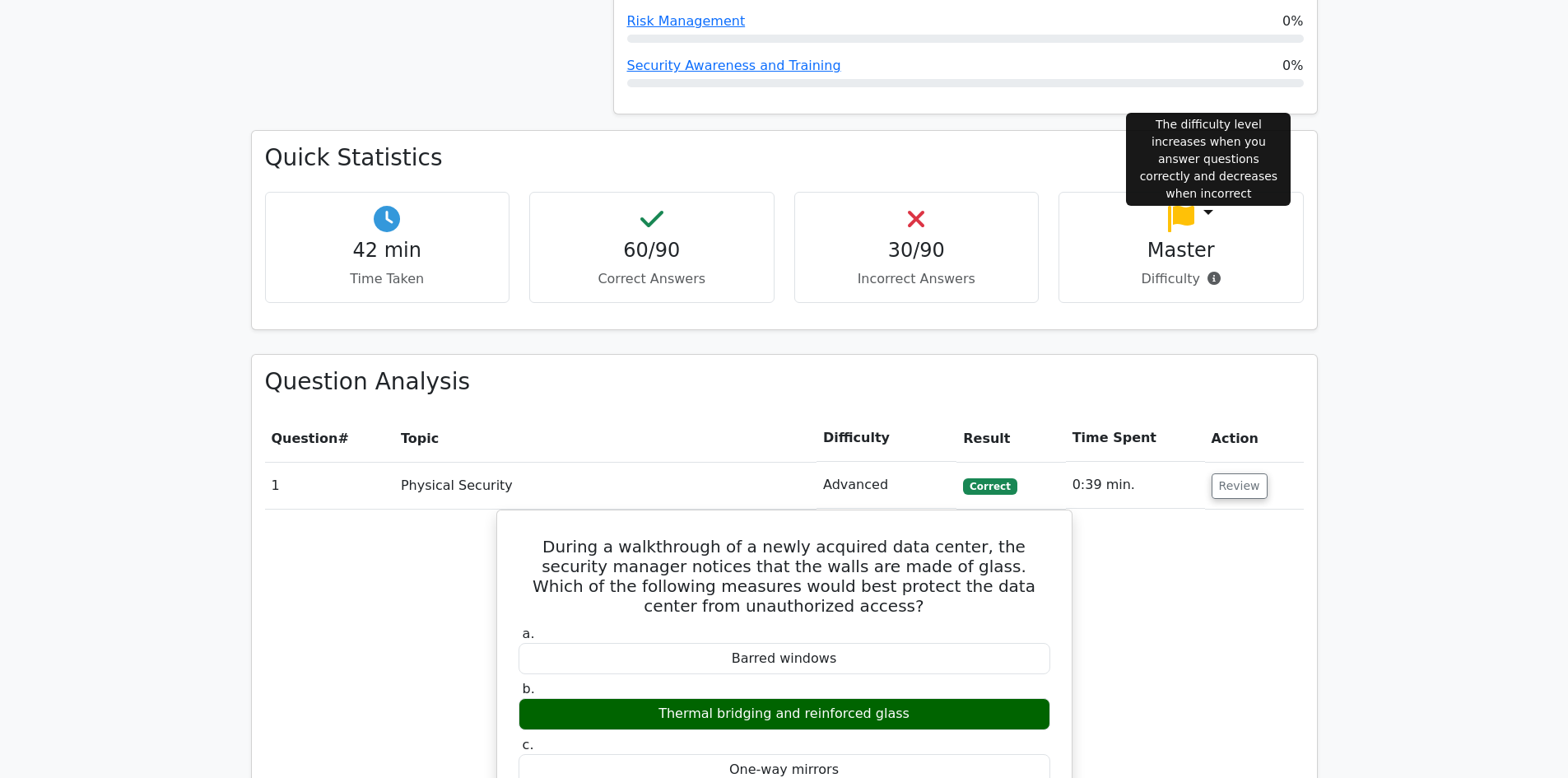
click at [1211, 272] on icon at bounding box center [1214, 278] width 13 height 13
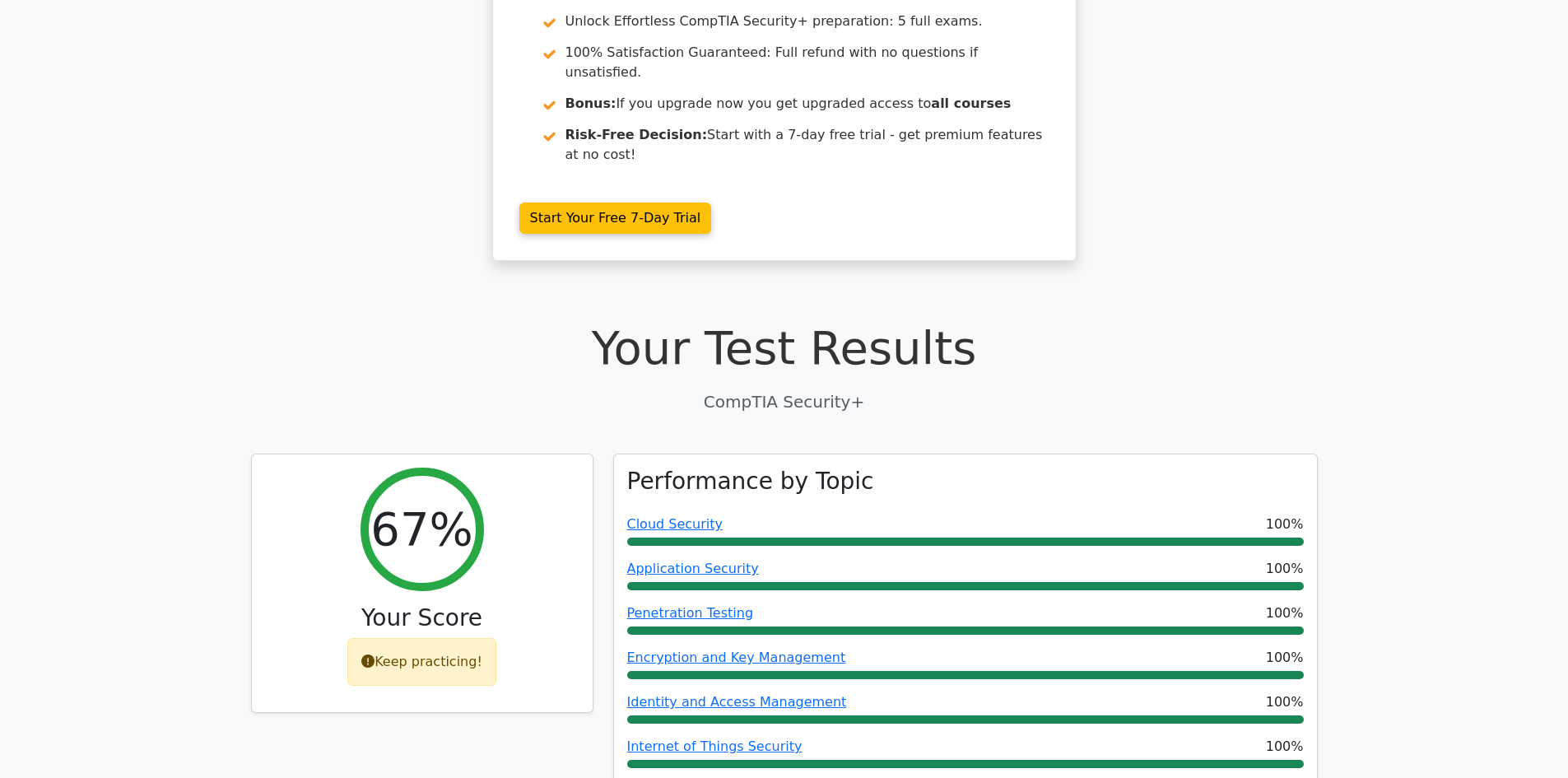
scroll to position [0, 0]
